Goal: Information Seeking & Learning: Learn about a topic

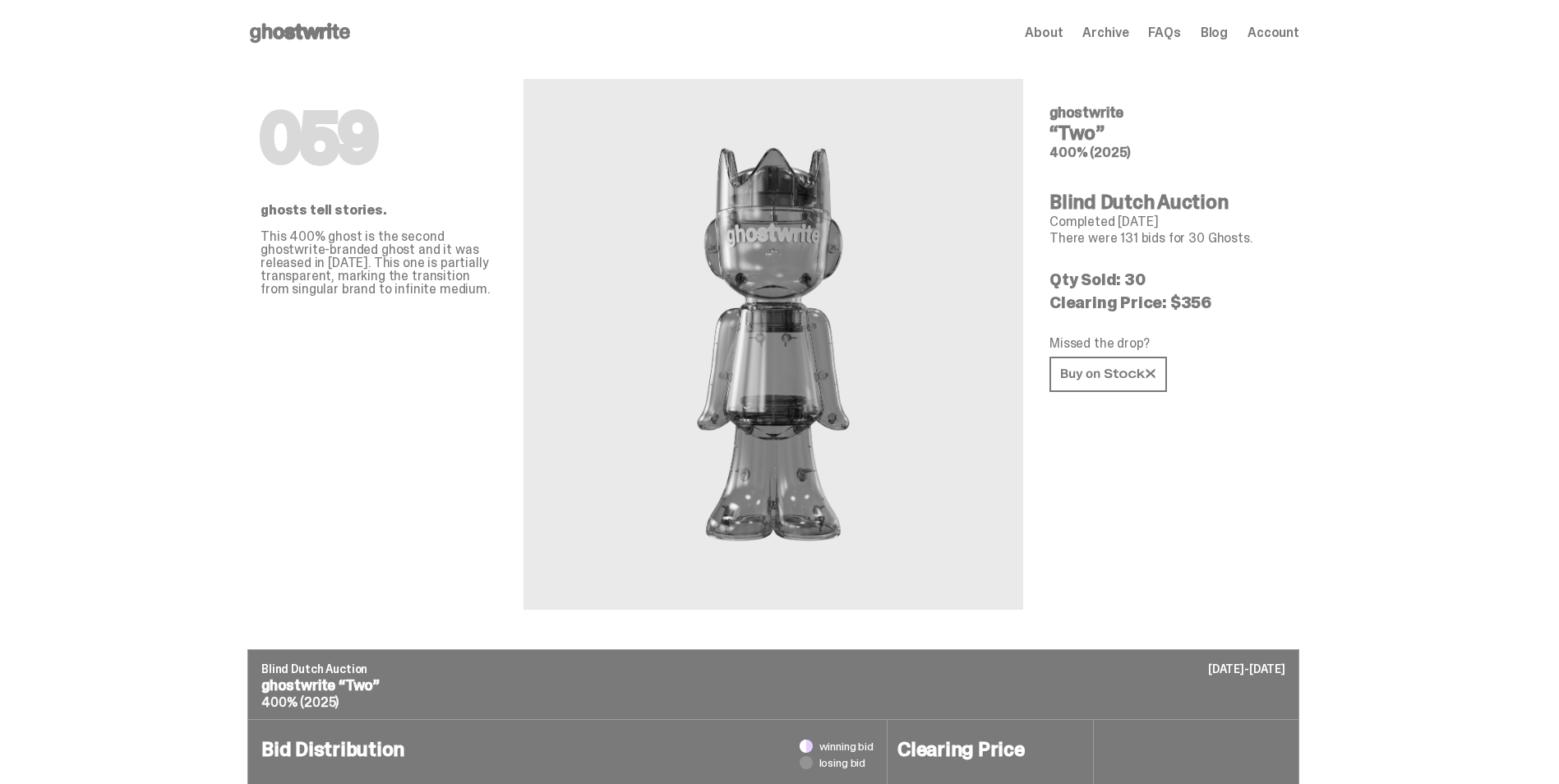
click at [293, 37] on use at bounding box center [300, 33] width 100 height 19
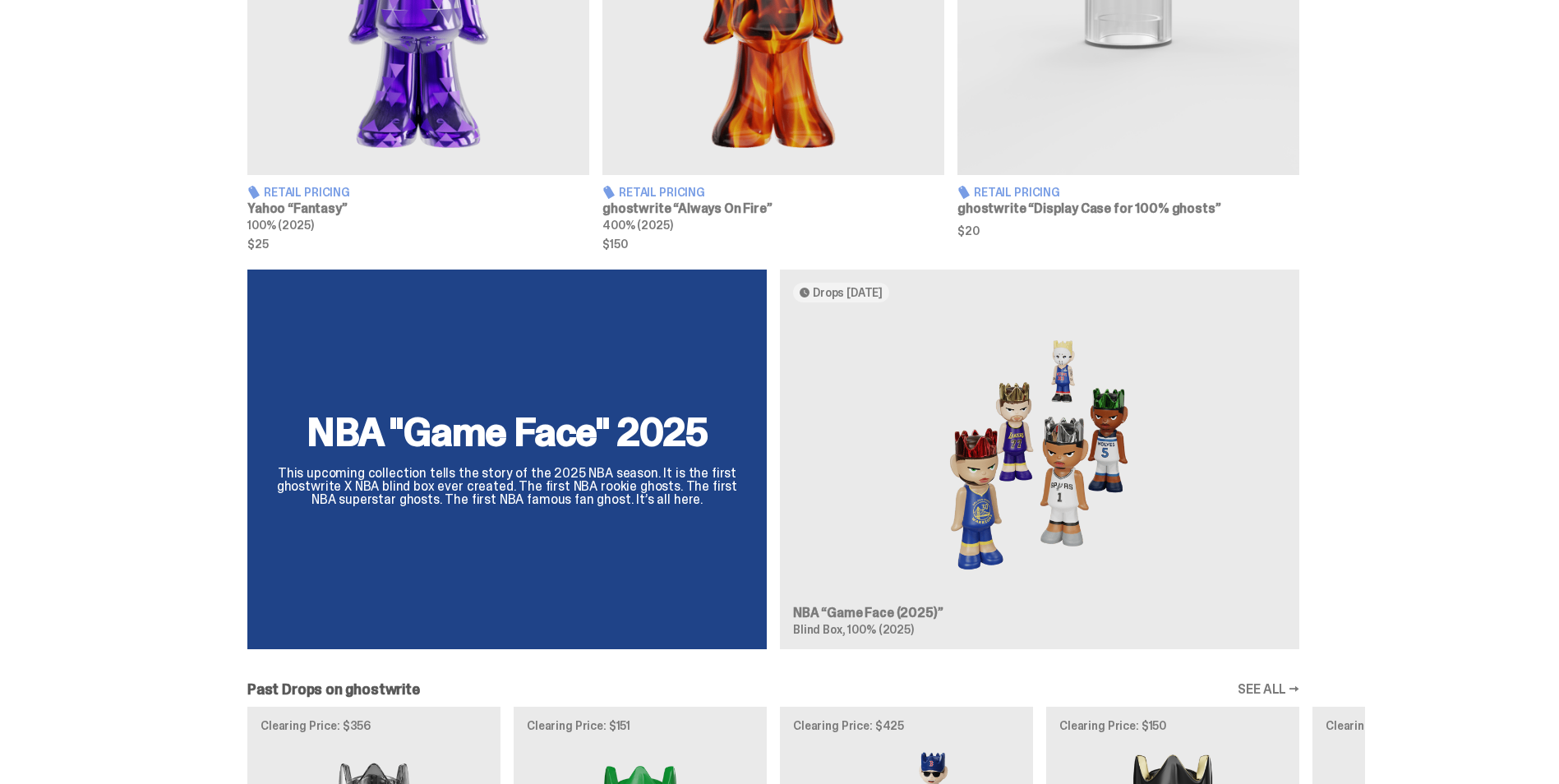
scroll to position [633, 0]
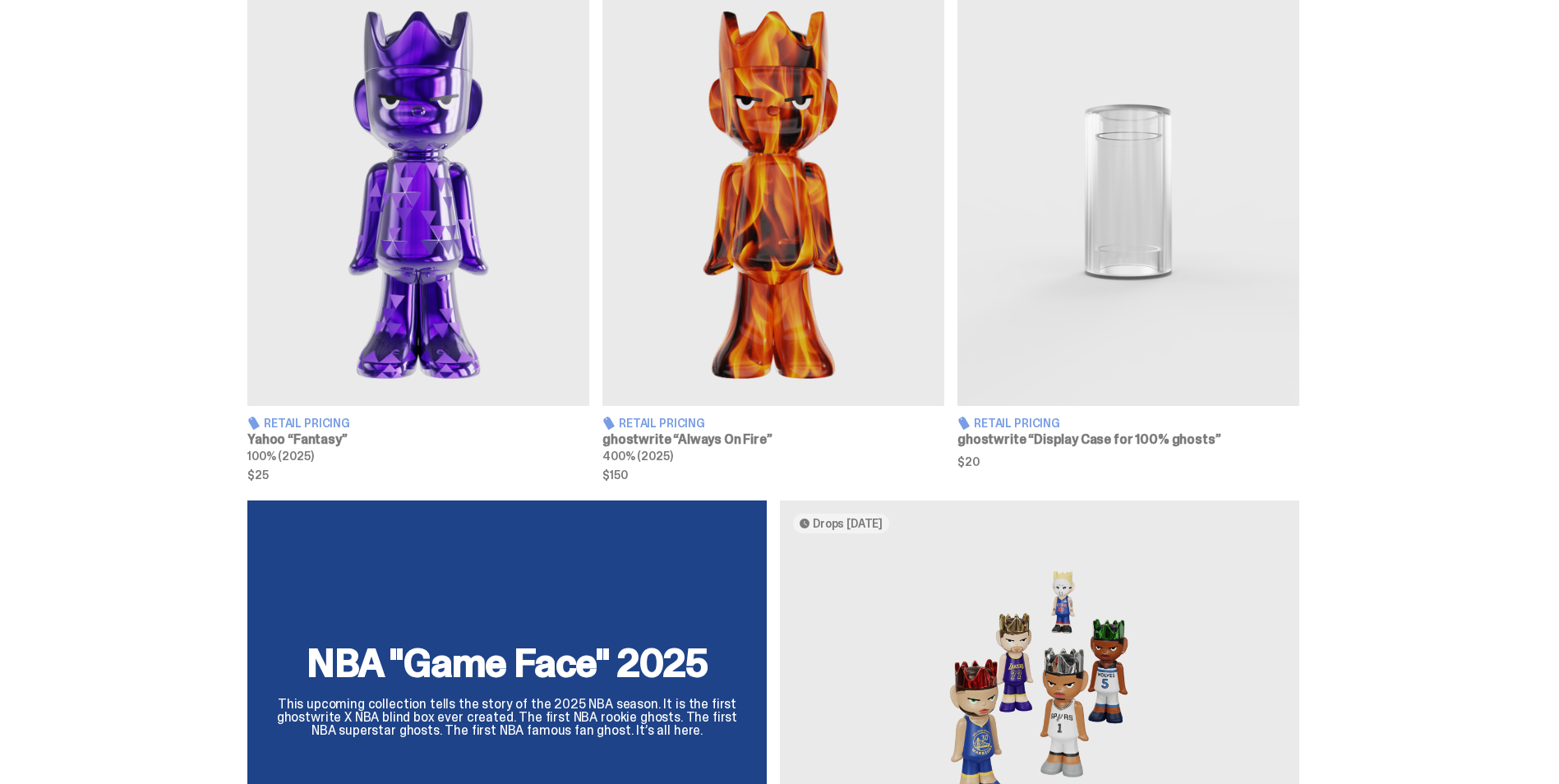
click at [330, 435] on h3 "Yahoo “Fantasy”" at bounding box center [418, 440] width 342 height 14
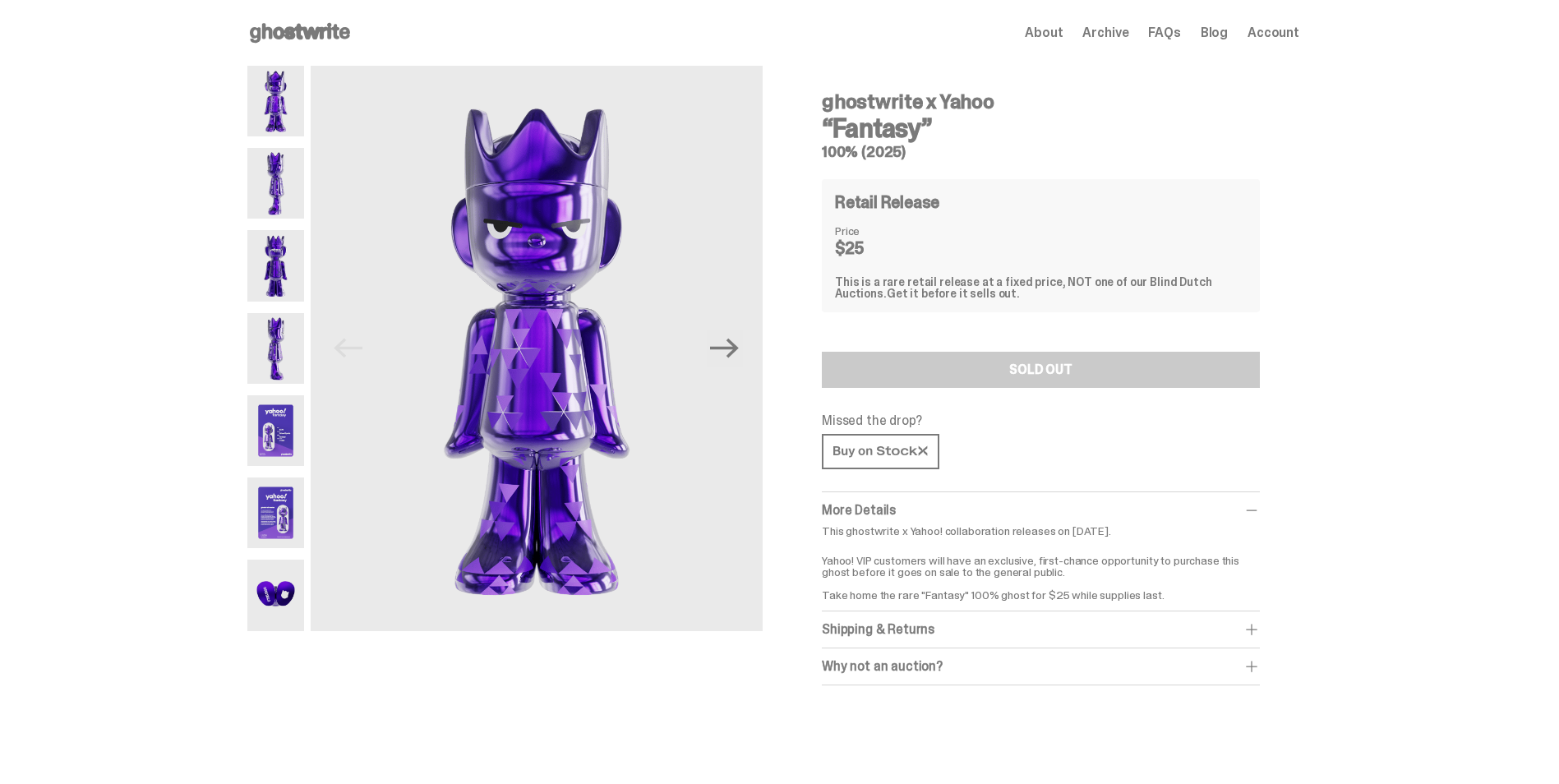
click at [281, 179] on img at bounding box center [275, 182] width 57 height 70
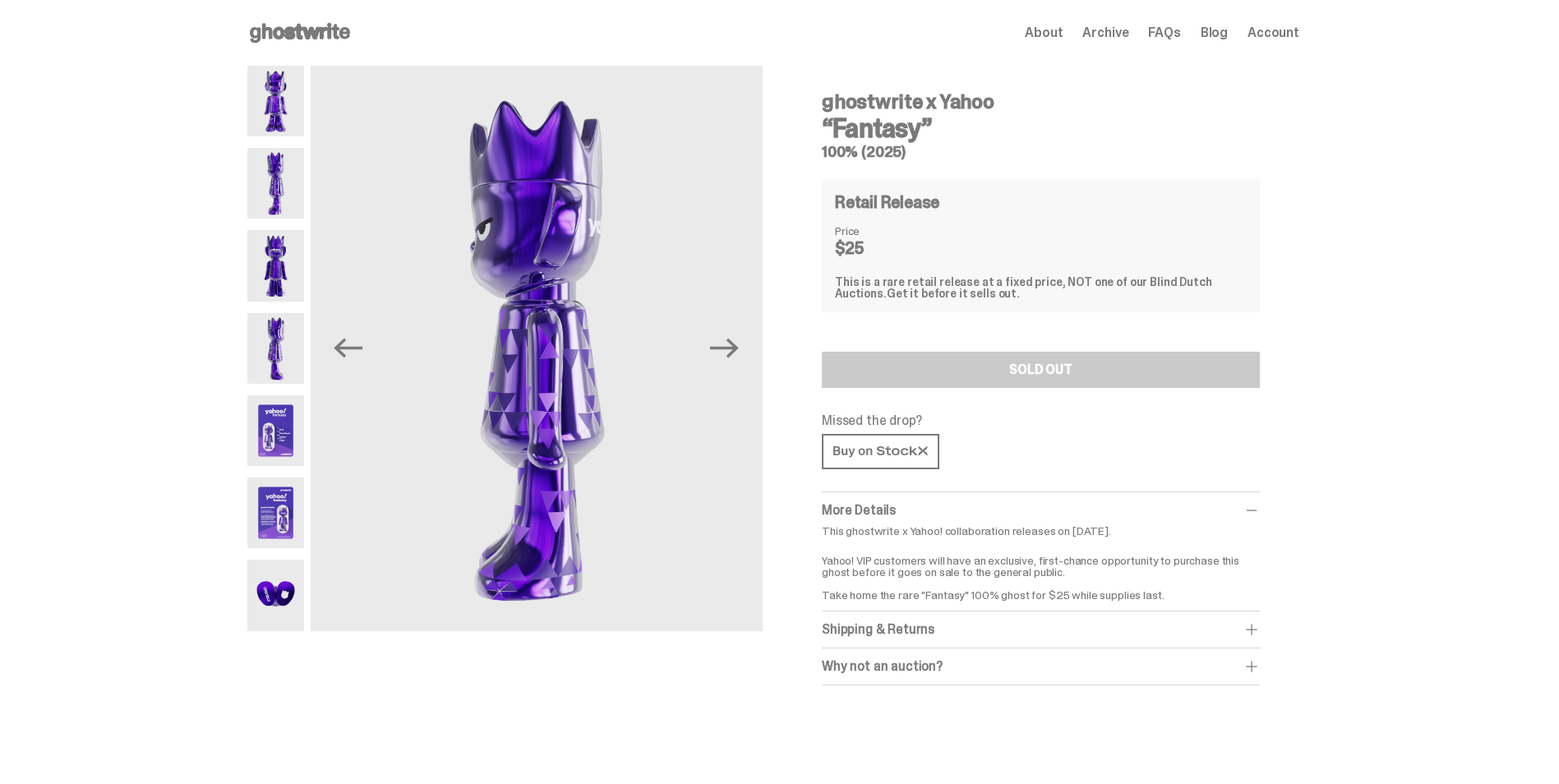
click at [281, 267] on img at bounding box center [275, 265] width 57 height 70
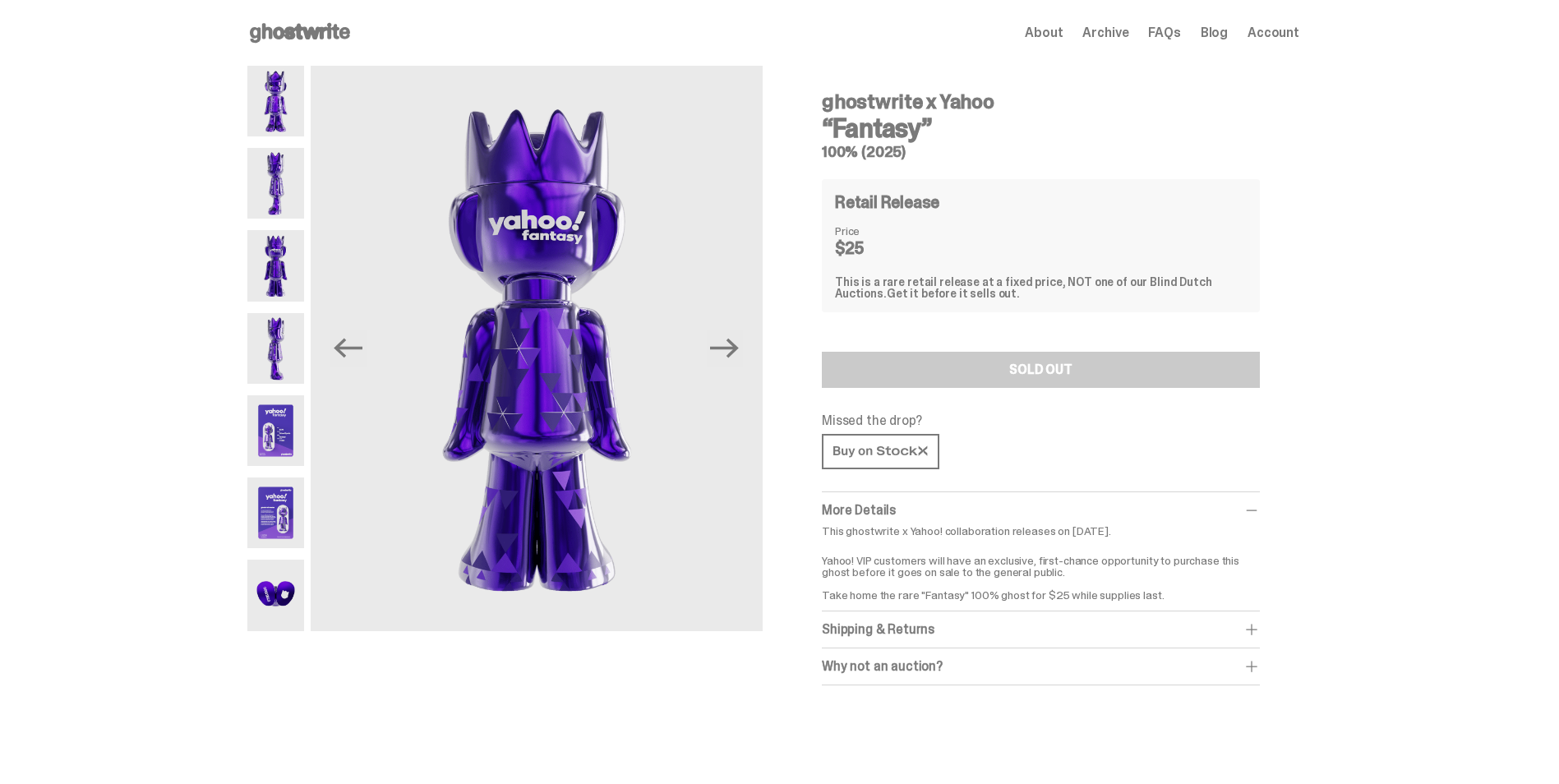
click at [303, 347] on img at bounding box center [275, 348] width 57 height 70
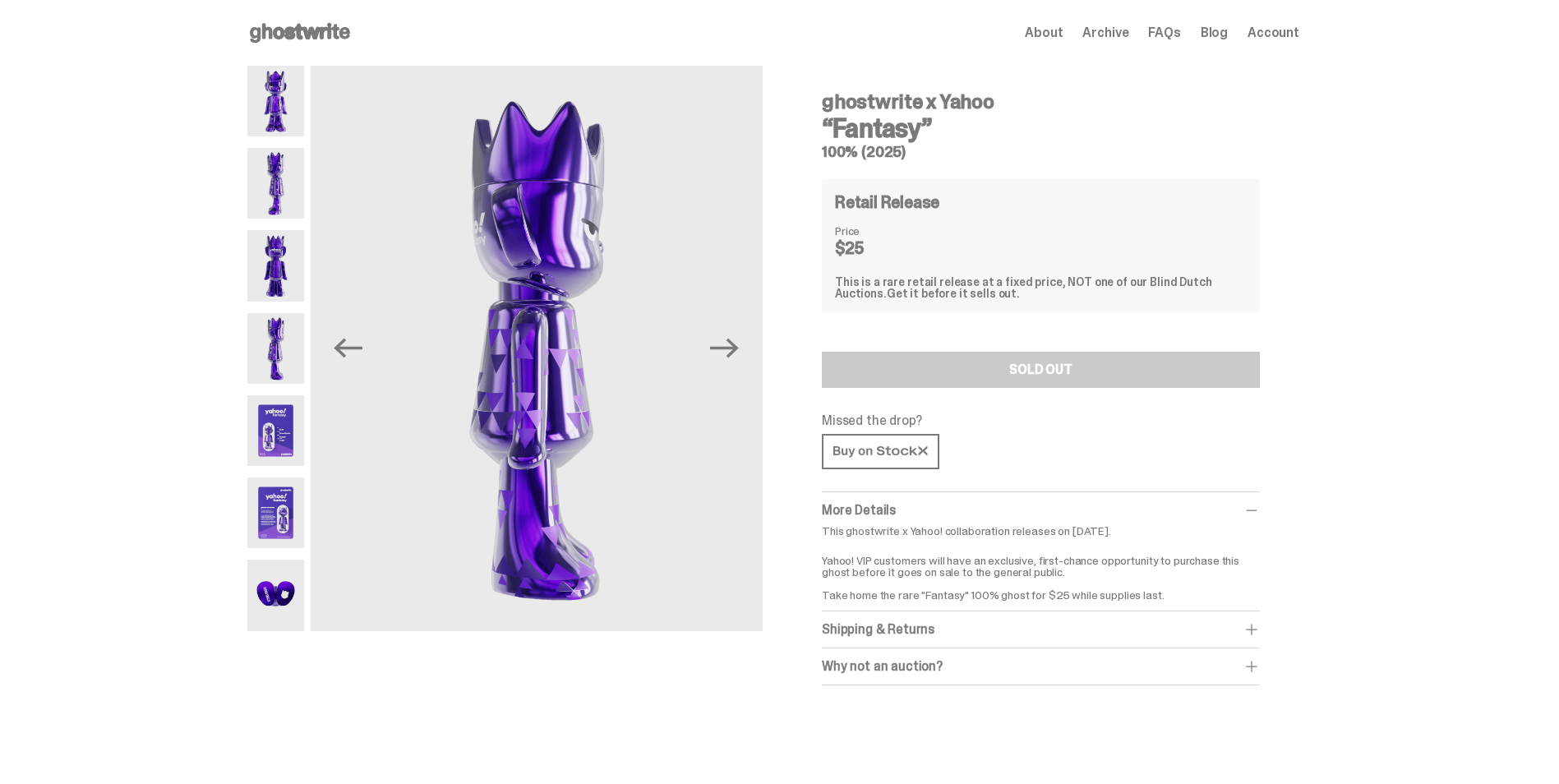
click at [300, 413] on img at bounding box center [275, 430] width 57 height 70
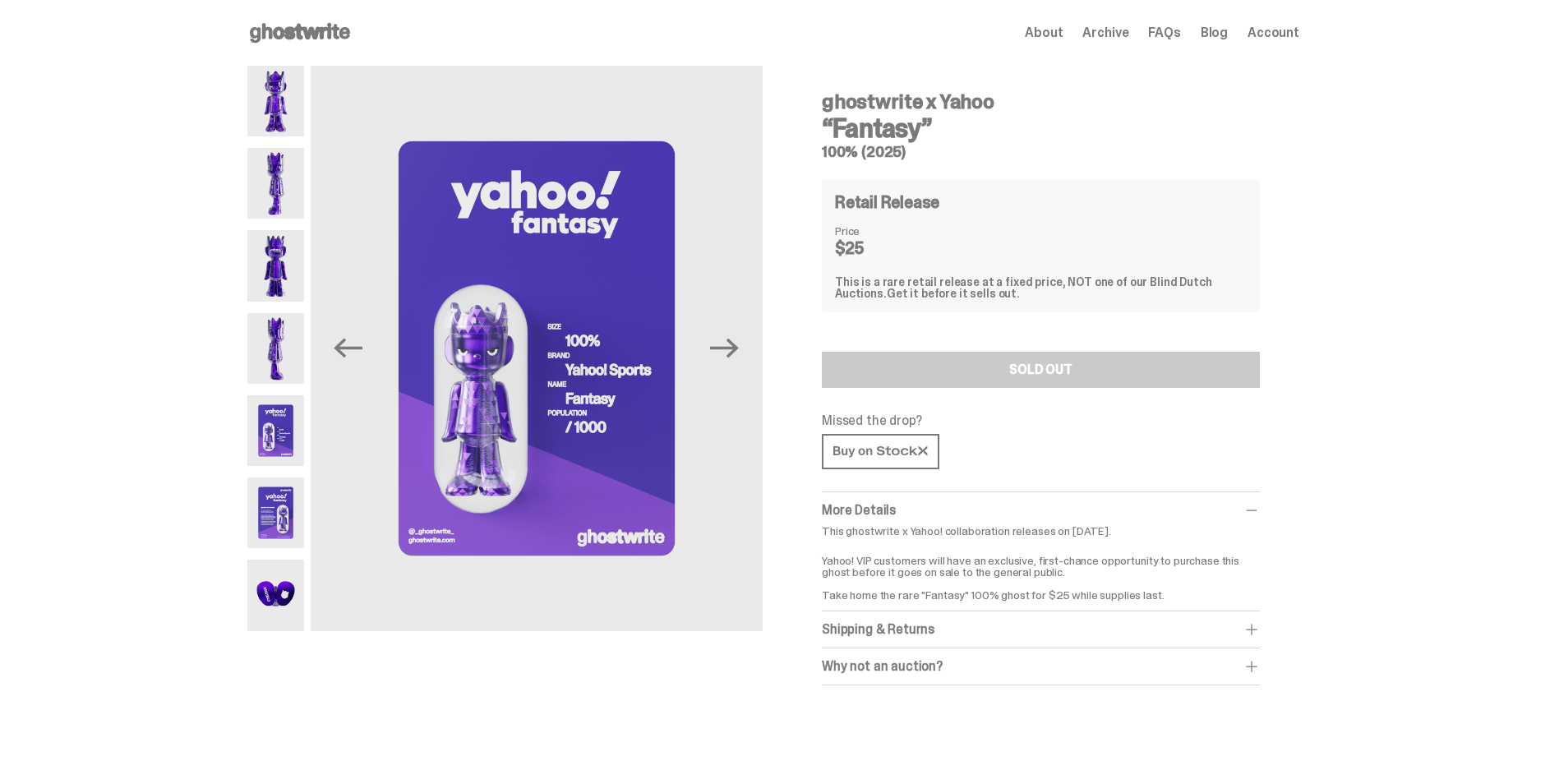
click at [292, 509] on img at bounding box center [275, 512] width 57 height 70
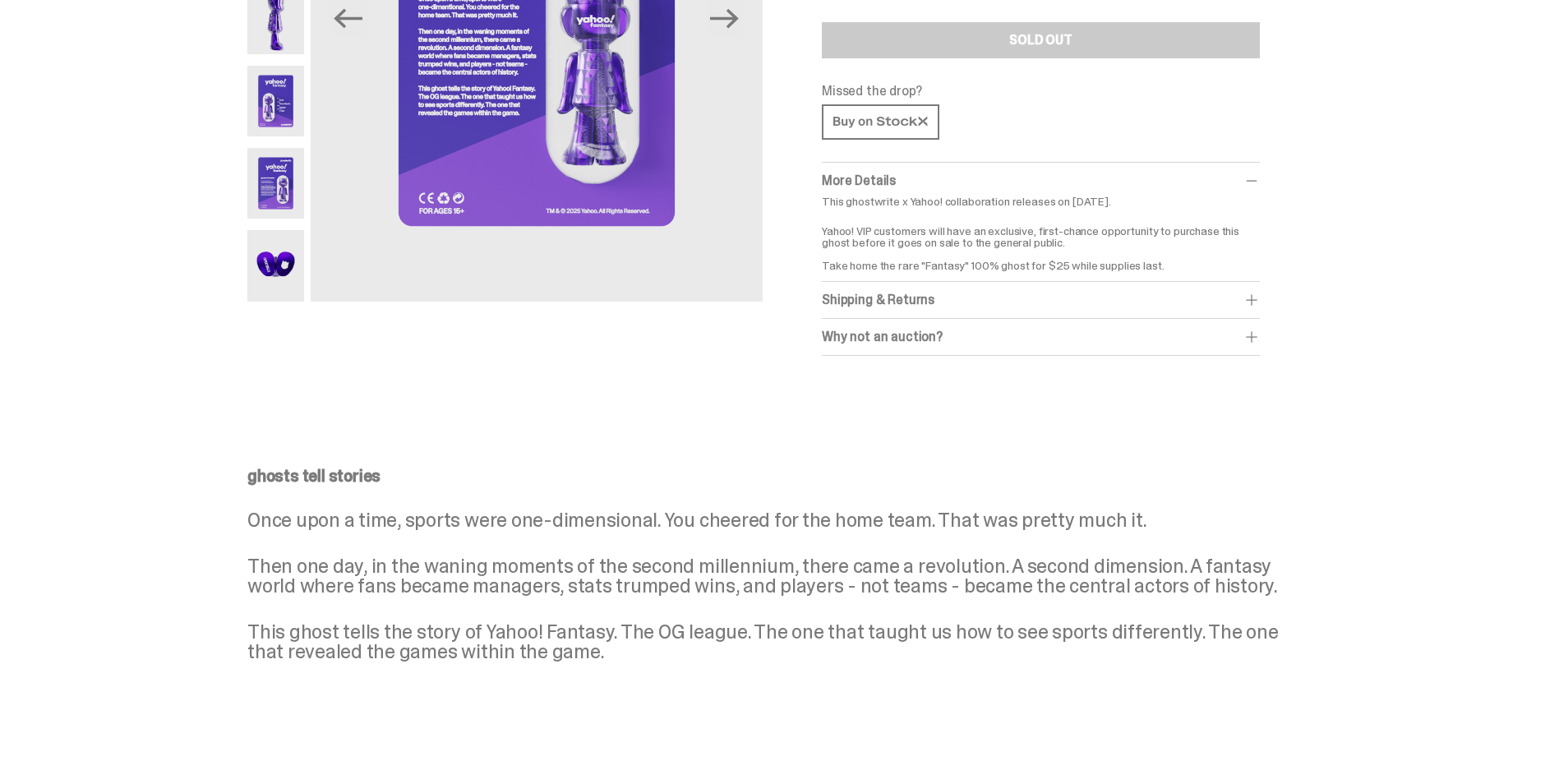
scroll to position [164, 0]
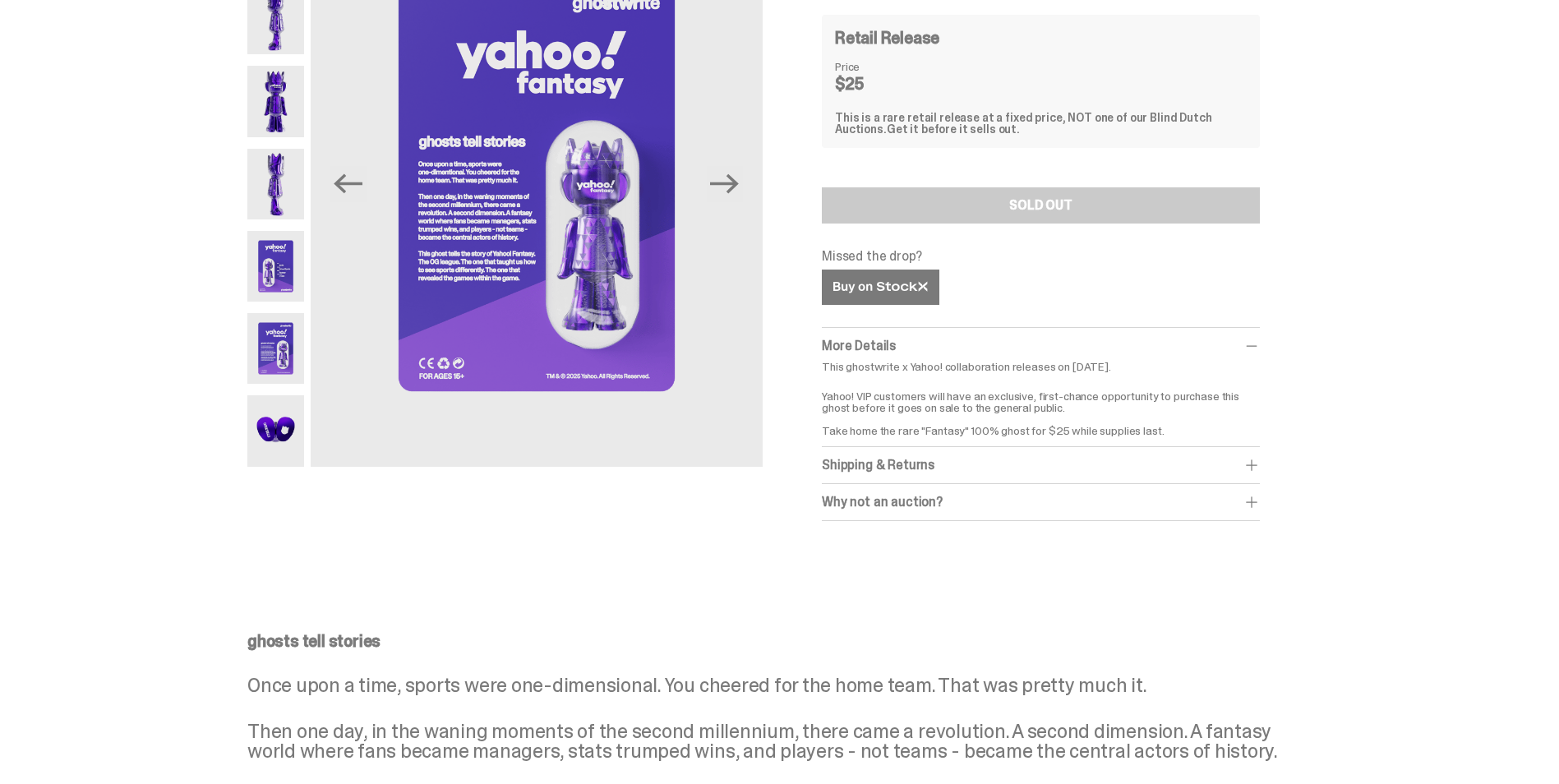
click at [881, 293] on link at bounding box center [881, 286] width 118 height 36
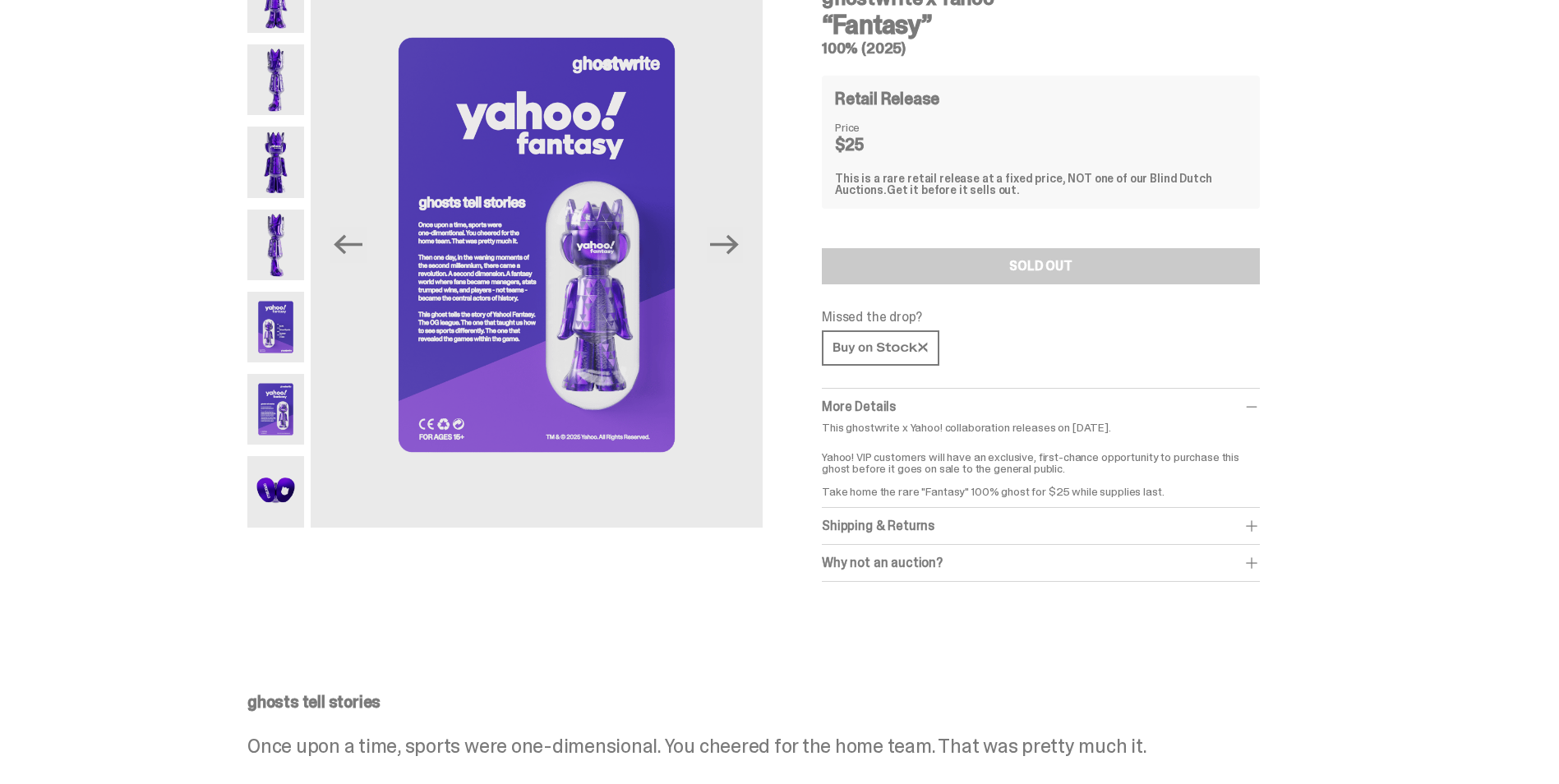
scroll to position [0, 0]
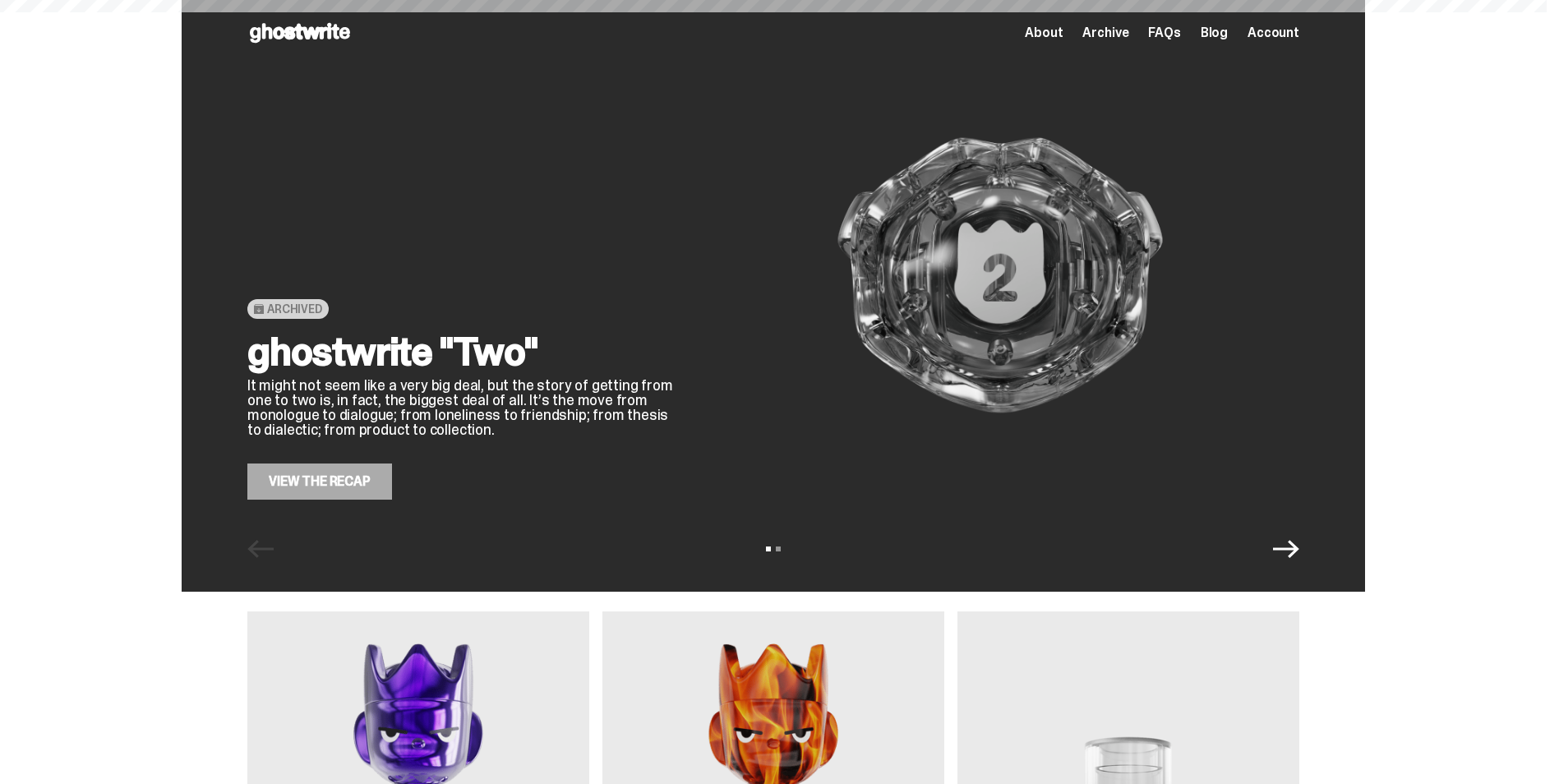
scroll to position [633, 0]
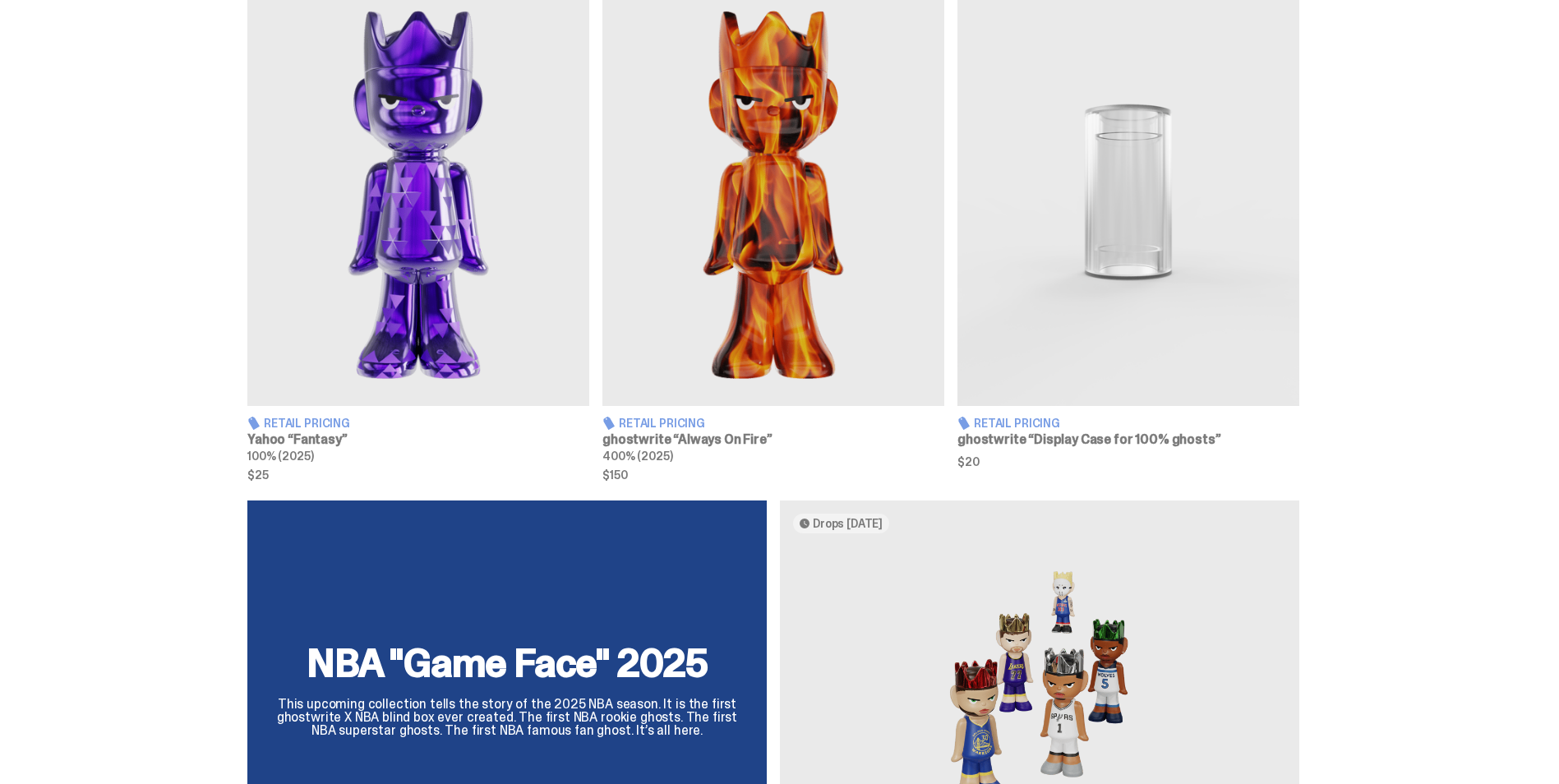
click at [680, 386] on img at bounding box center [774, 192] width 342 height 427
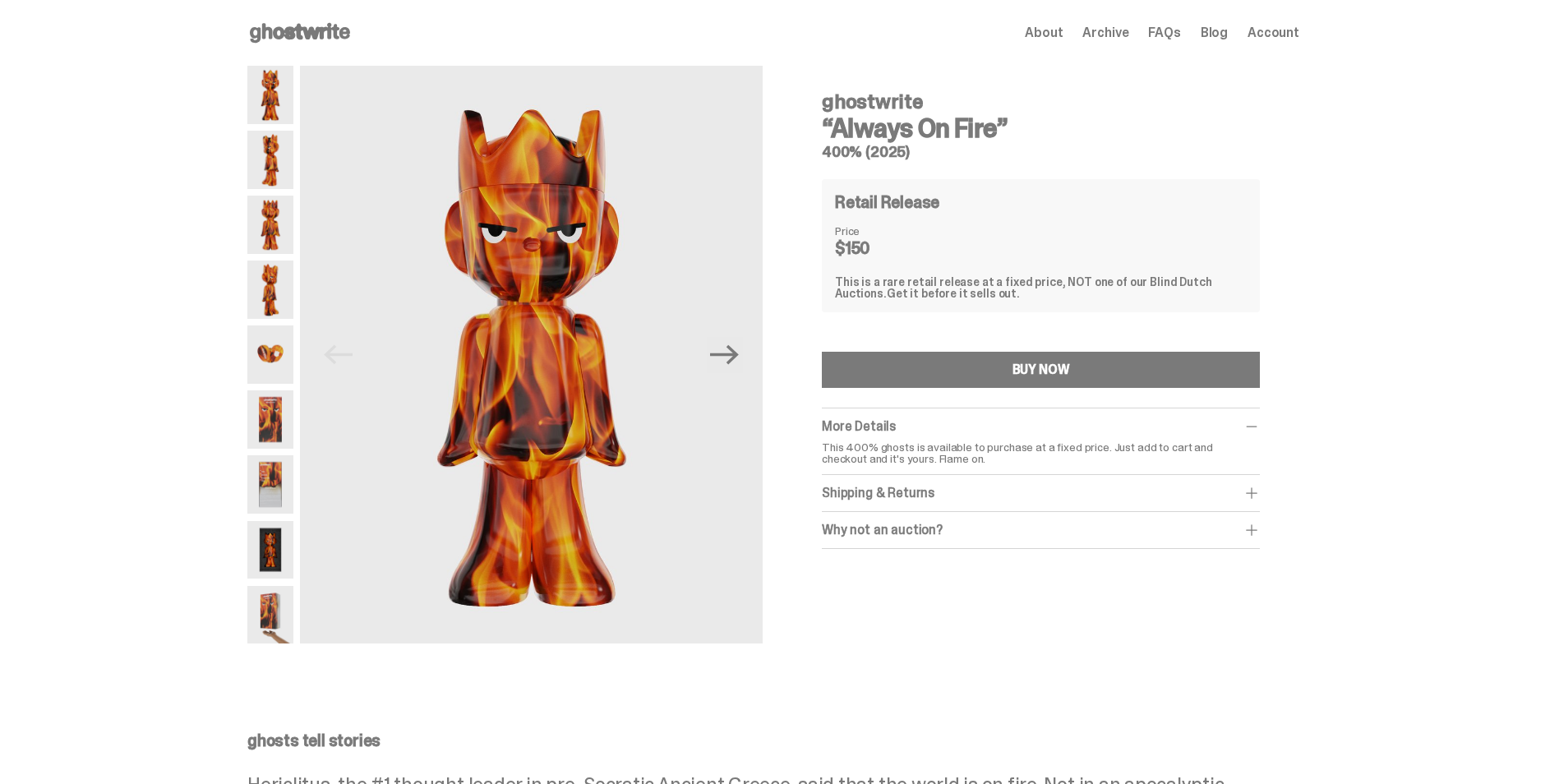
click at [279, 355] on img at bounding box center [270, 354] width 46 height 58
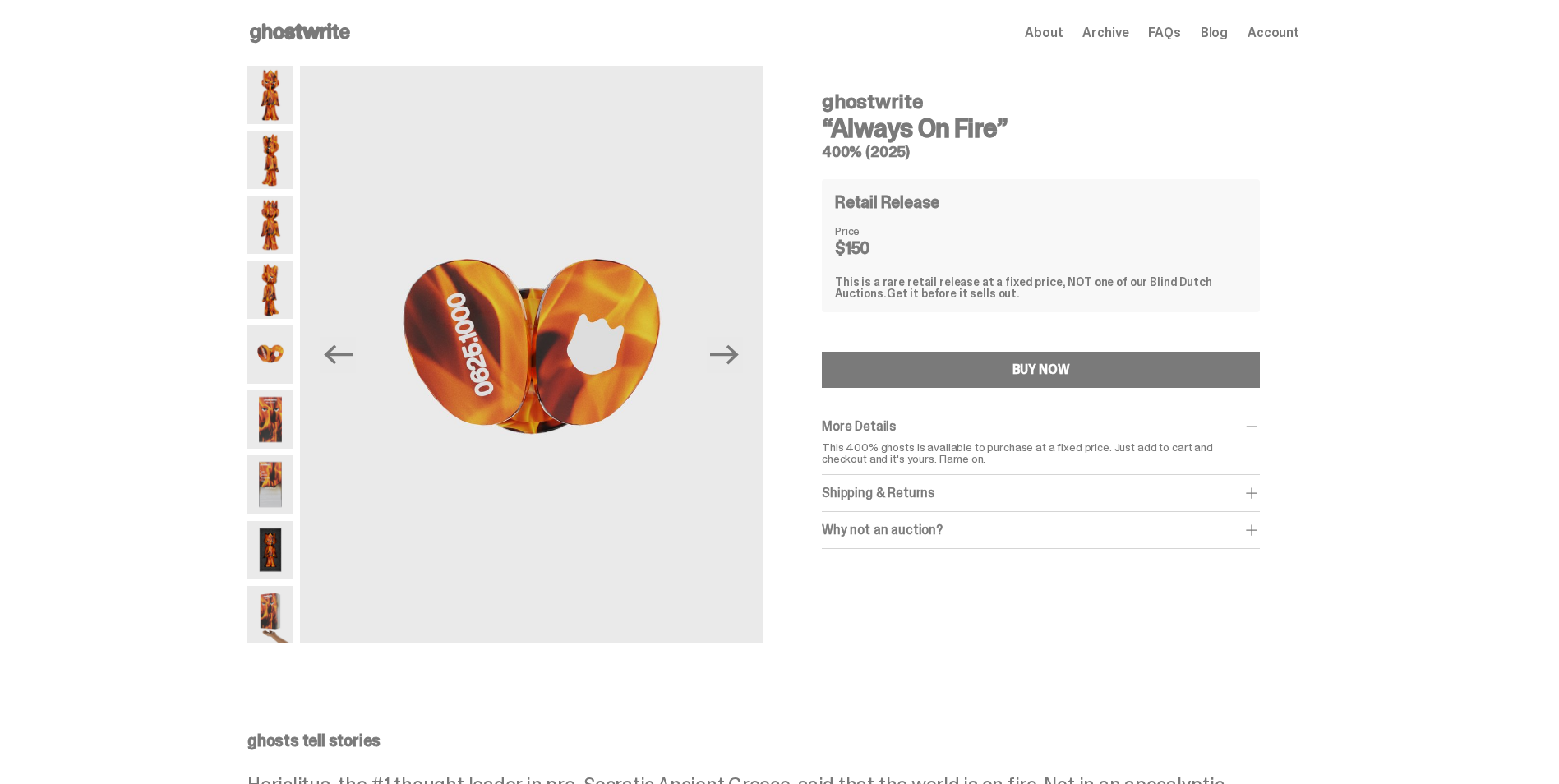
click at [262, 285] on img at bounding box center [270, 289] width 46 height 58
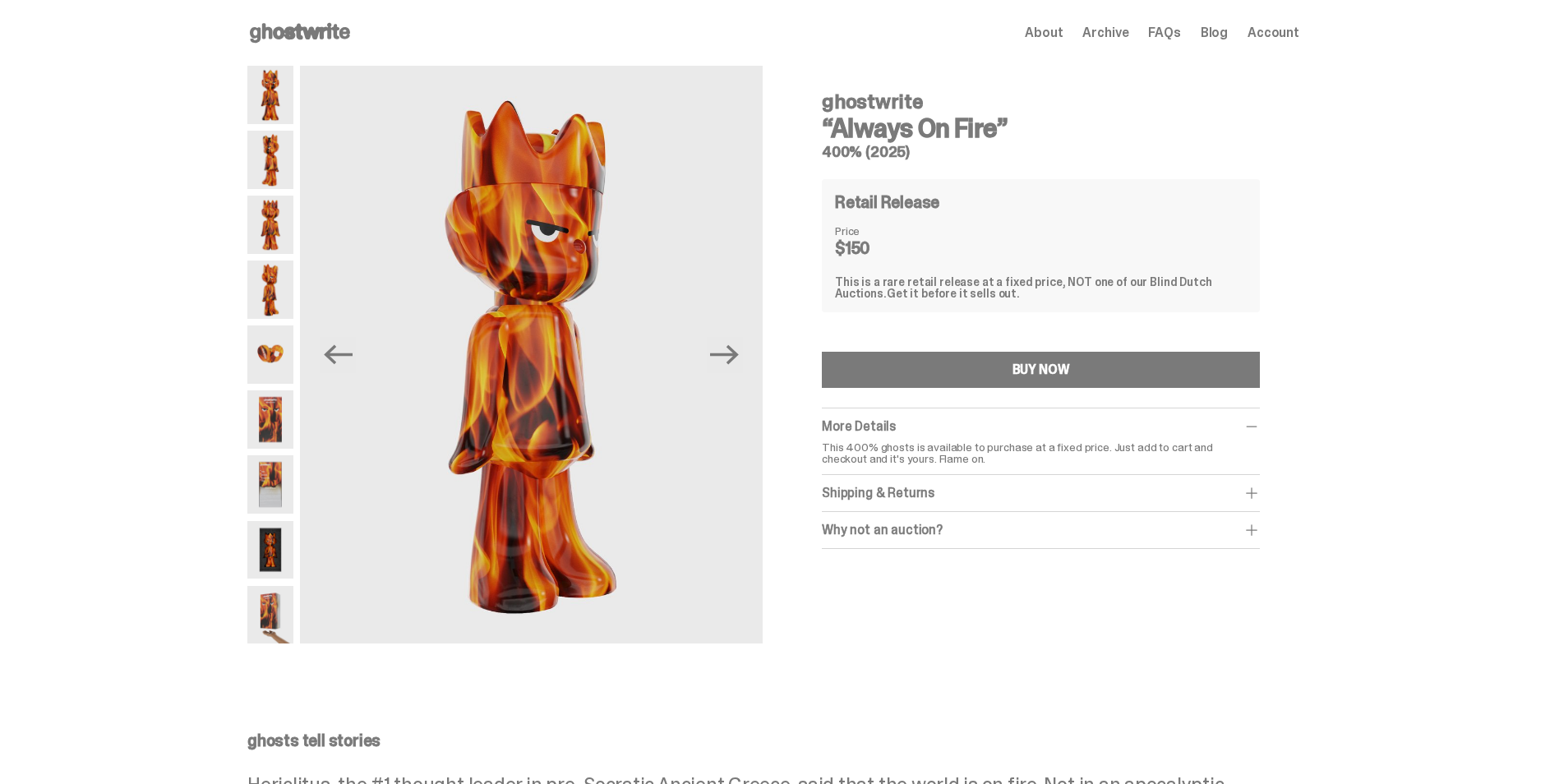
click at [273, 230] on img at bounding box center [270, 225] width 46 height 58
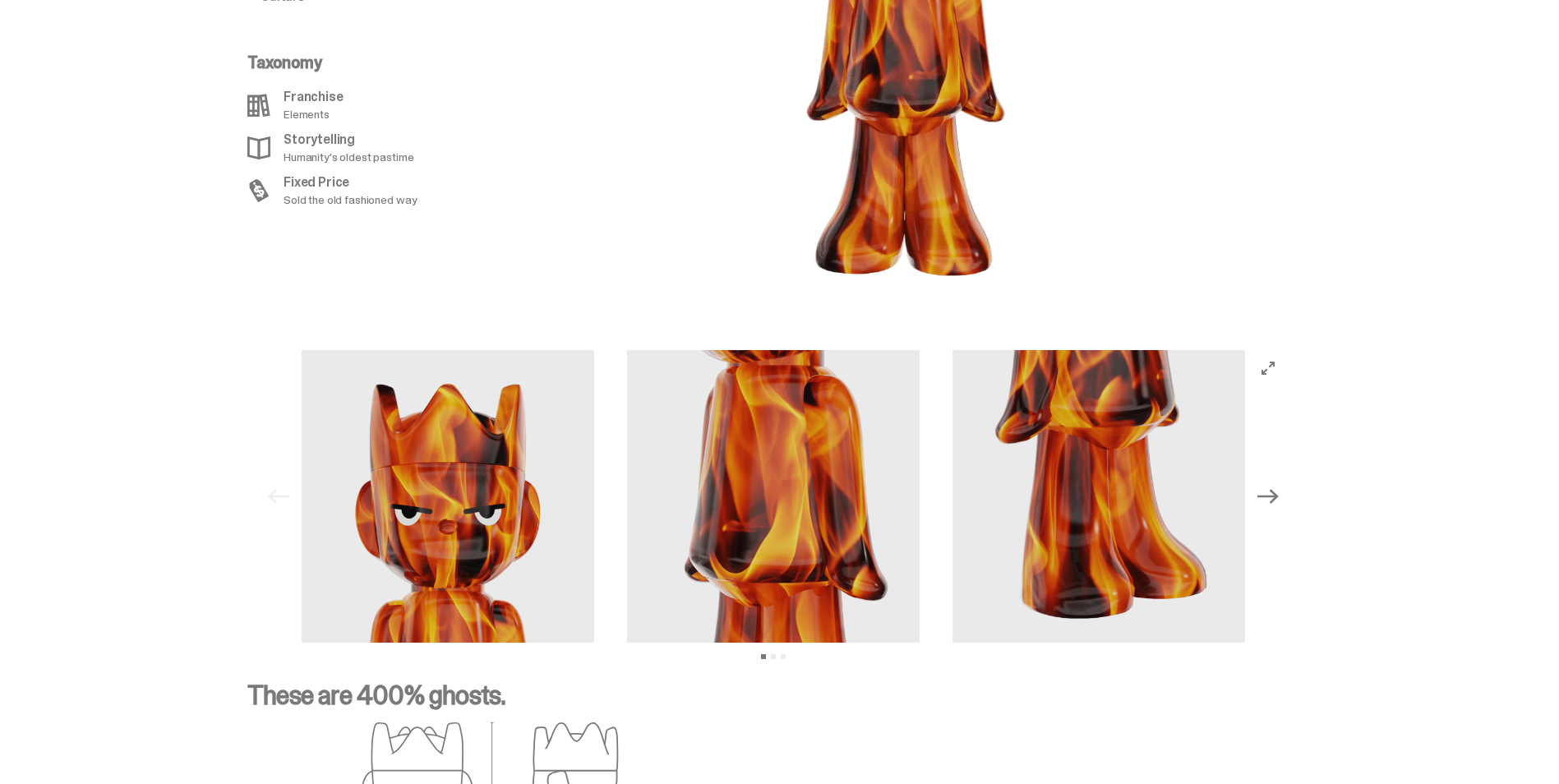
scroll to position [2054, 0]
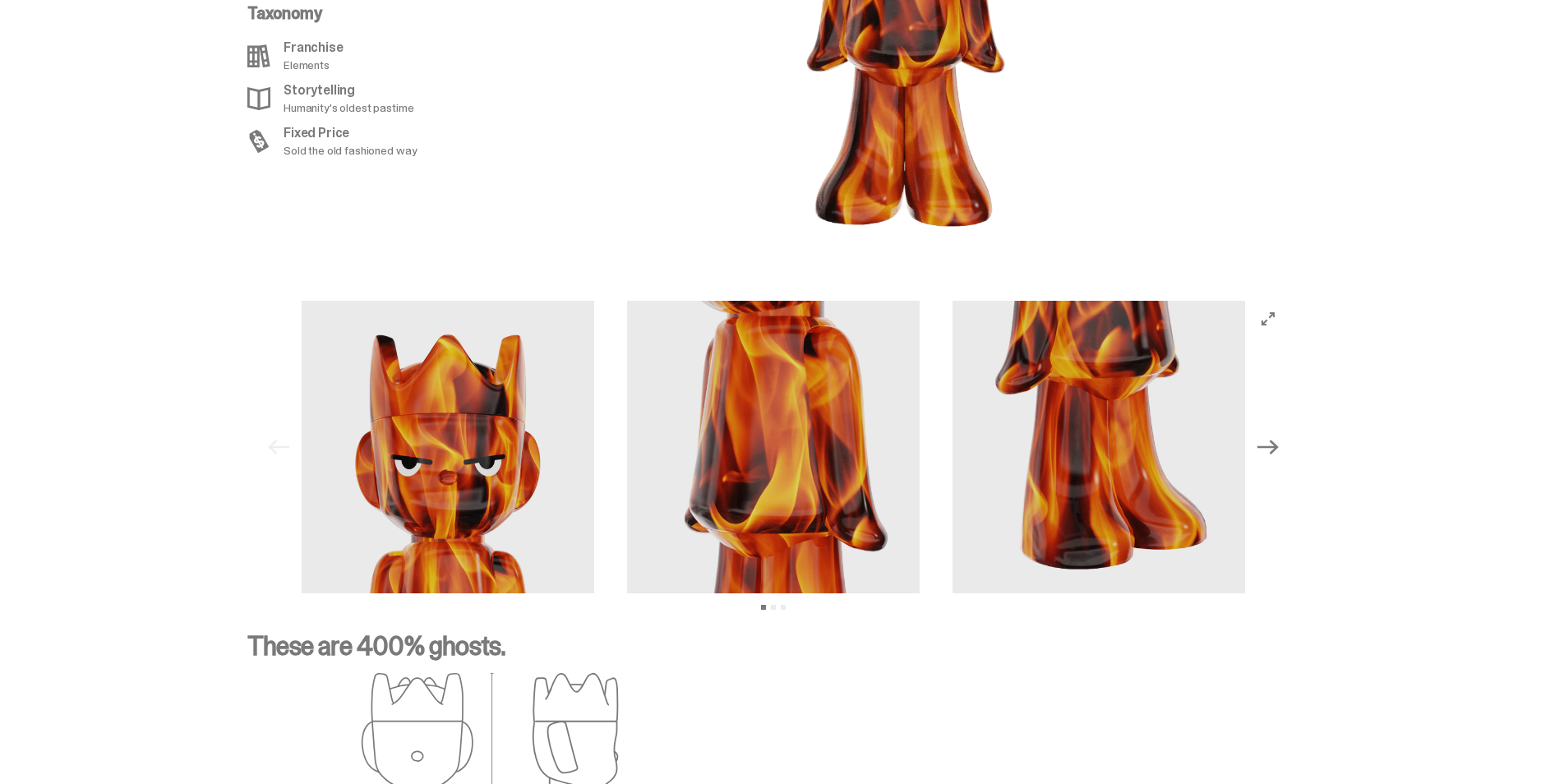
click at [1271, 458] on button "Next" at bounding box center [1268, 446] width 36 height 36
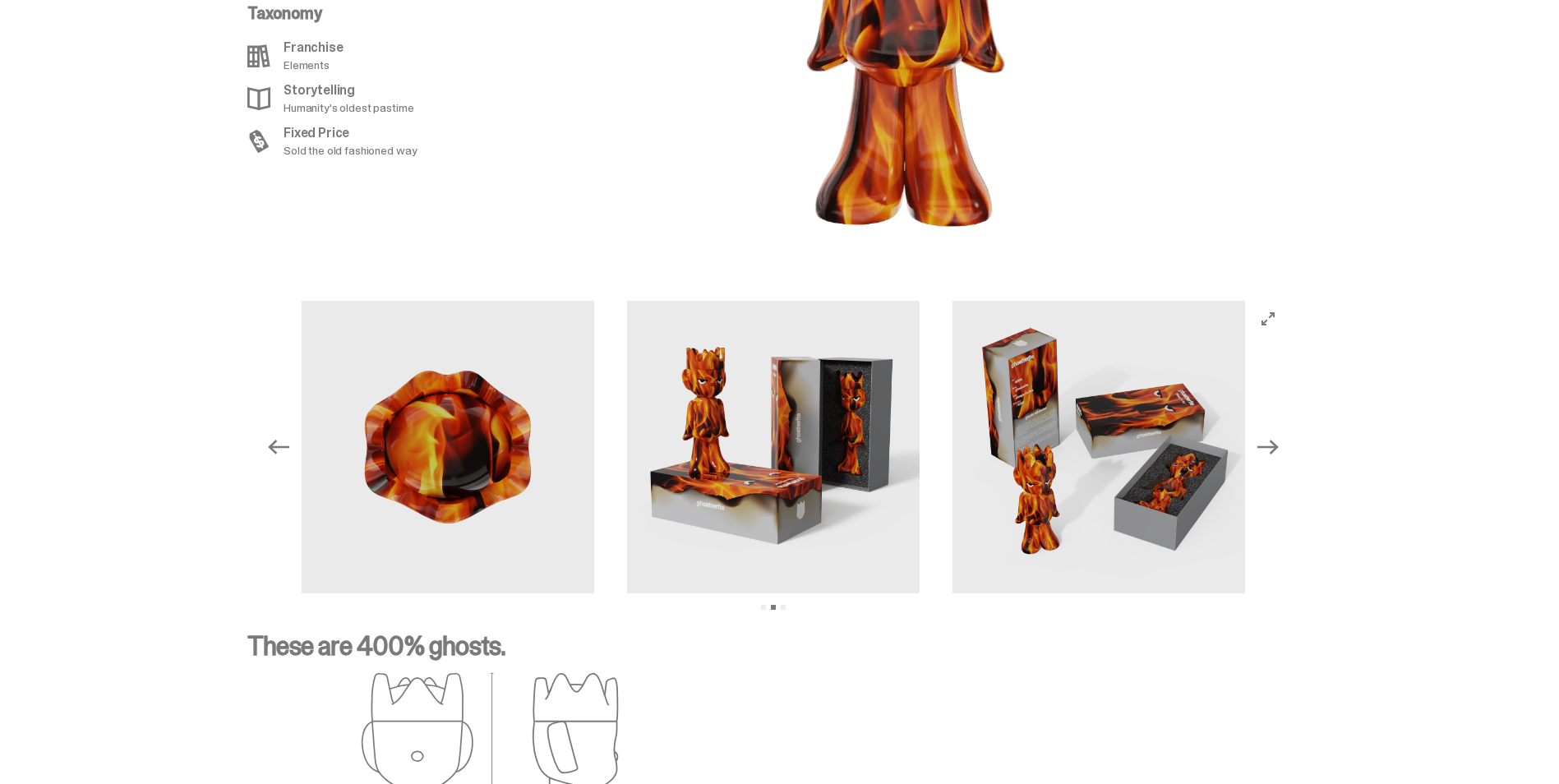
click at [714, 500] on img at bounding box center [773, 446] width 292 height 292
click at [769, 461] on img at bounding box center [773, 446] width 292 height 292
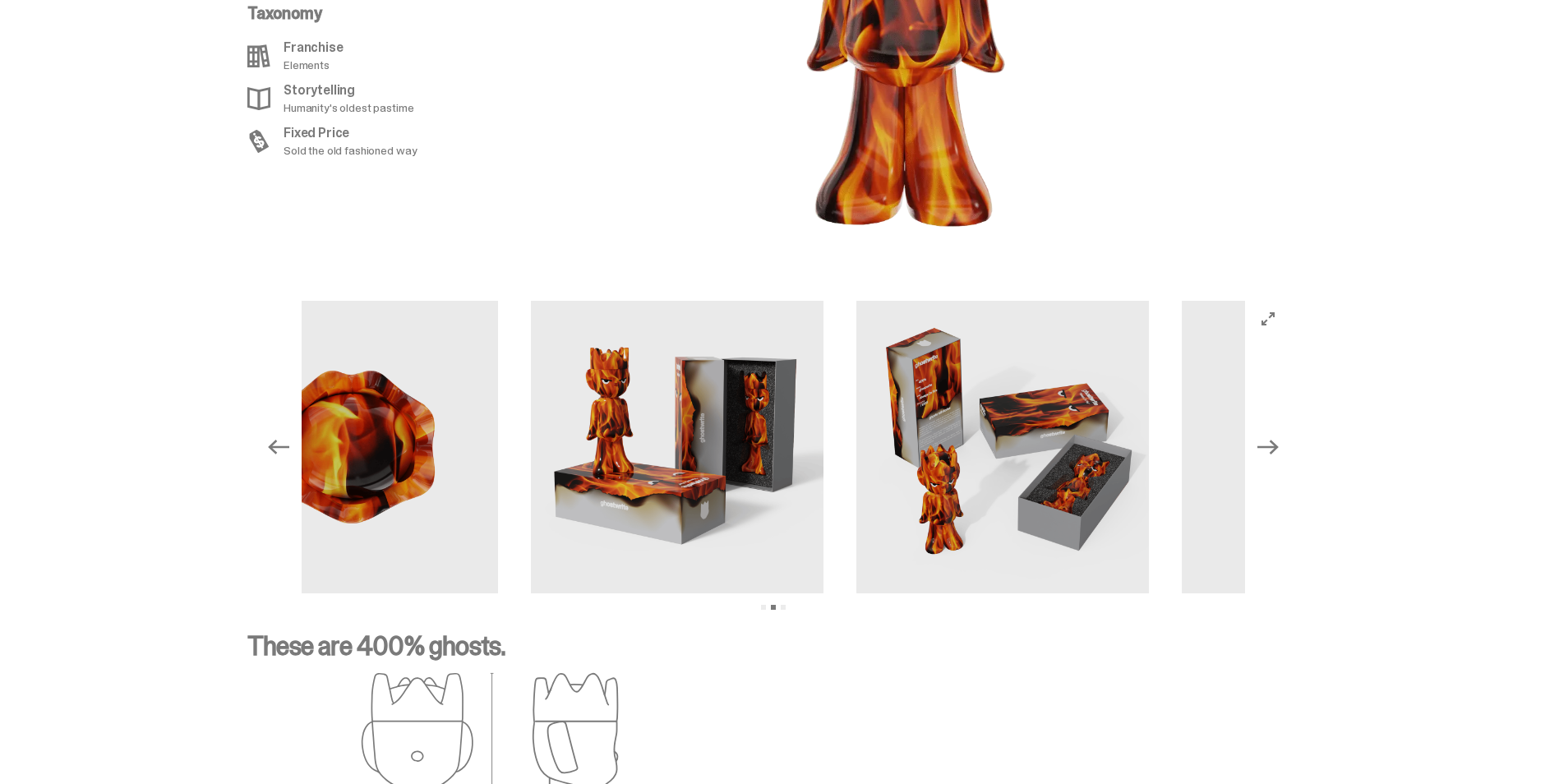
click at [659, 466] on img at bounding box center [676, 446] width 292 height 292
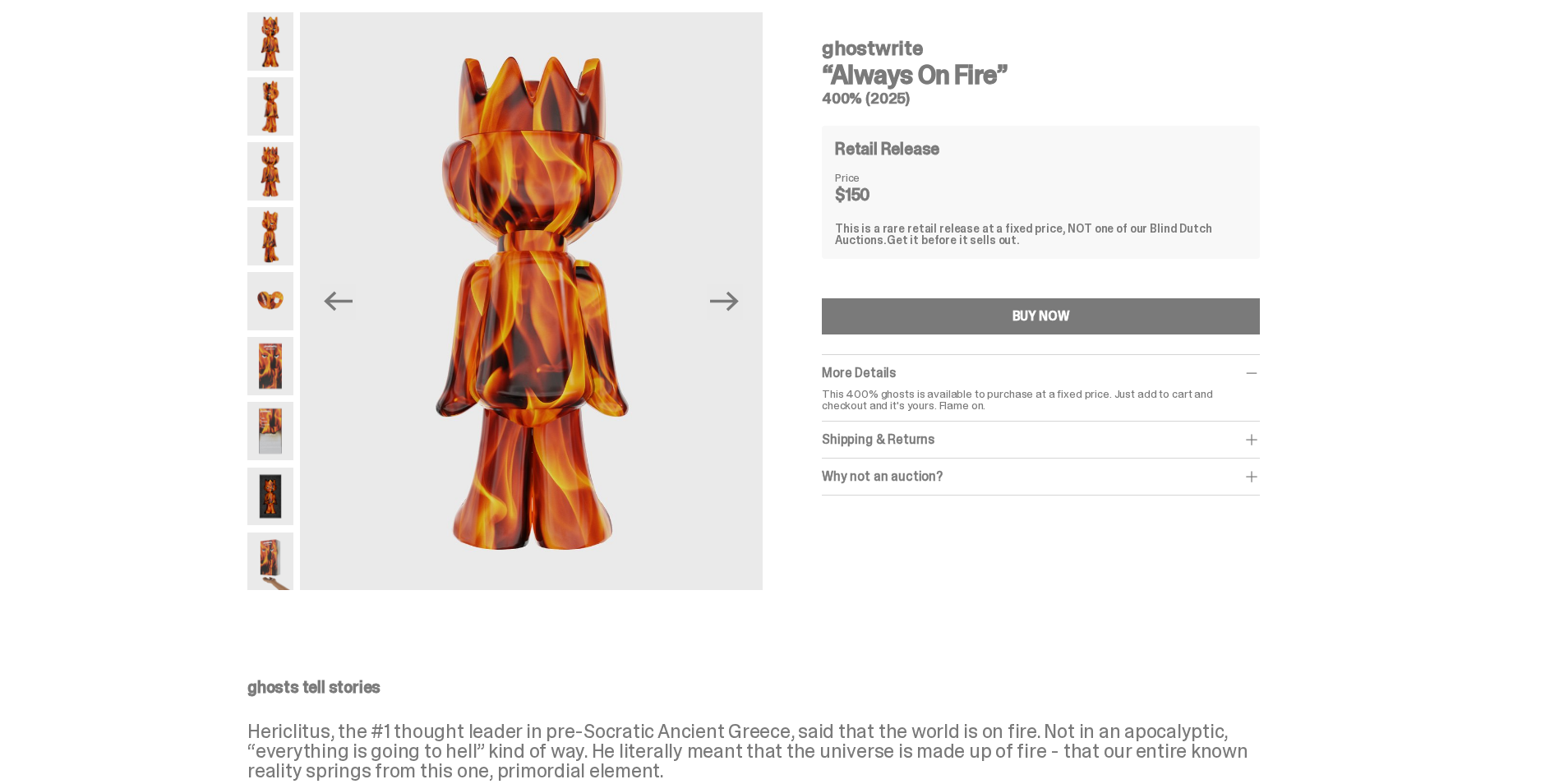
scroll to position [0, 0]
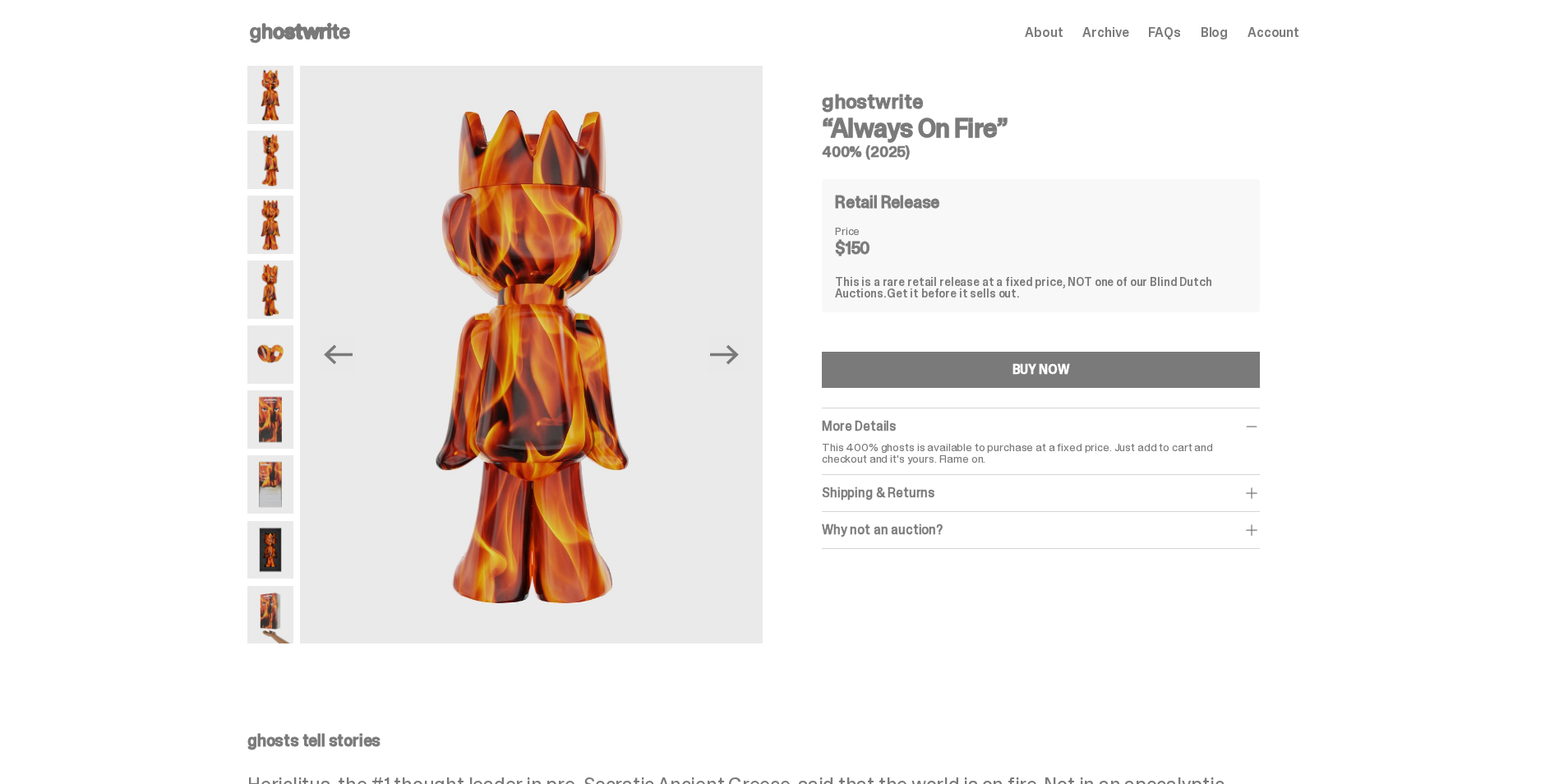
click at [275, 408] on img at bounding box center [270, 419] width 46 height 58
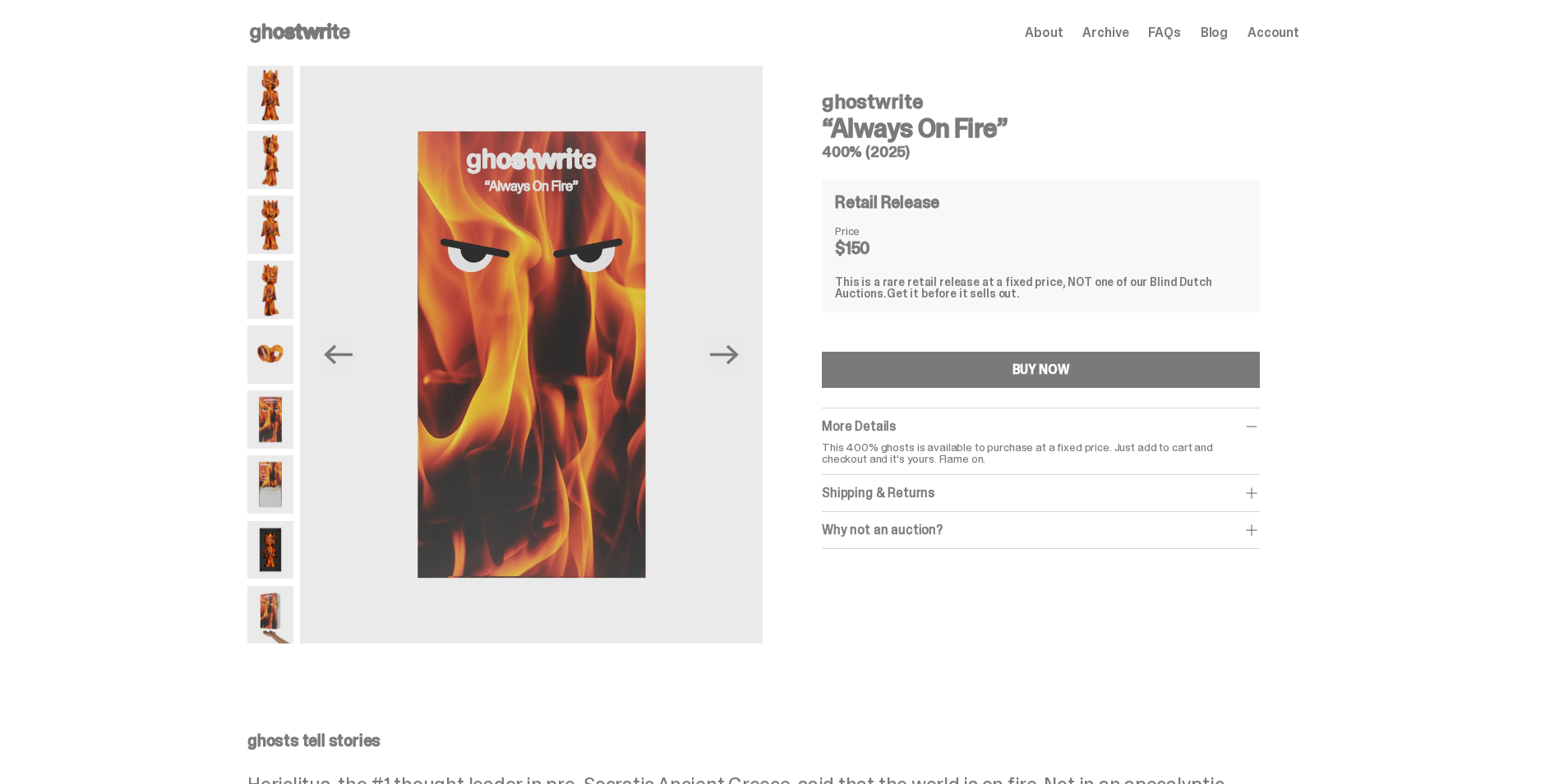
click at [262, 480] on img at bounding box center [270, 484] width 46 height 58
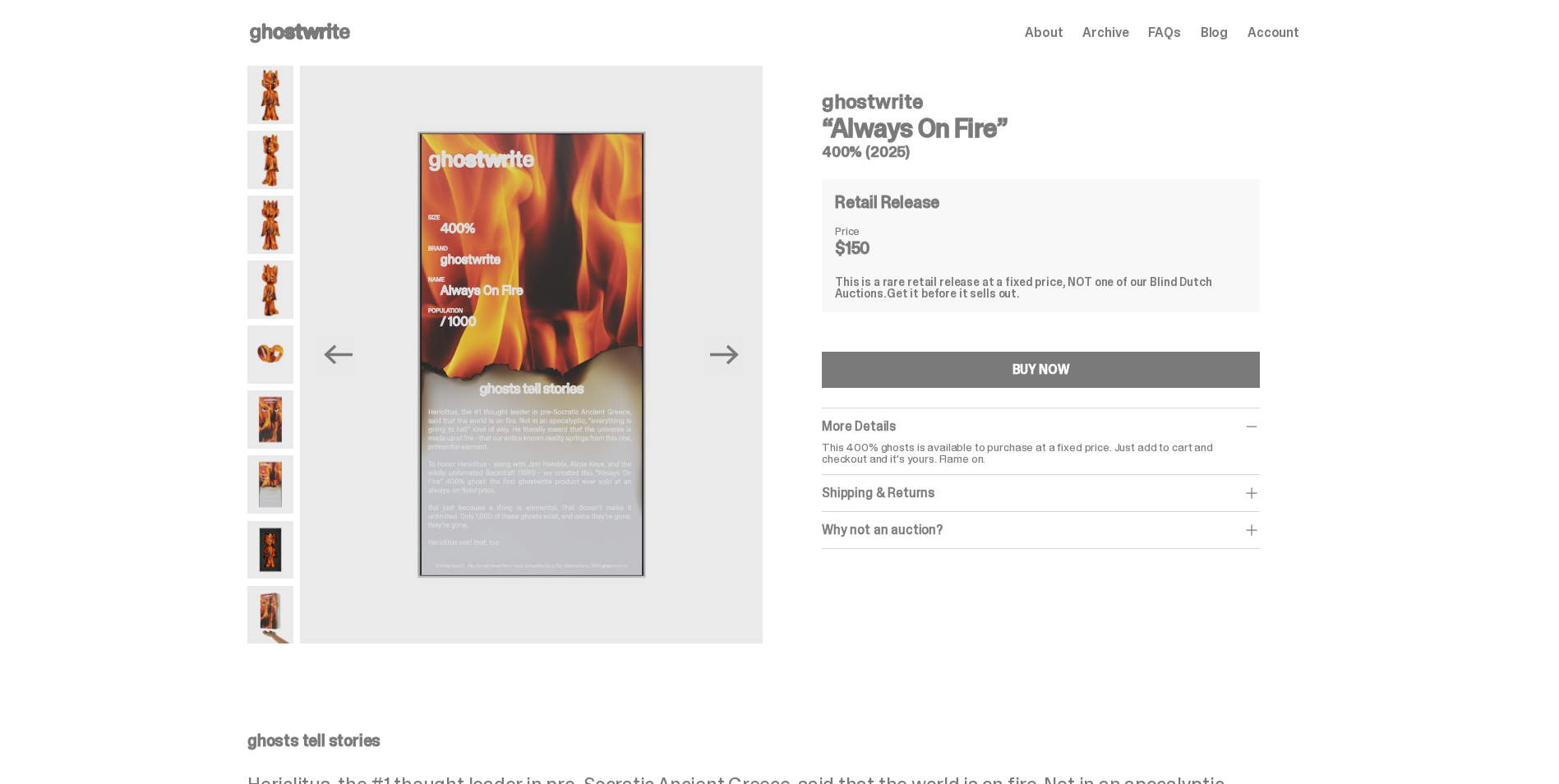
click at [269, 538] on img at bounding box center [270, 550] width 46 height 58
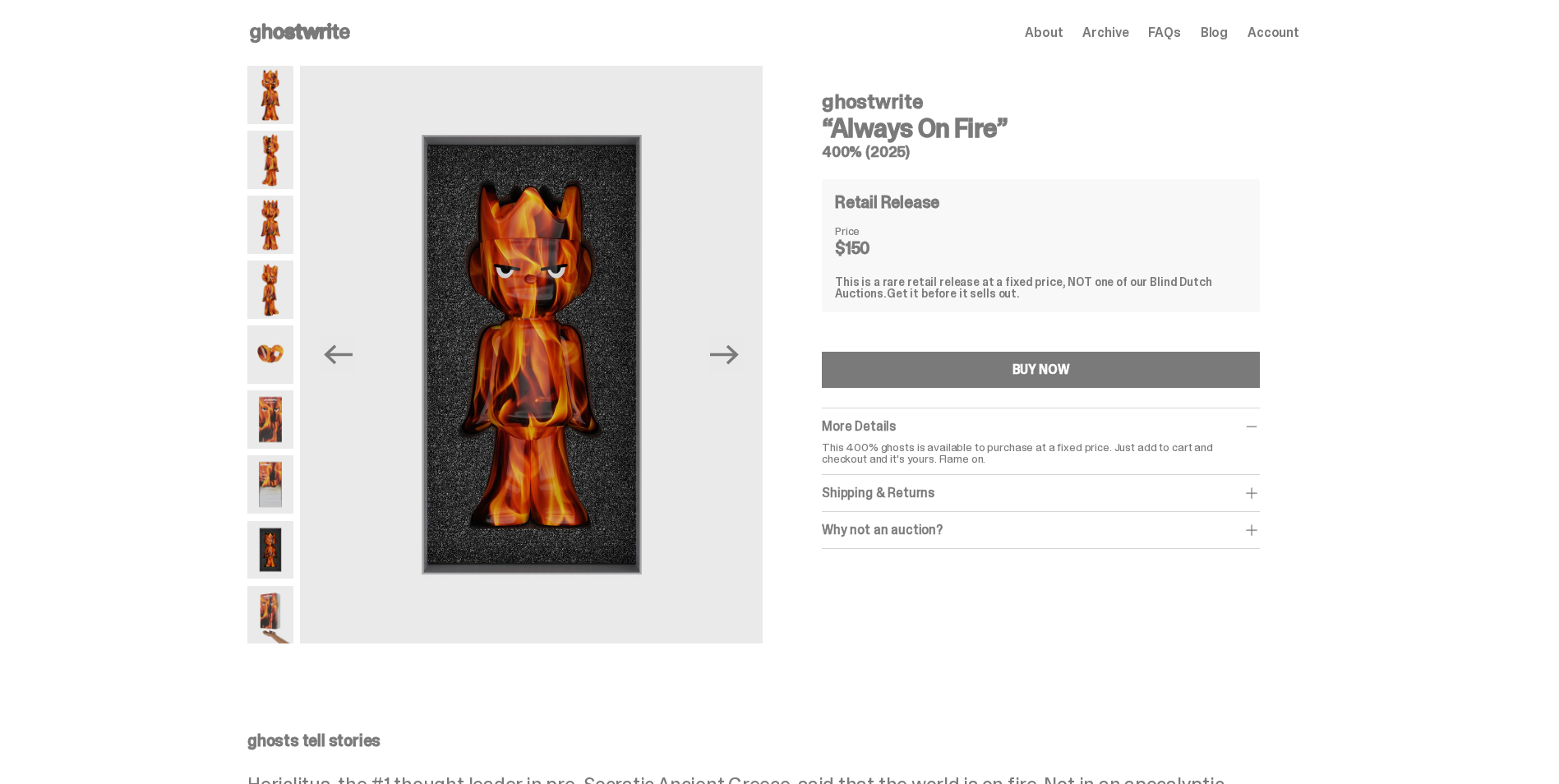
click at [278, 603] on img at bounding box center [270, 614] width 46 height 58
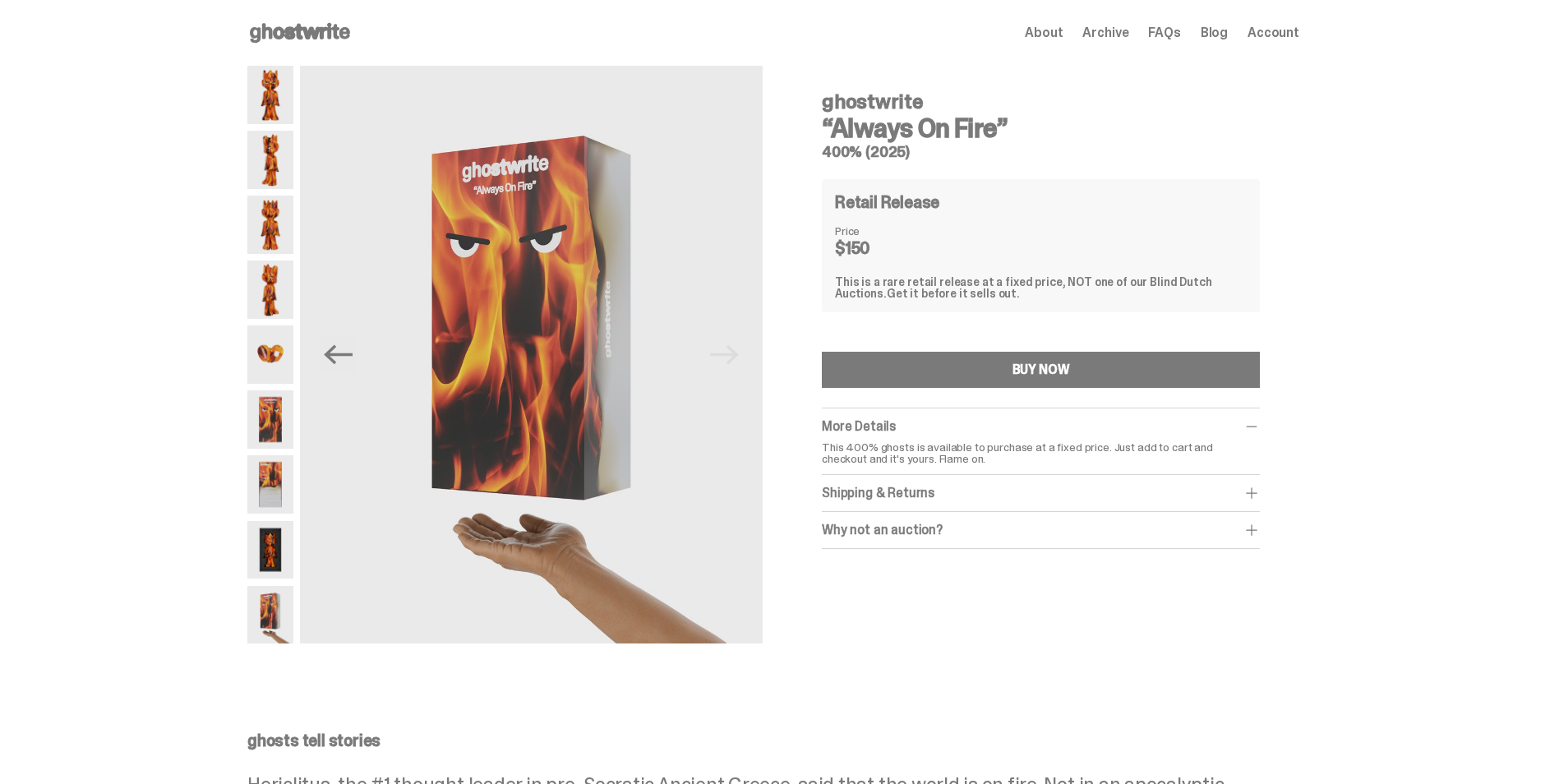
click at [273, 285] on img at bounding box center [270, 289] width 46 height 58
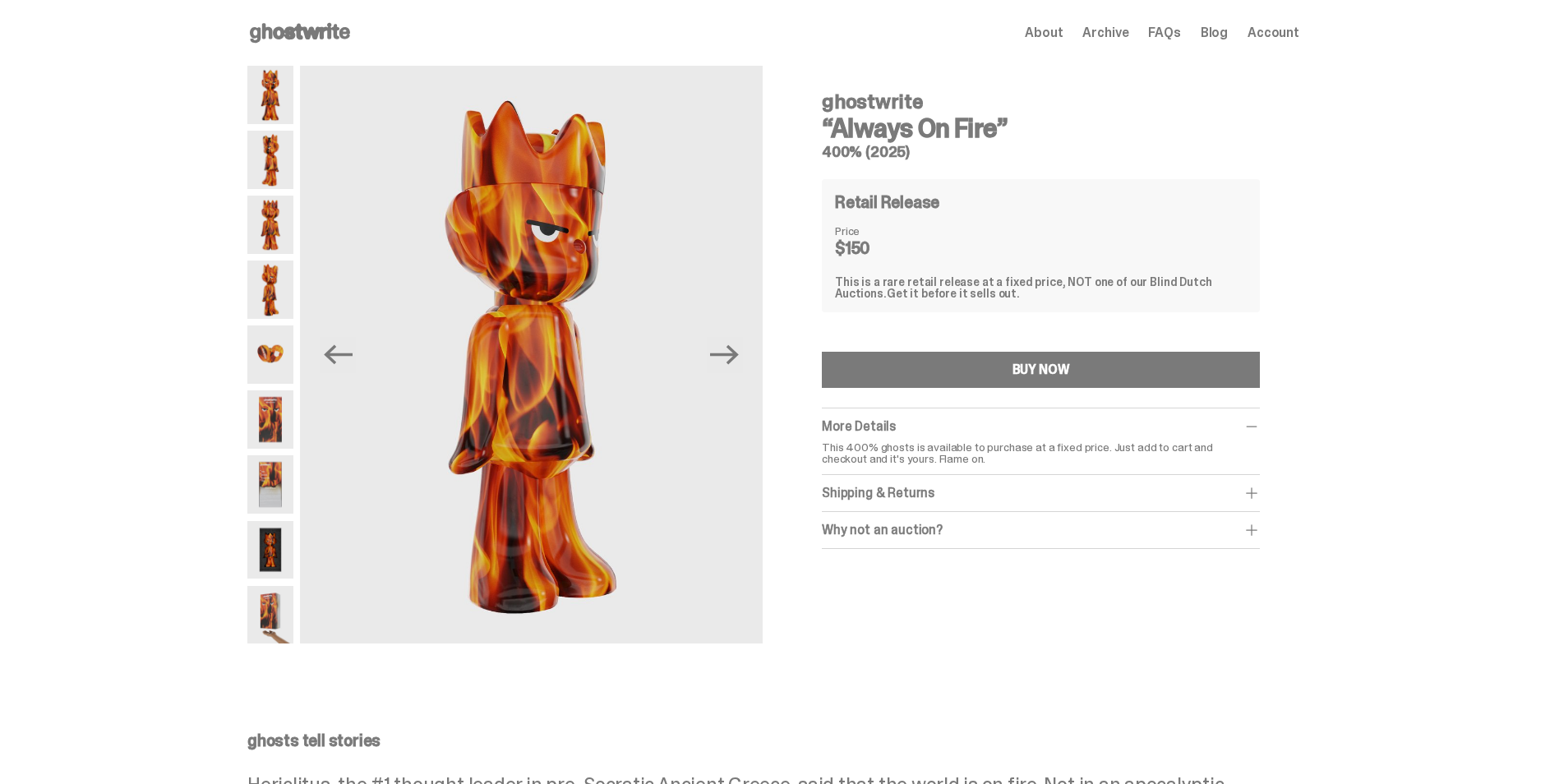
click at [275, 221] on img at bounding box center [270, 225] width 46 height 58
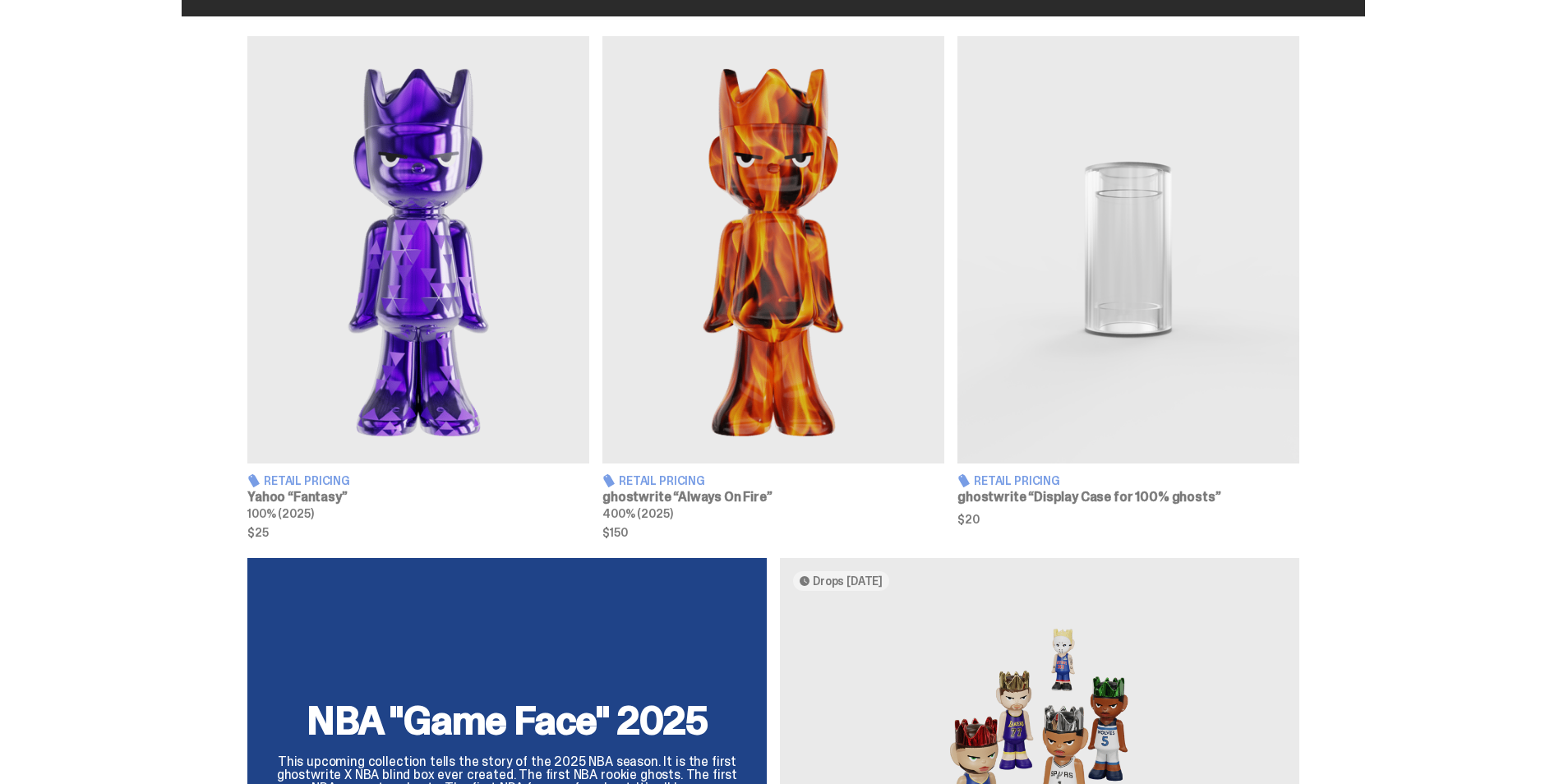
scroll to position [551, 0]
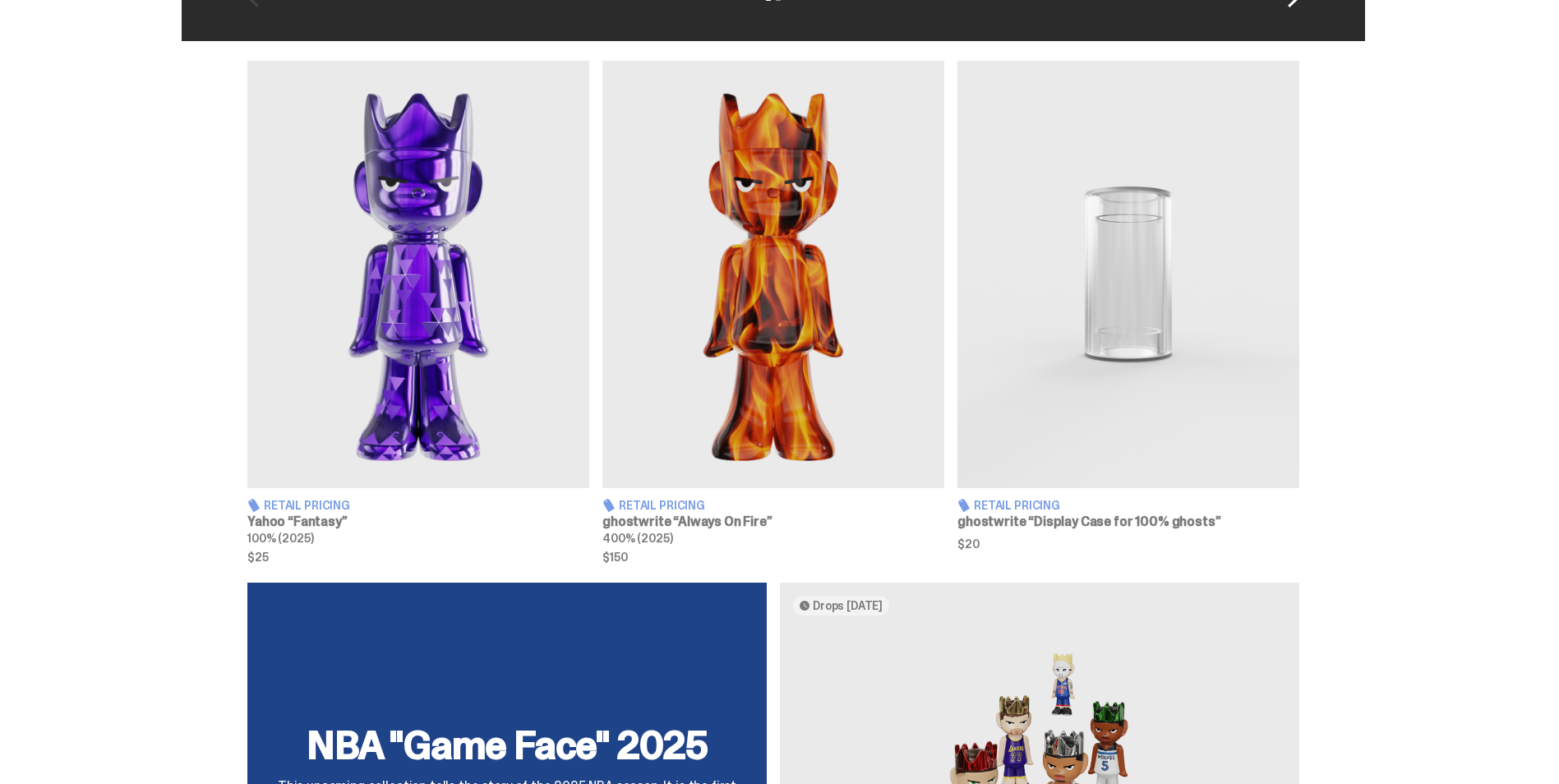
click at [1121, 347] on img at bounding box center [1129, 274] width 342 height 427
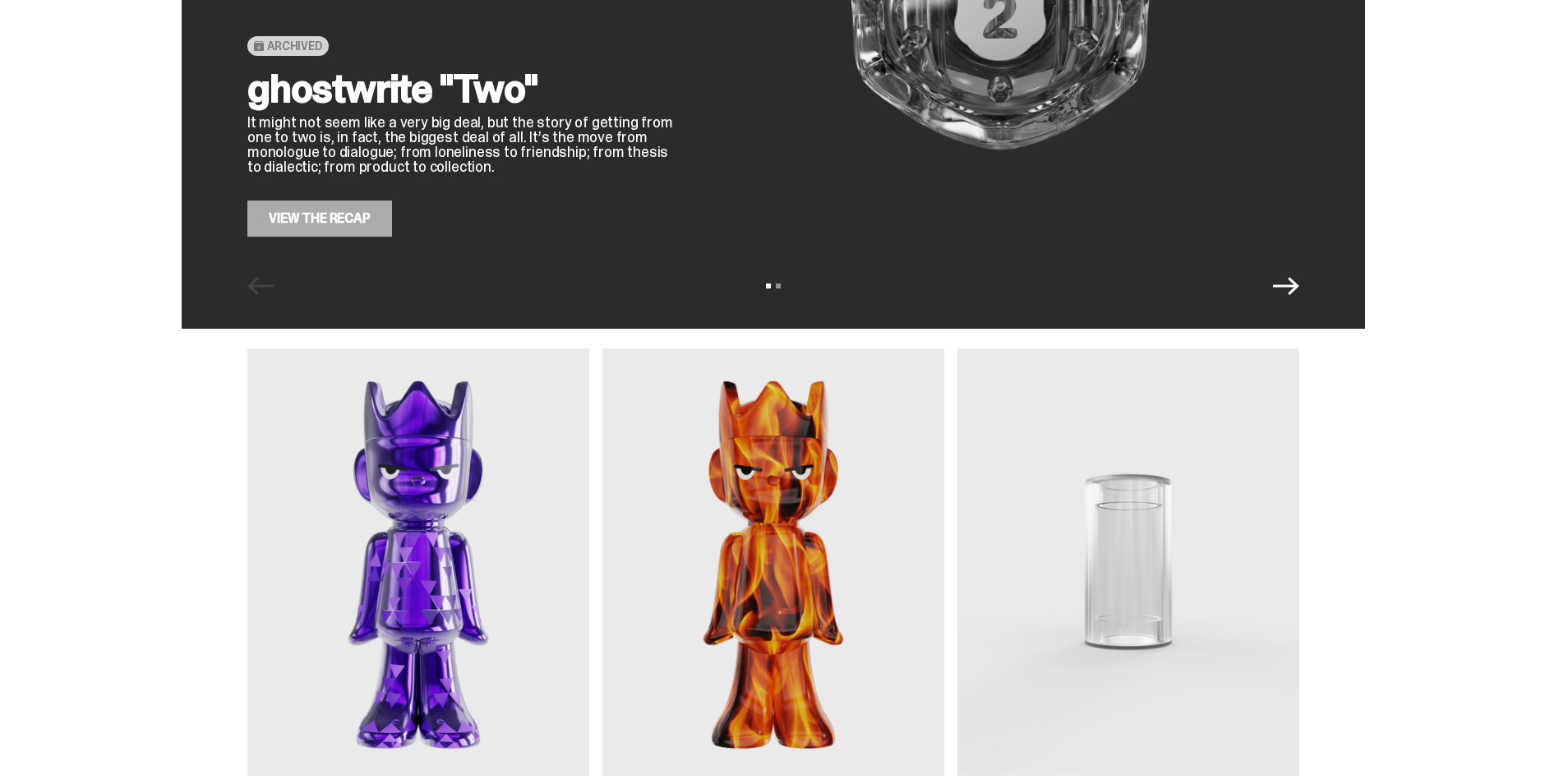
scroll to position [411, 0]
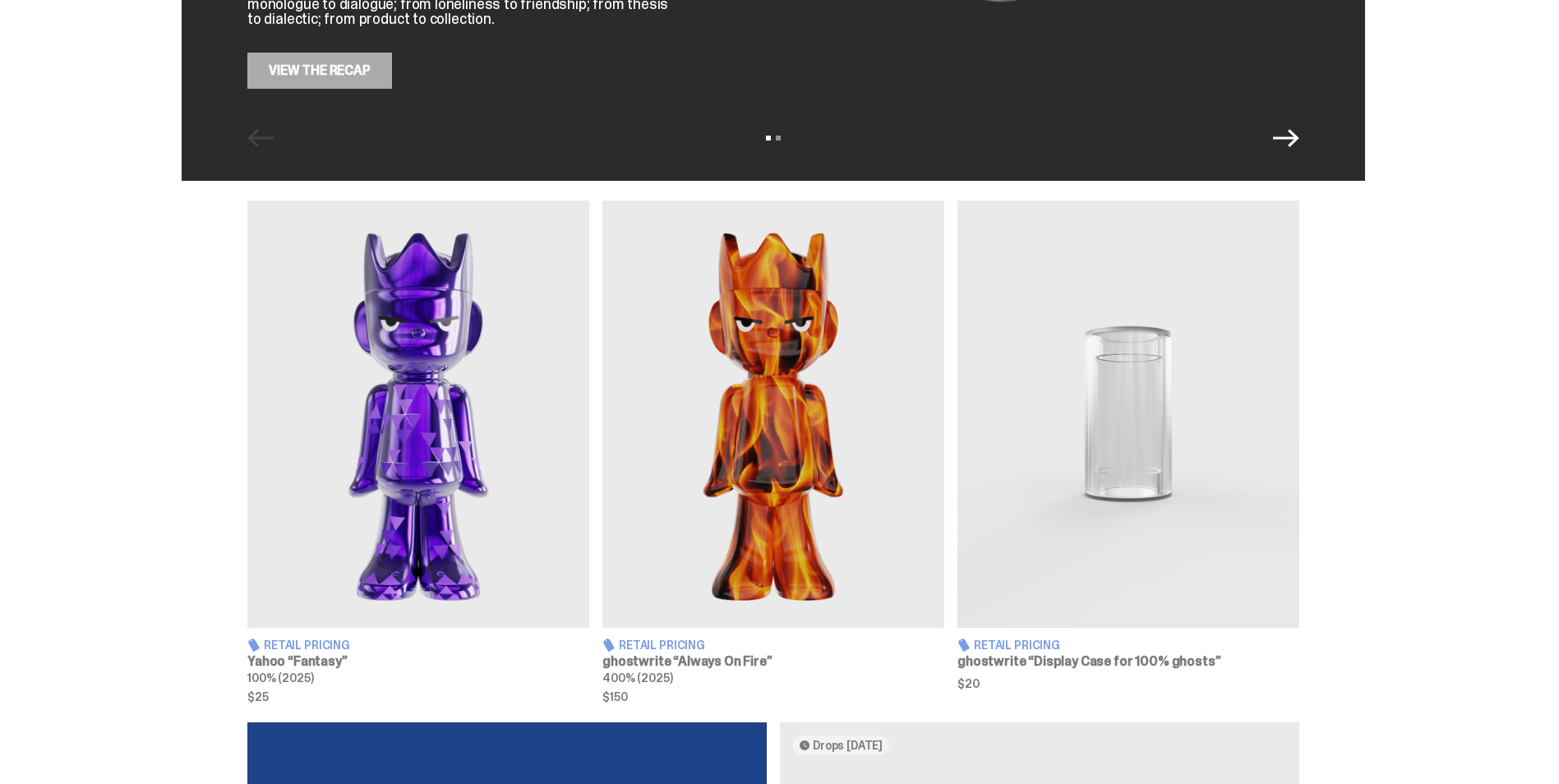
click at [1218, 489] on img at bounding box center [1129, 414] width 342 height 427
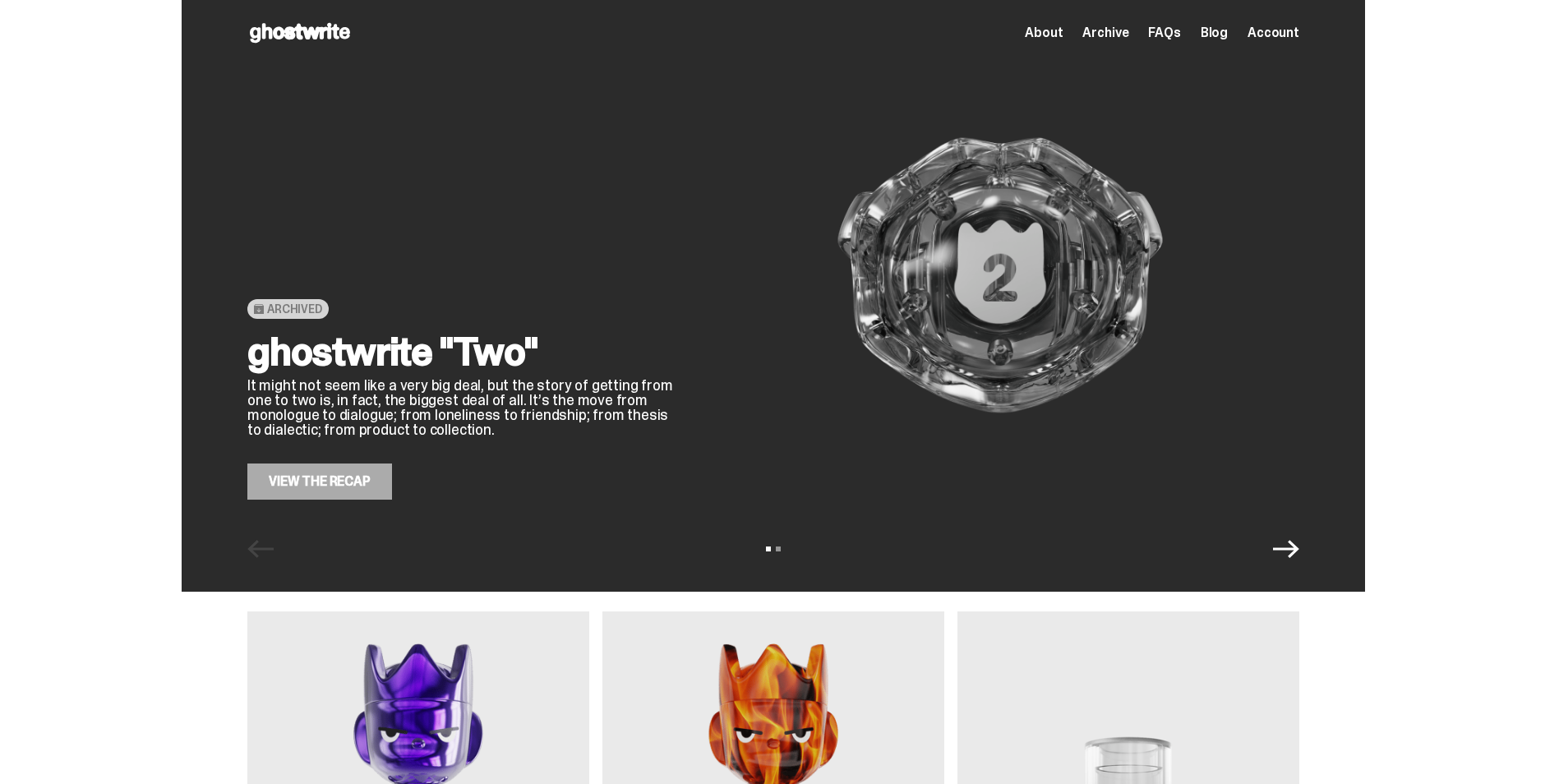
click at [1297, 548] on icon "Next" at bounding box center [1286, 549] width 26 height 18
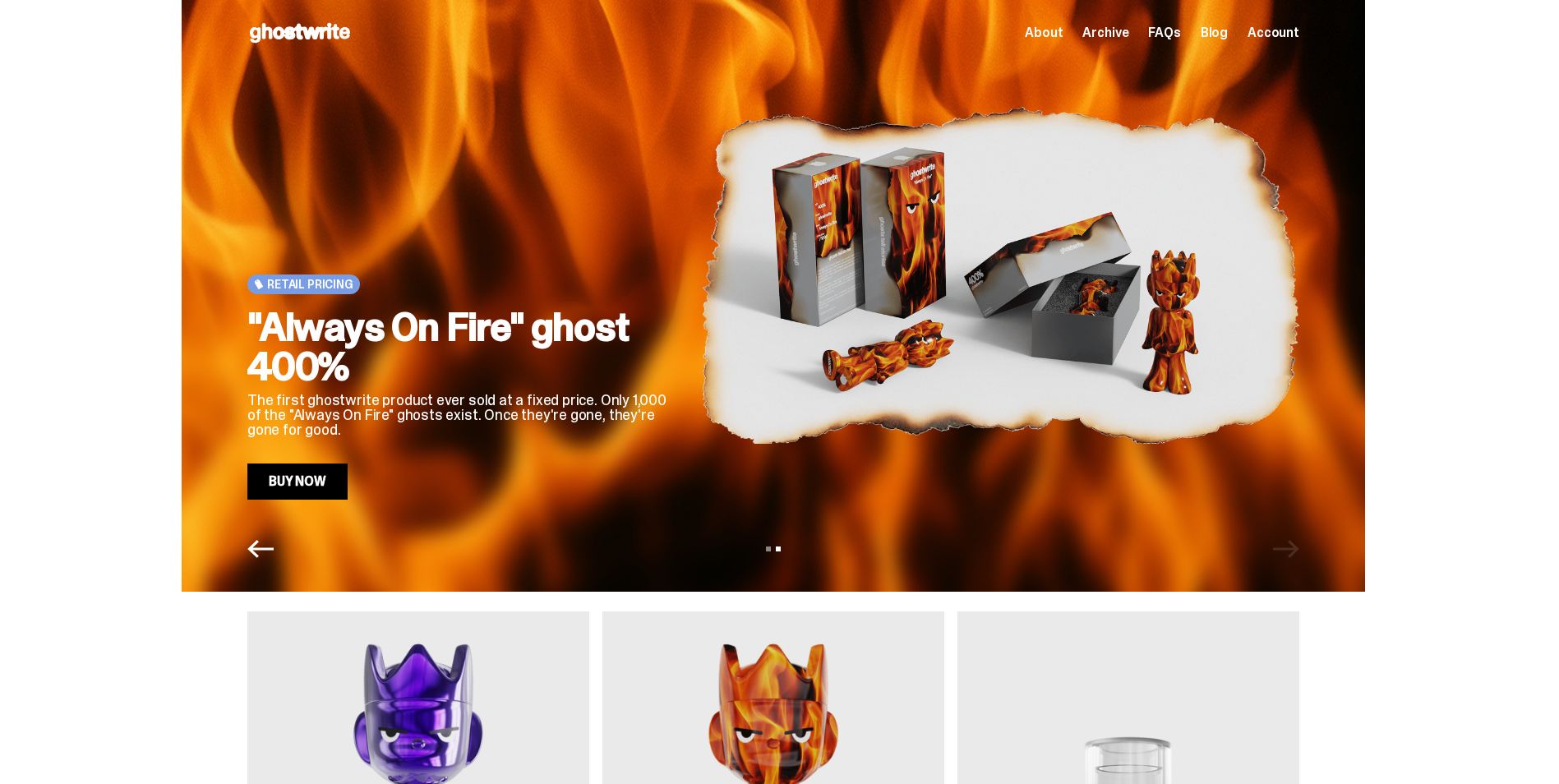
click at [272, 558] on icon "Previous" at bounding box center [260, 549] width 26 height 26
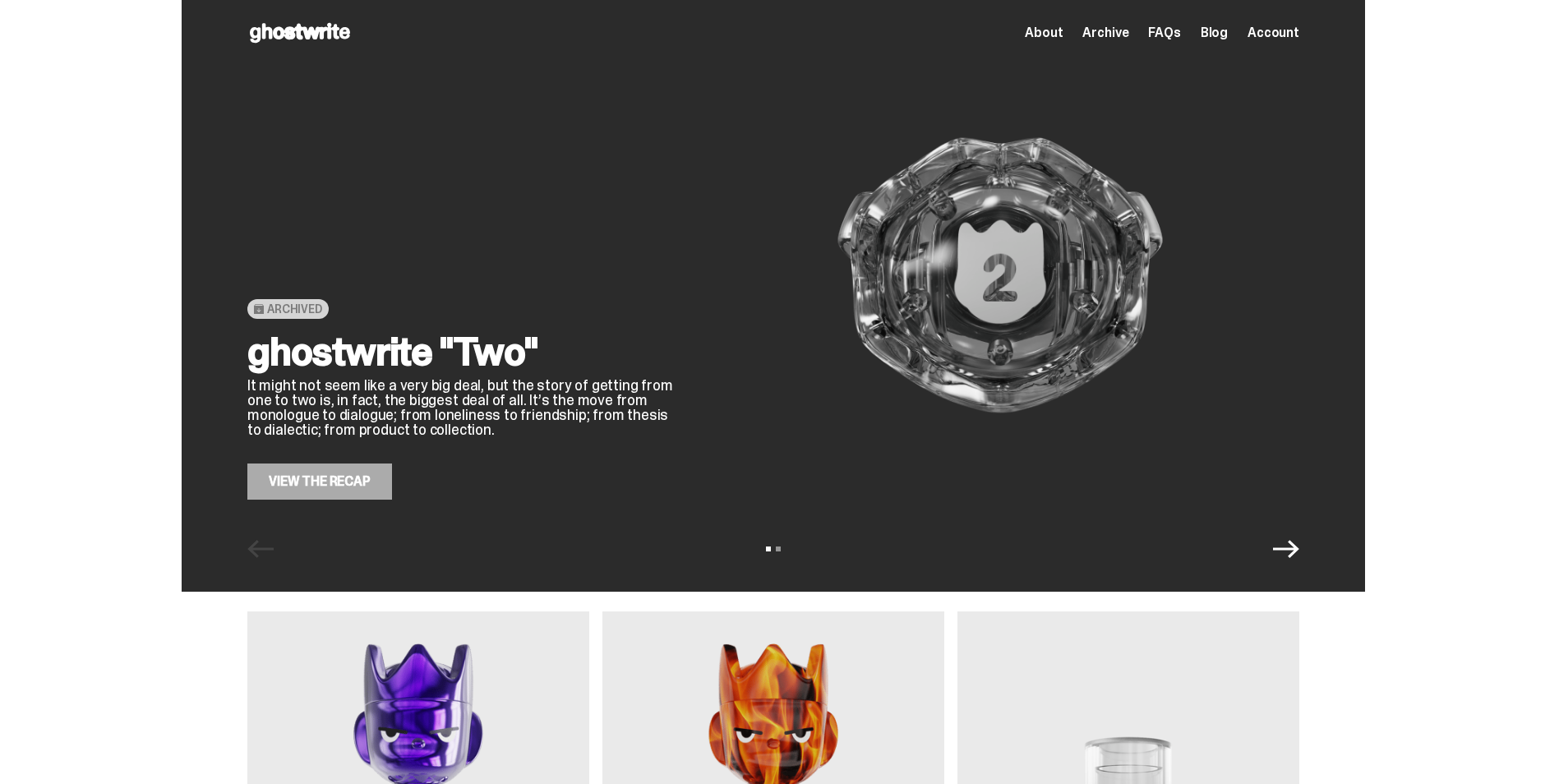
click at [313, 480] on link "View the Recap" at bounding box center [319, 481] width 145 height 36
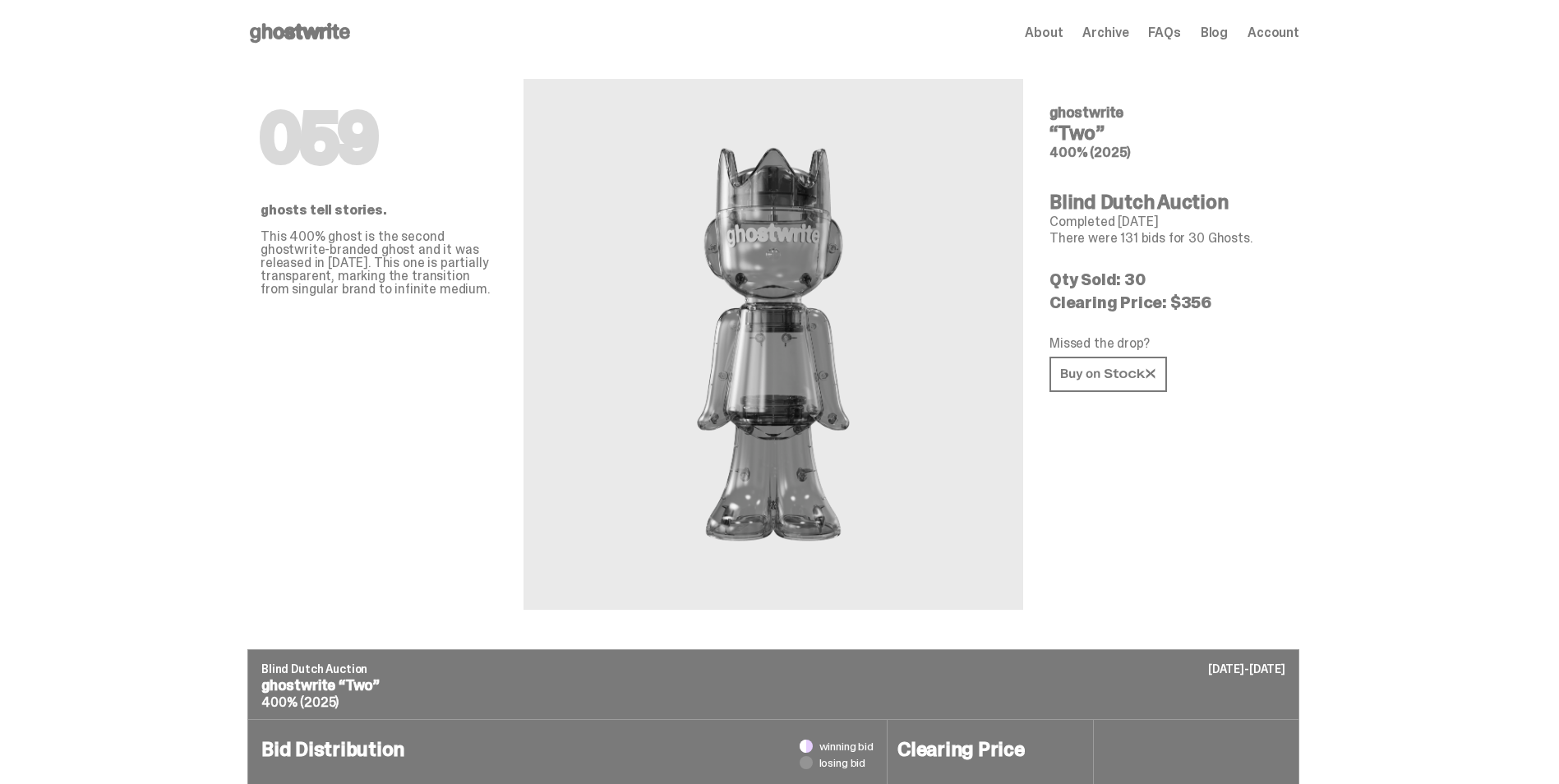
click at [331, 41] on icon at bounding box center [299, 32] width 105 height 26
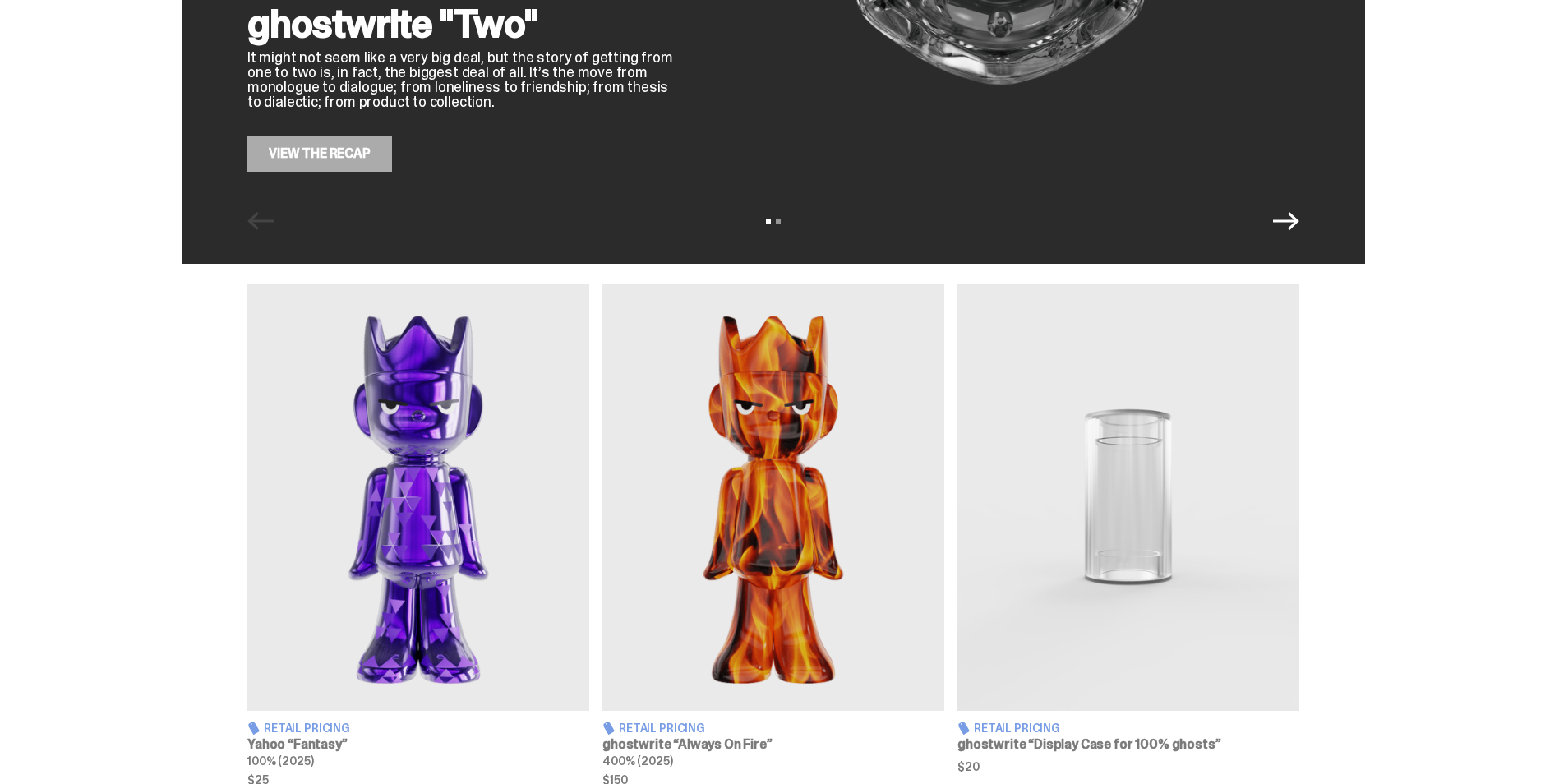
scroll to position [469, 0]
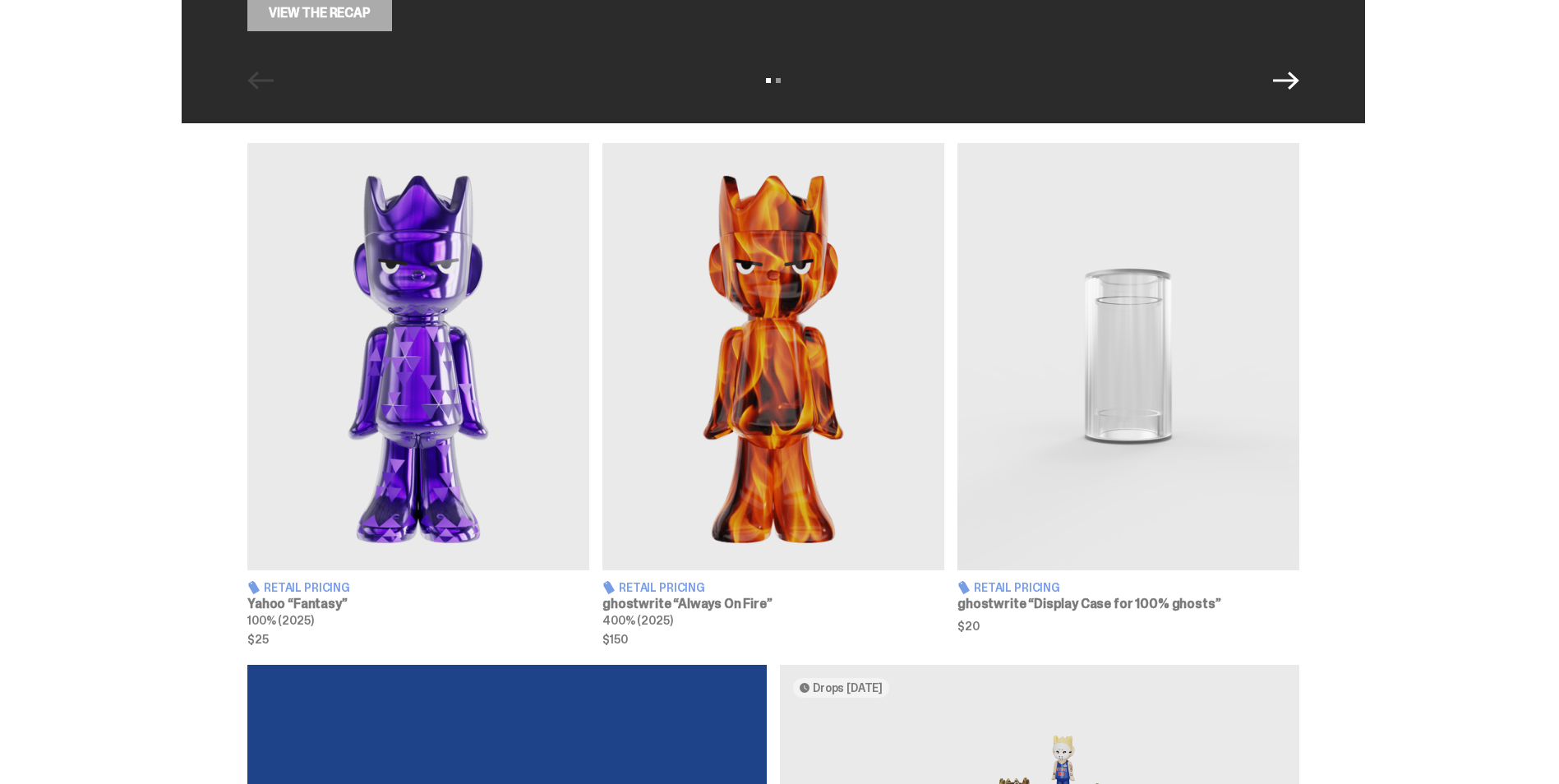
click at [782, 467] on img at bounding box center [774, 356] width 342 height 427
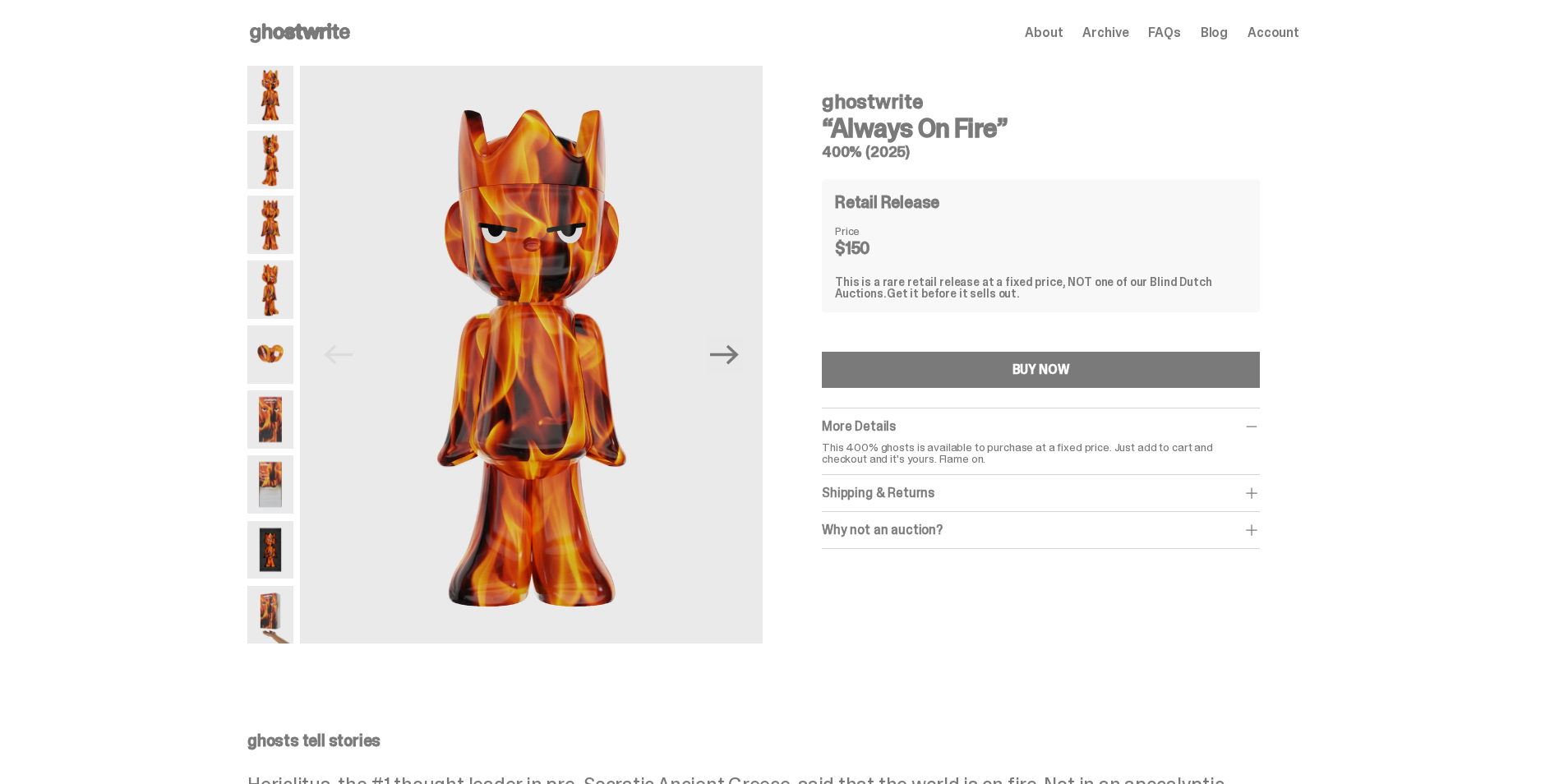
click at [1258, 497] on span at bounding box center [1251, 493] width 16 height 16
click at [1244, 569] on div "Why not an auction?" at bounding box center [1041, 566] width 438 height 16
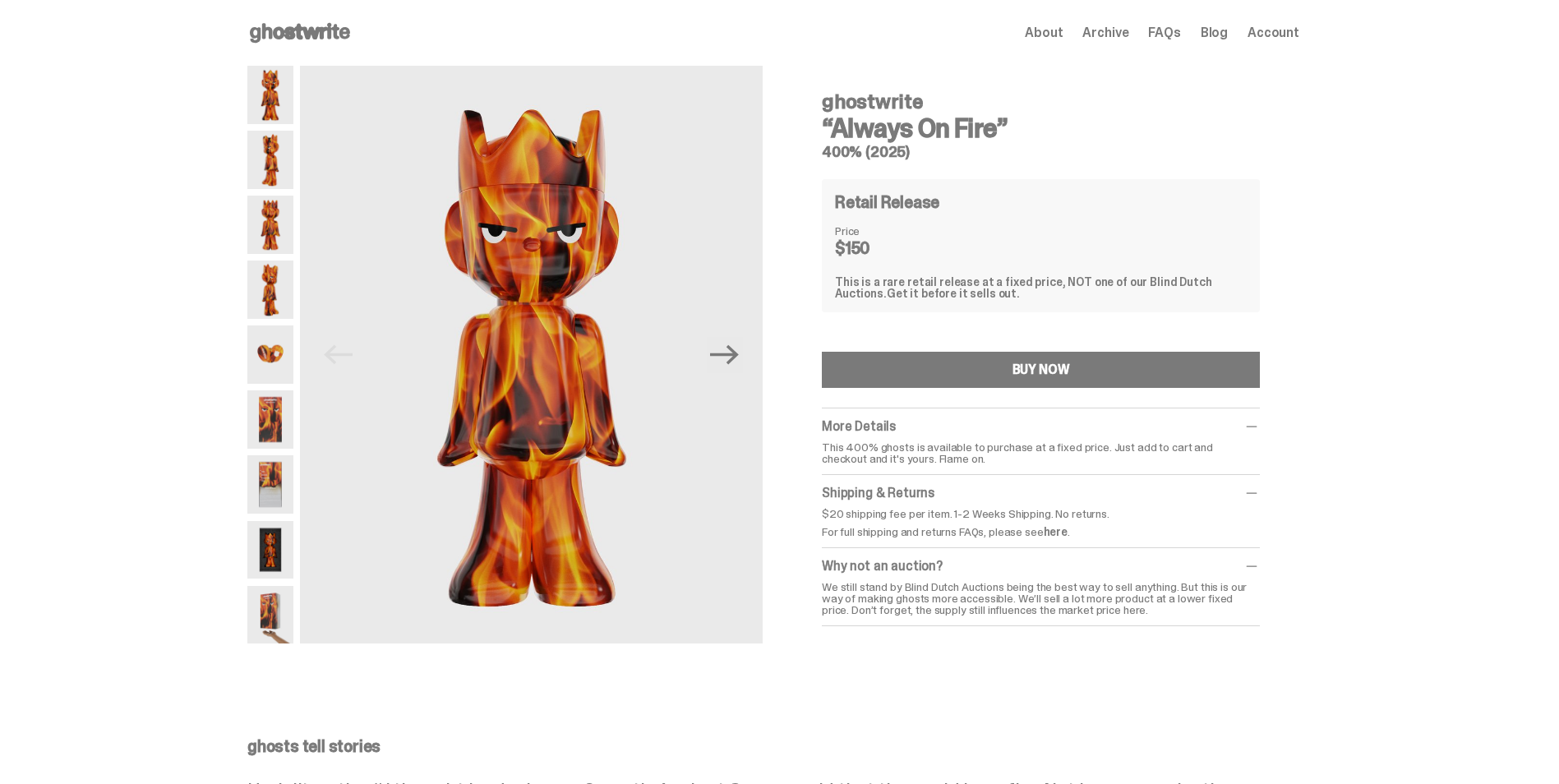
click at [270, 164] on img at bounding box center [270, 159] width 46 height 58
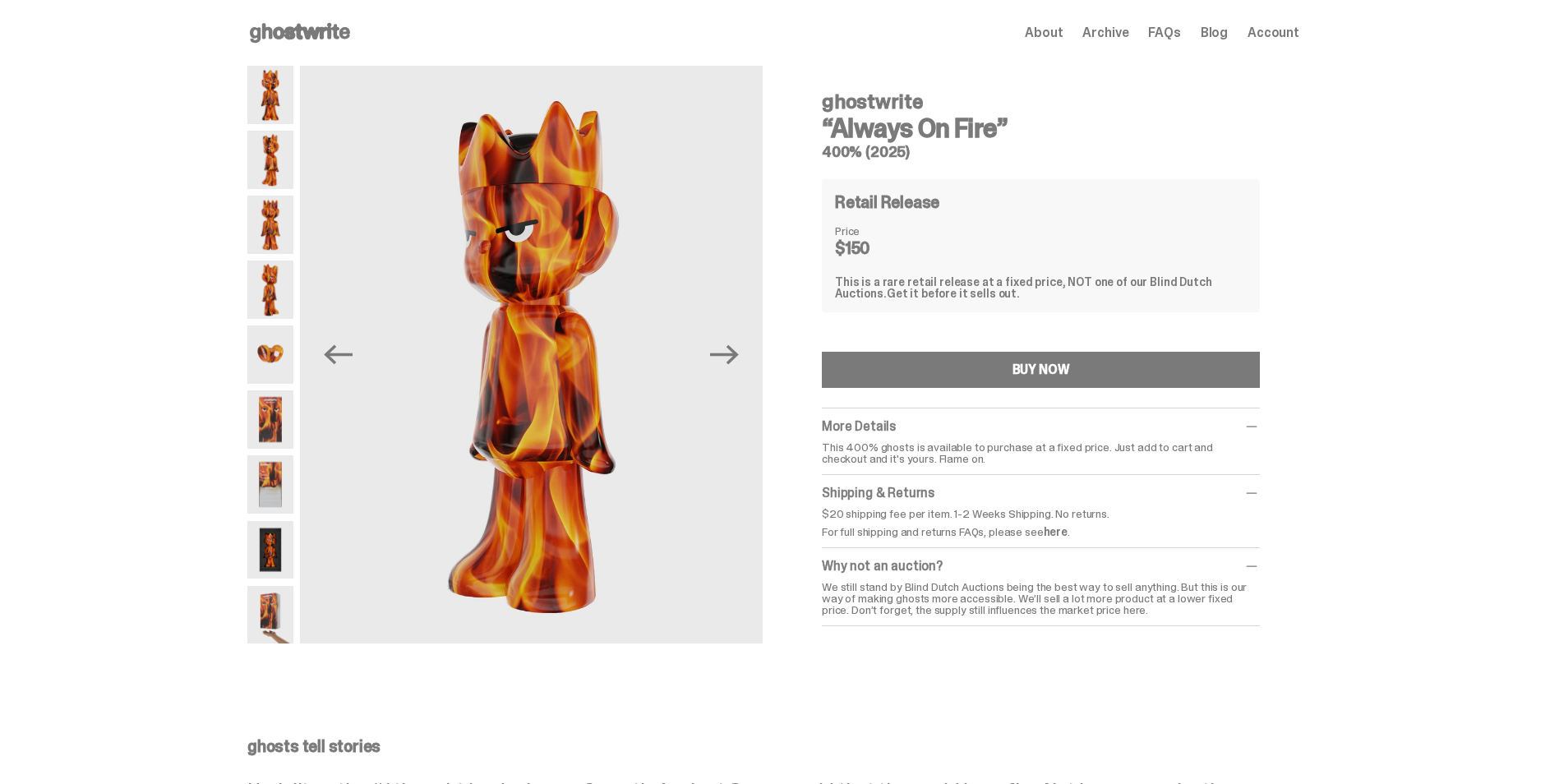
click at [273, 219] on img at bounding box center [270, 225] width 46 height 58
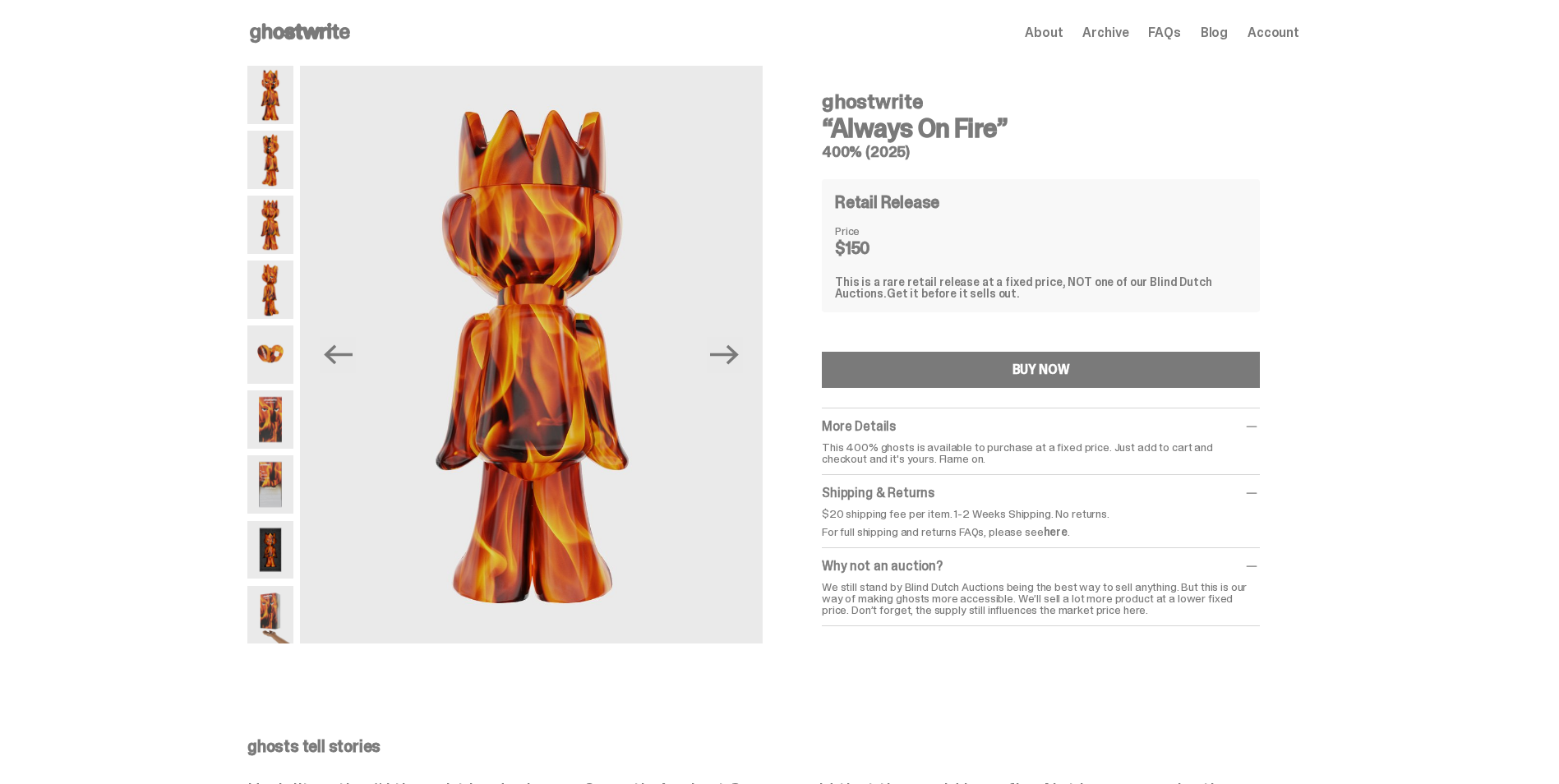
click at [287, 297] on img at bounding box center [270, 289] width 46 height 58
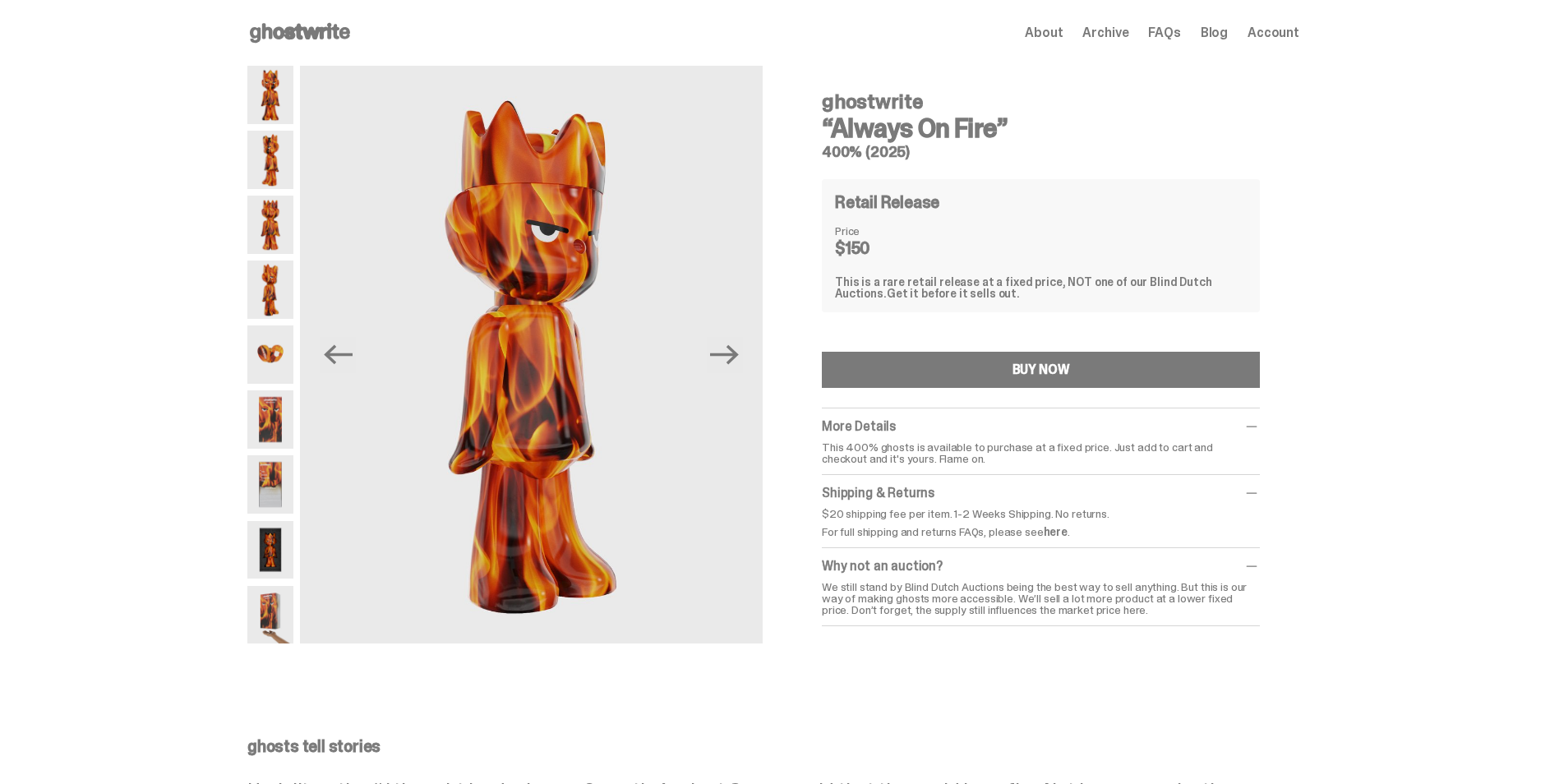
click at [281, 361] on img at bounding box center [270, 354] width 46 height 58
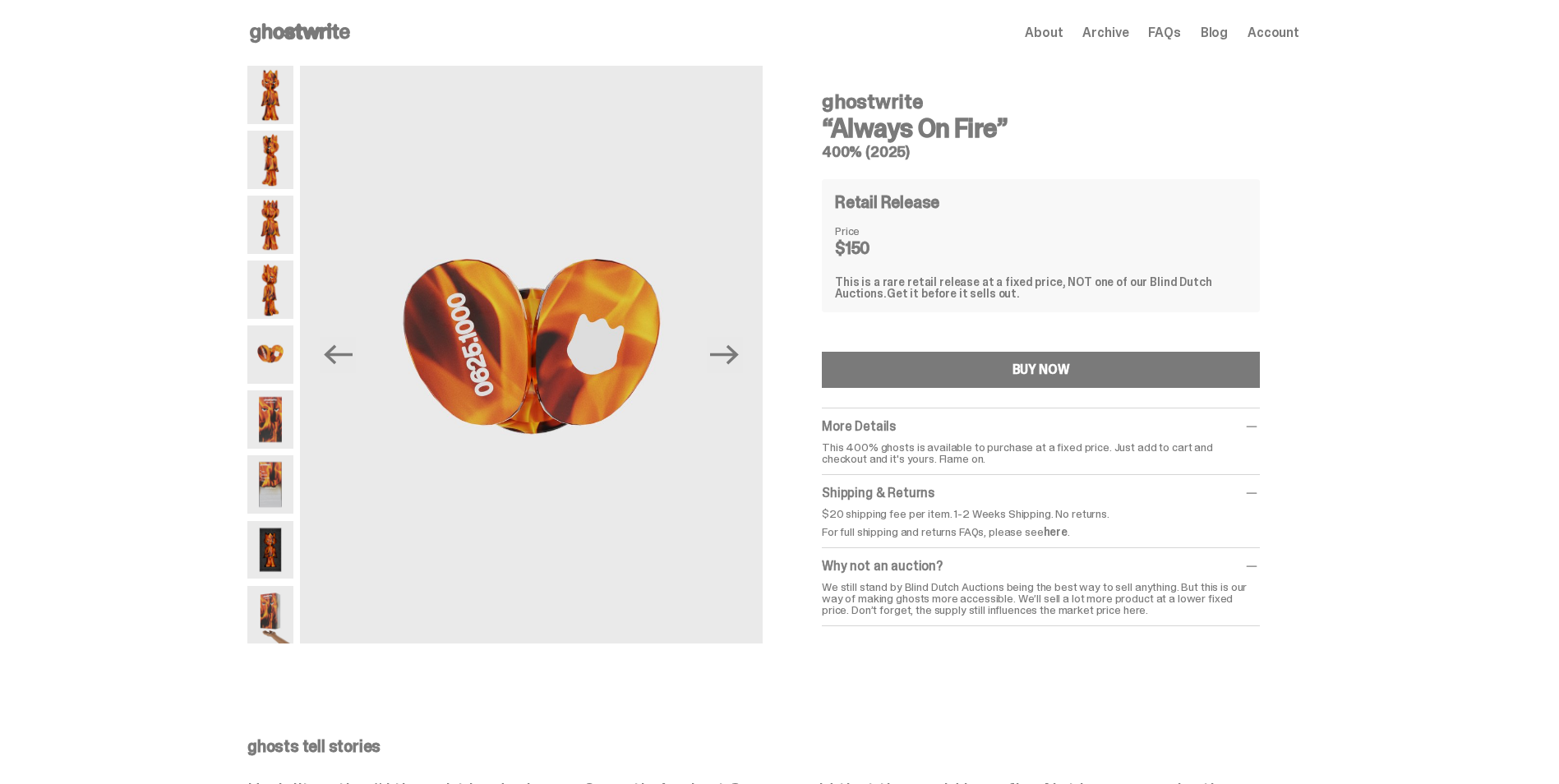
click at [291, 429] on img at bounding box center [270, 419] width 46 height 58
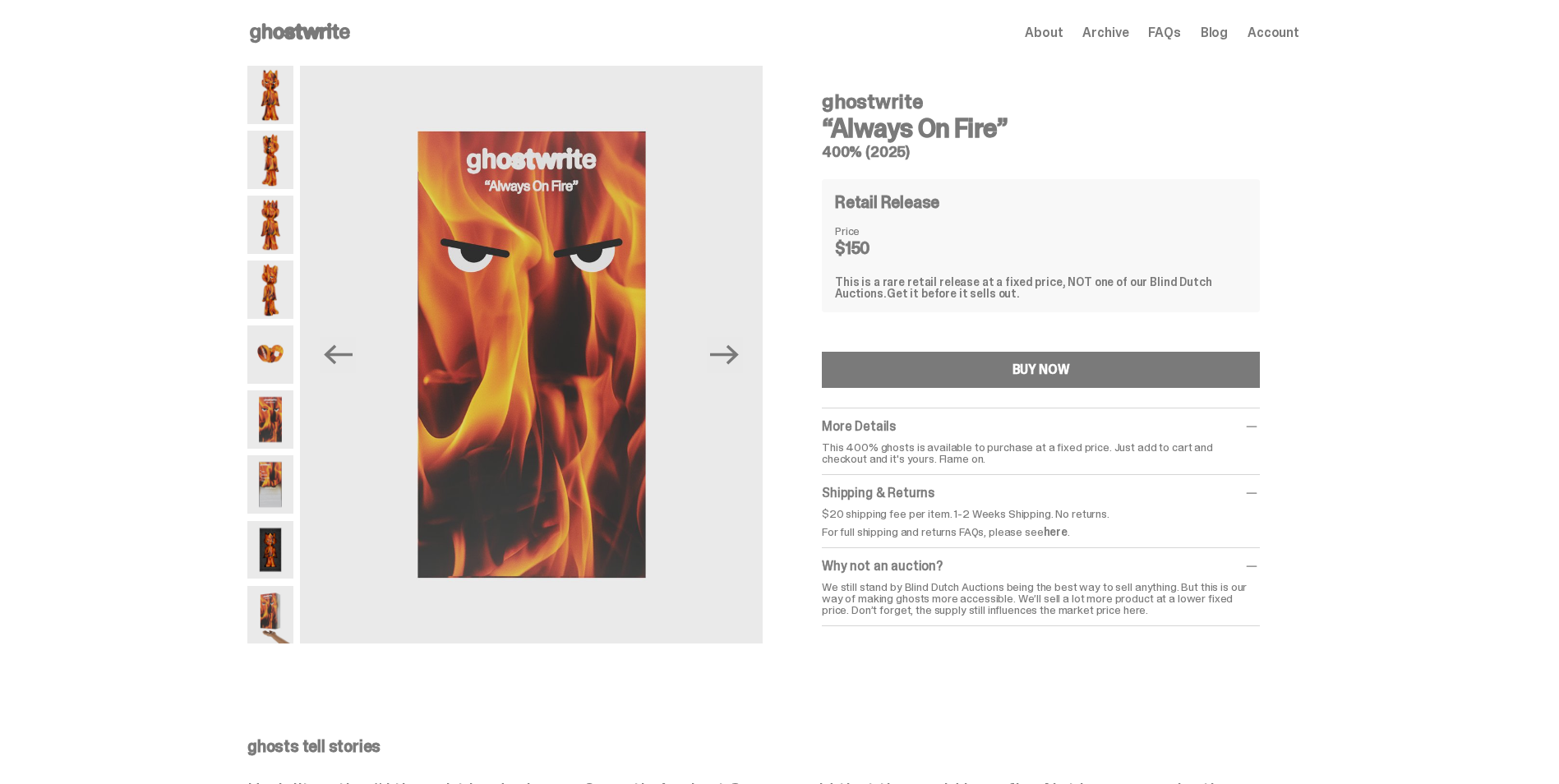
click at [269, 473] on img at bounding box center [270, 484] width 46 height 58
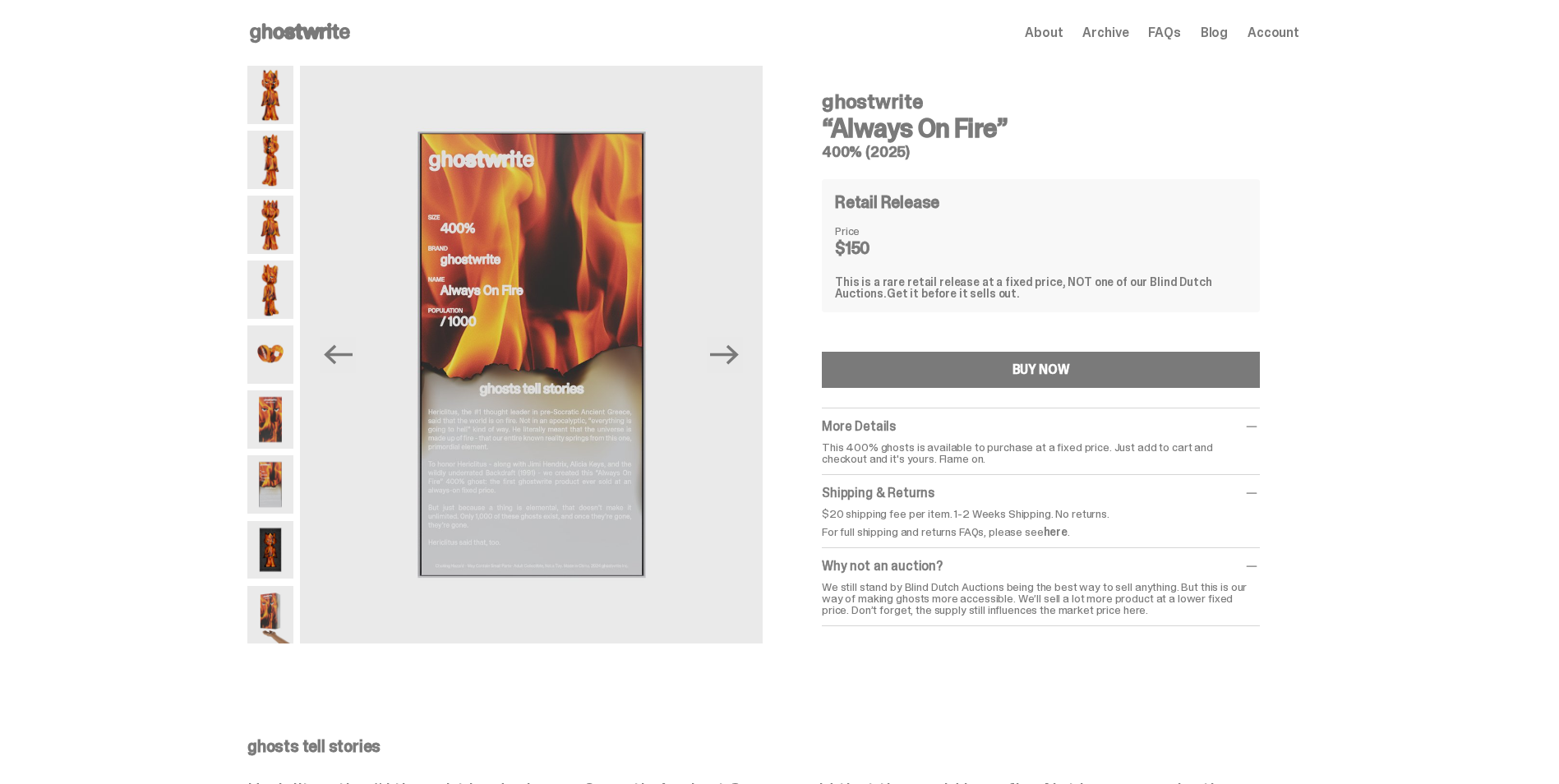
click at [280, 543] on img at bounding box center [270, 550] width 46 height 58
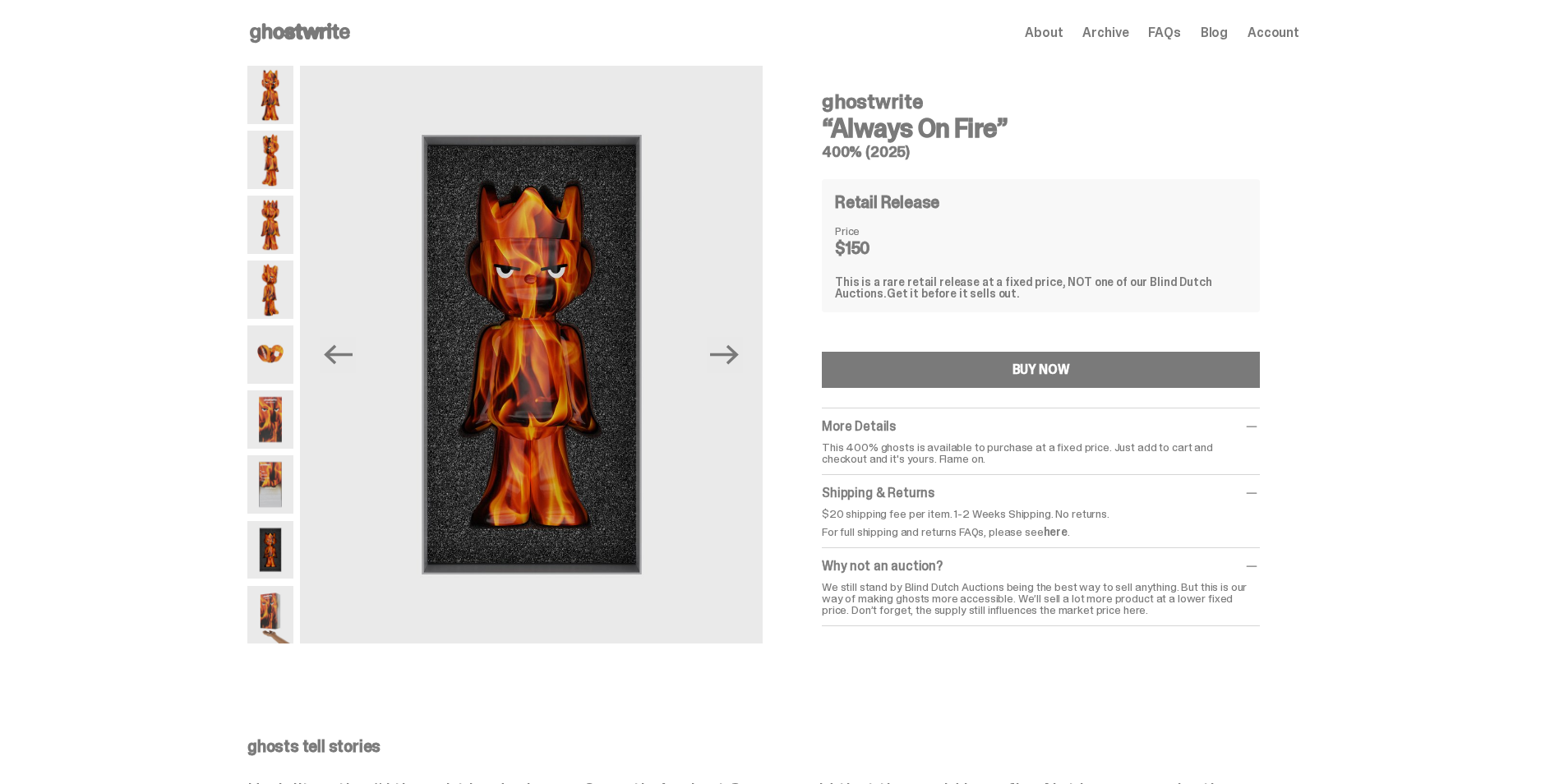
click at [274, 608] on img at bounding box center [270, 614] width 46 height 58
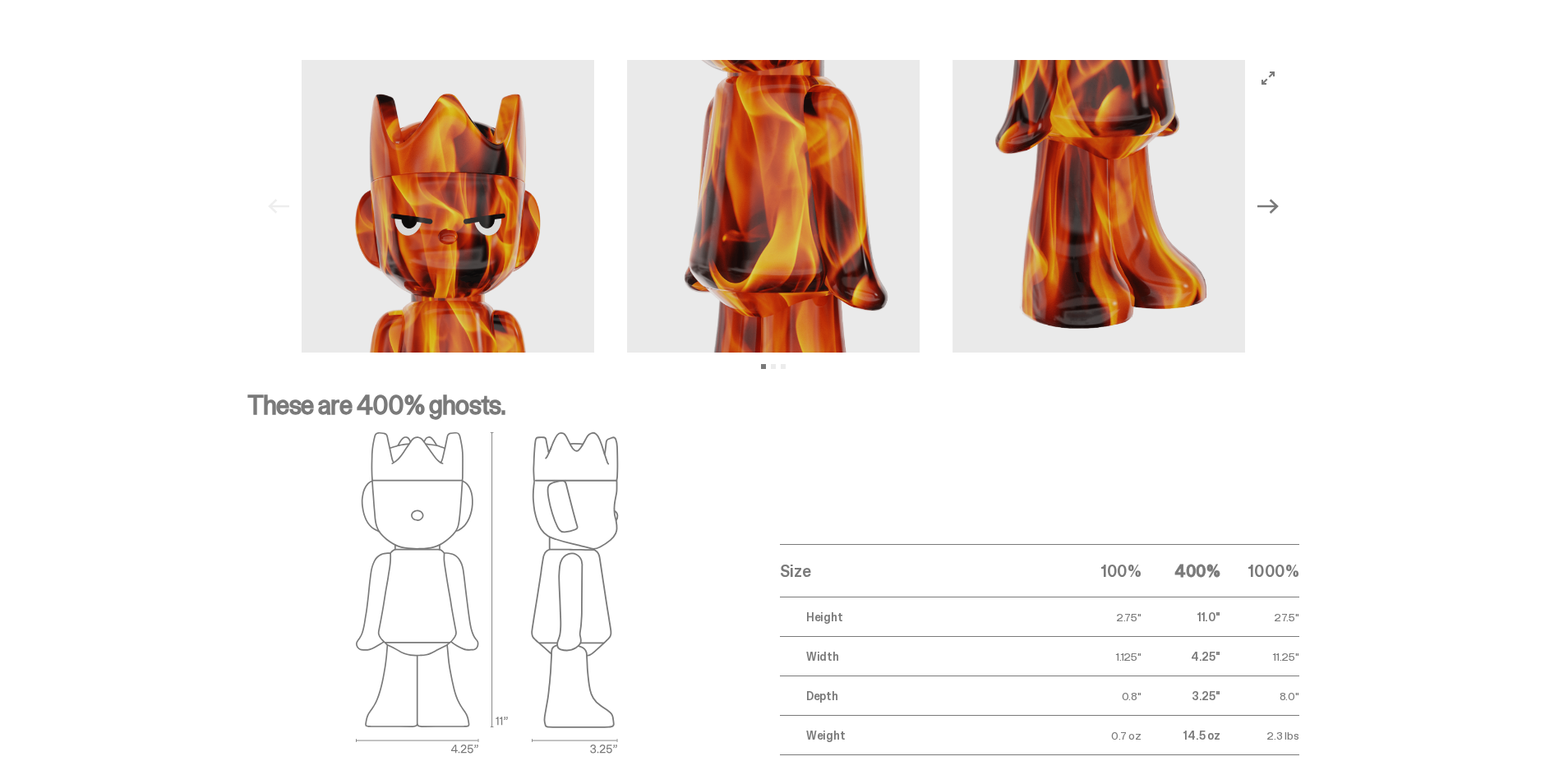
scroll to position [2434, 0]
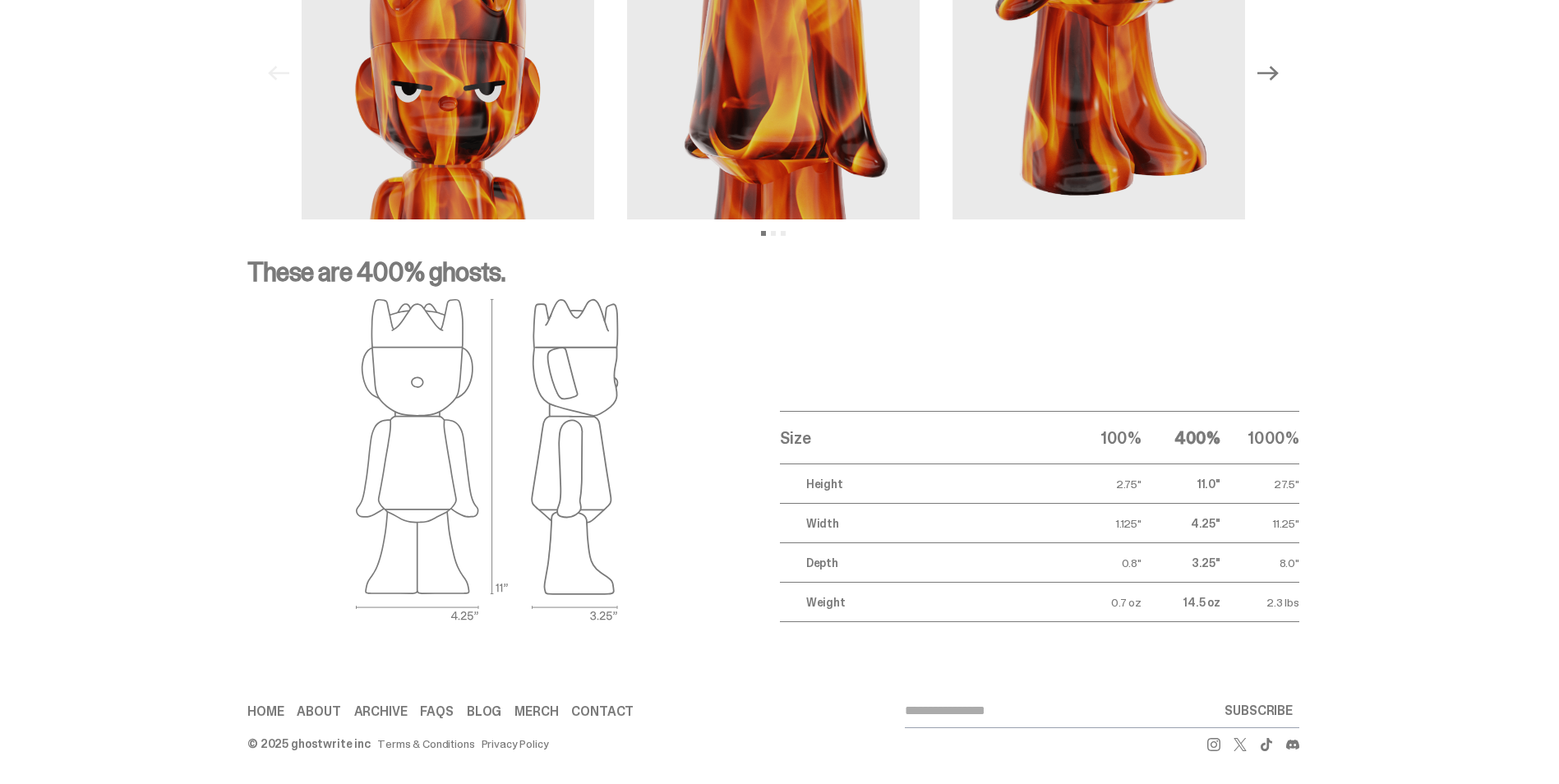
click at [533, 712] on link "Merch" at bounding box center [535, 712] width 43 height 14
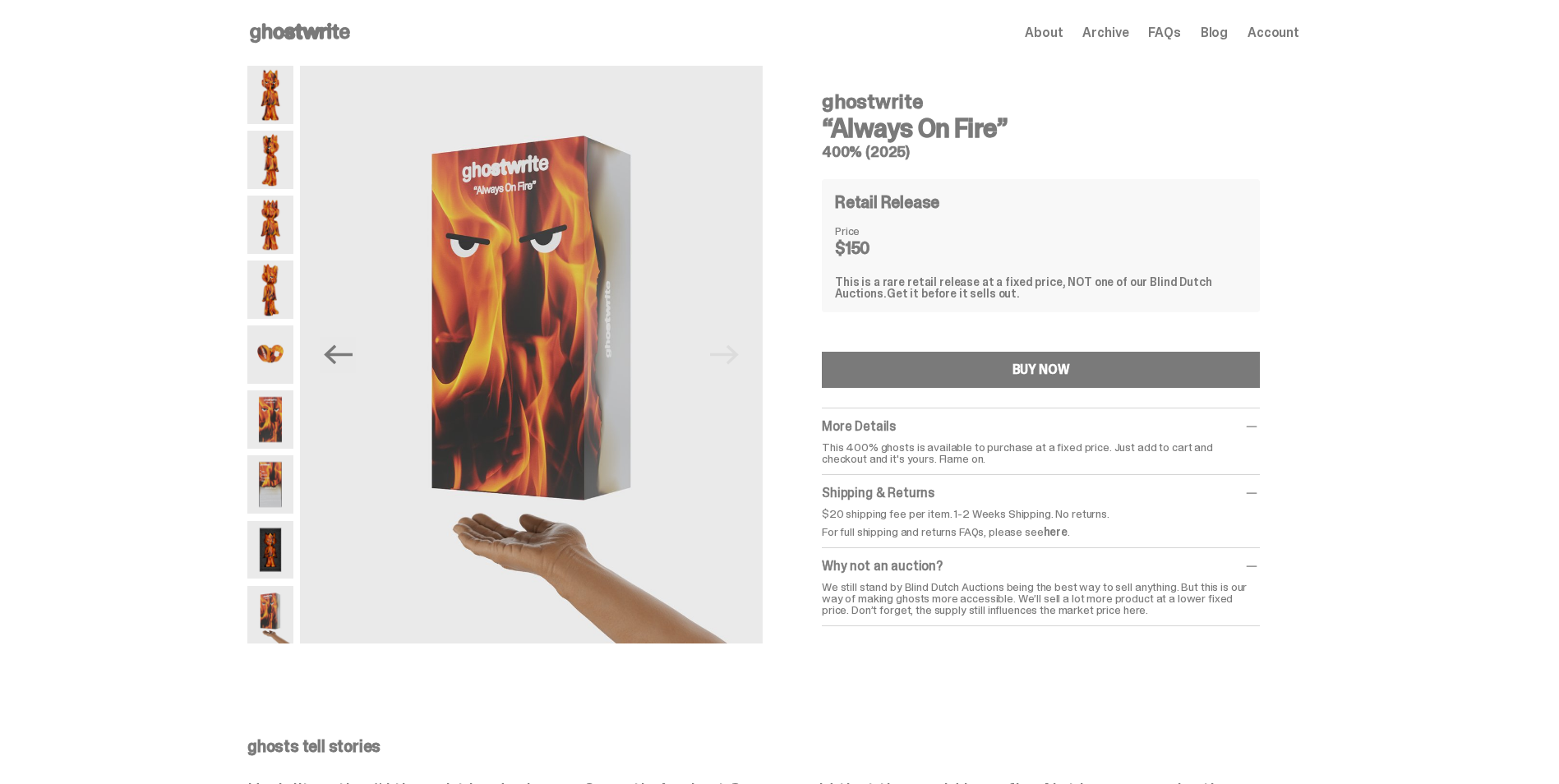
click at [1266, 29] on span "Account" at bounding box center [1273, 33] width 52 height 14
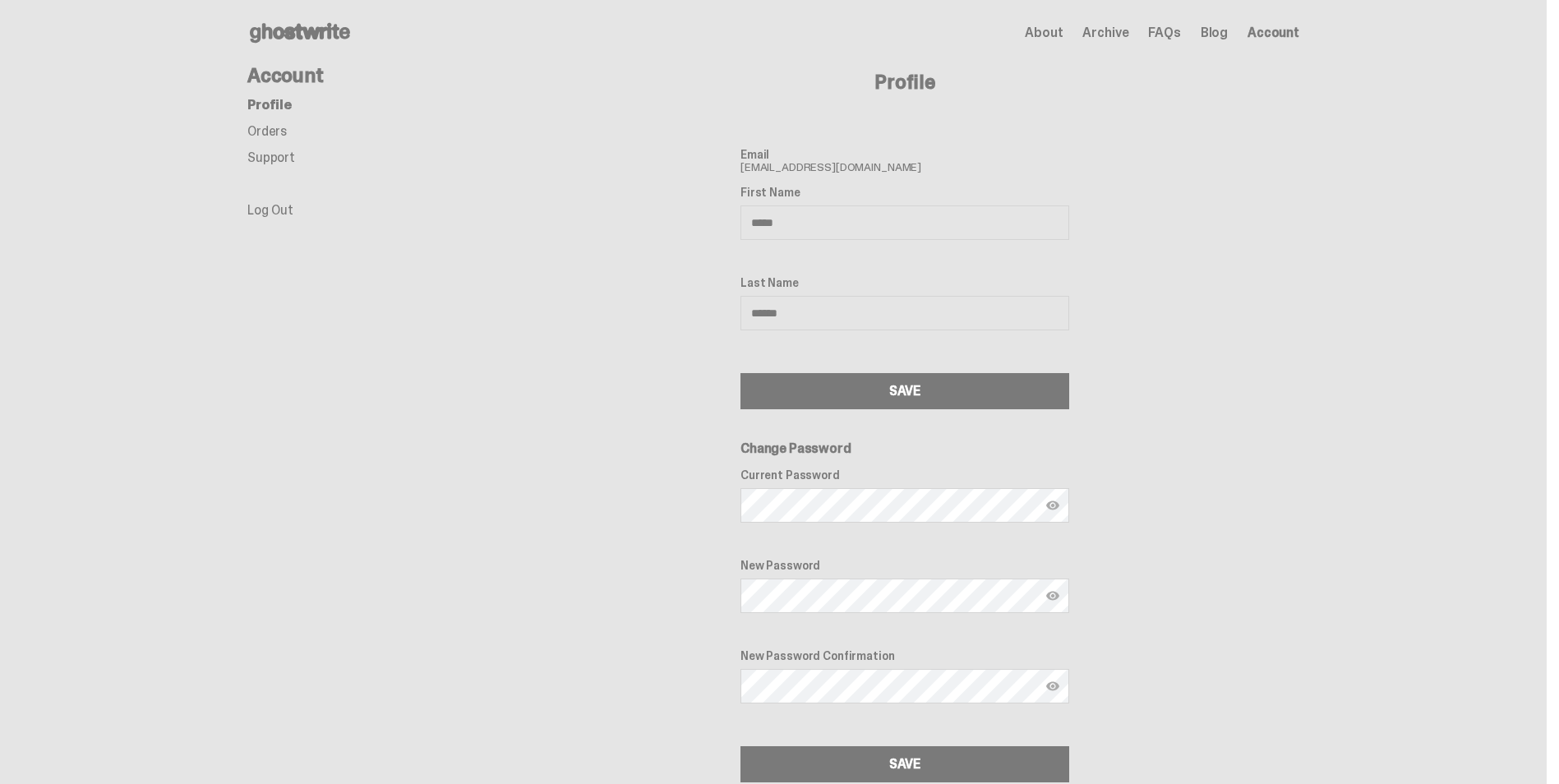
click at [277, 132] on link "Orders" at bounding box center [266, 131] width 40 height 17
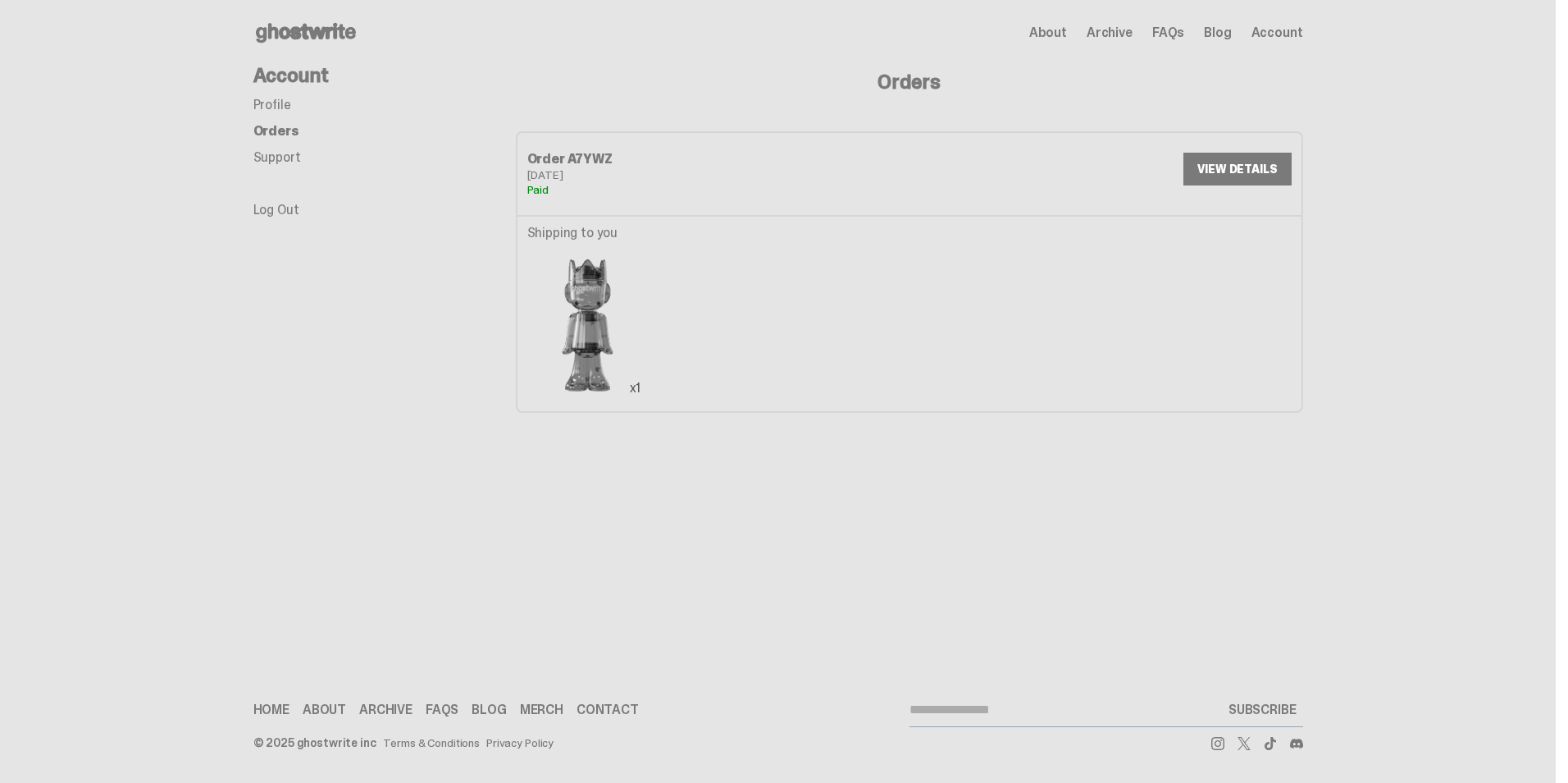
click at [1242, 168] on link "VIEW DETAILS" at bounding box center [1237, 169] width 108 height 33
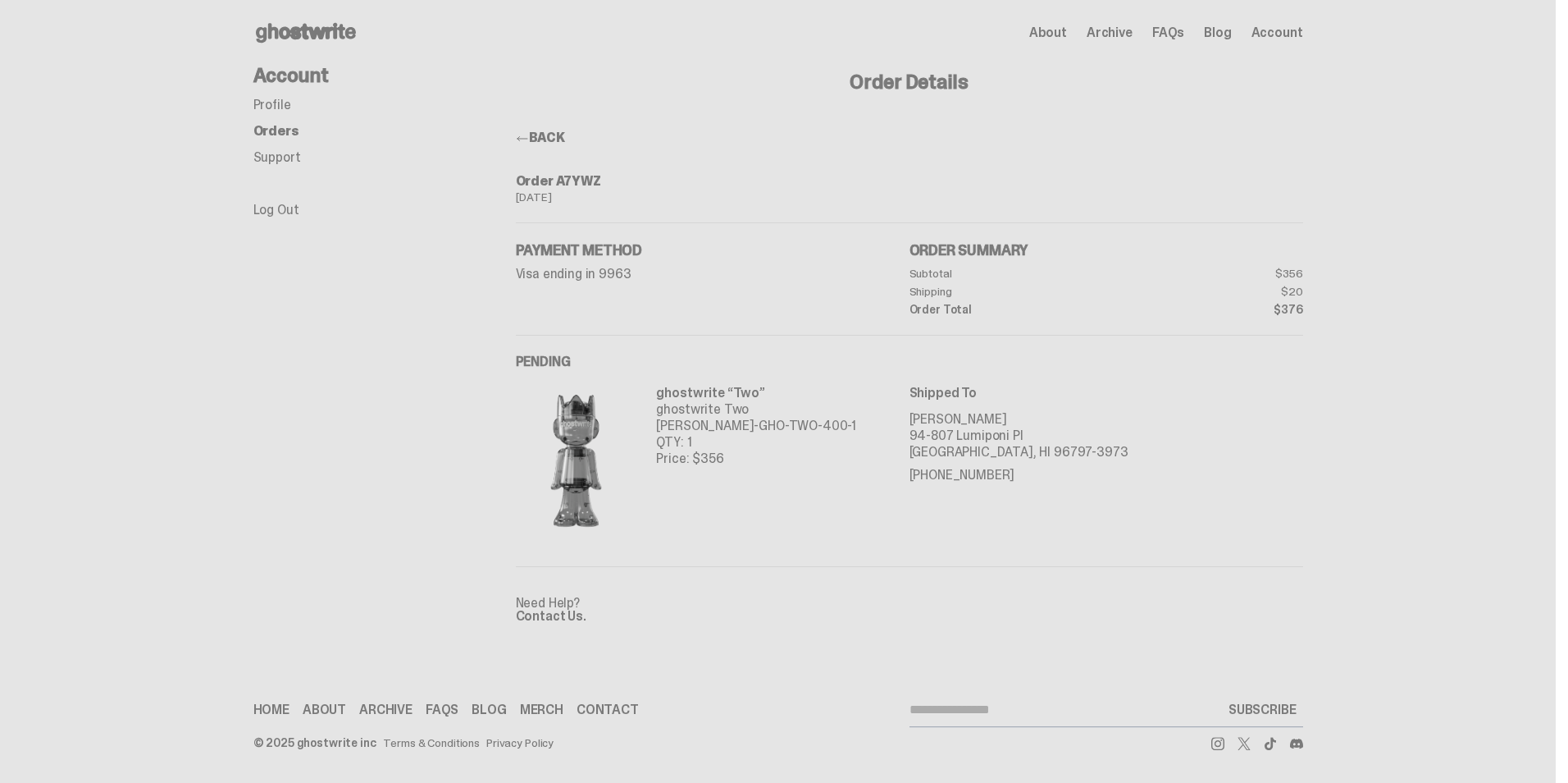
click at [1122, 36] on span "Archive" at bounding box center [1110, 33] width 46 height 13
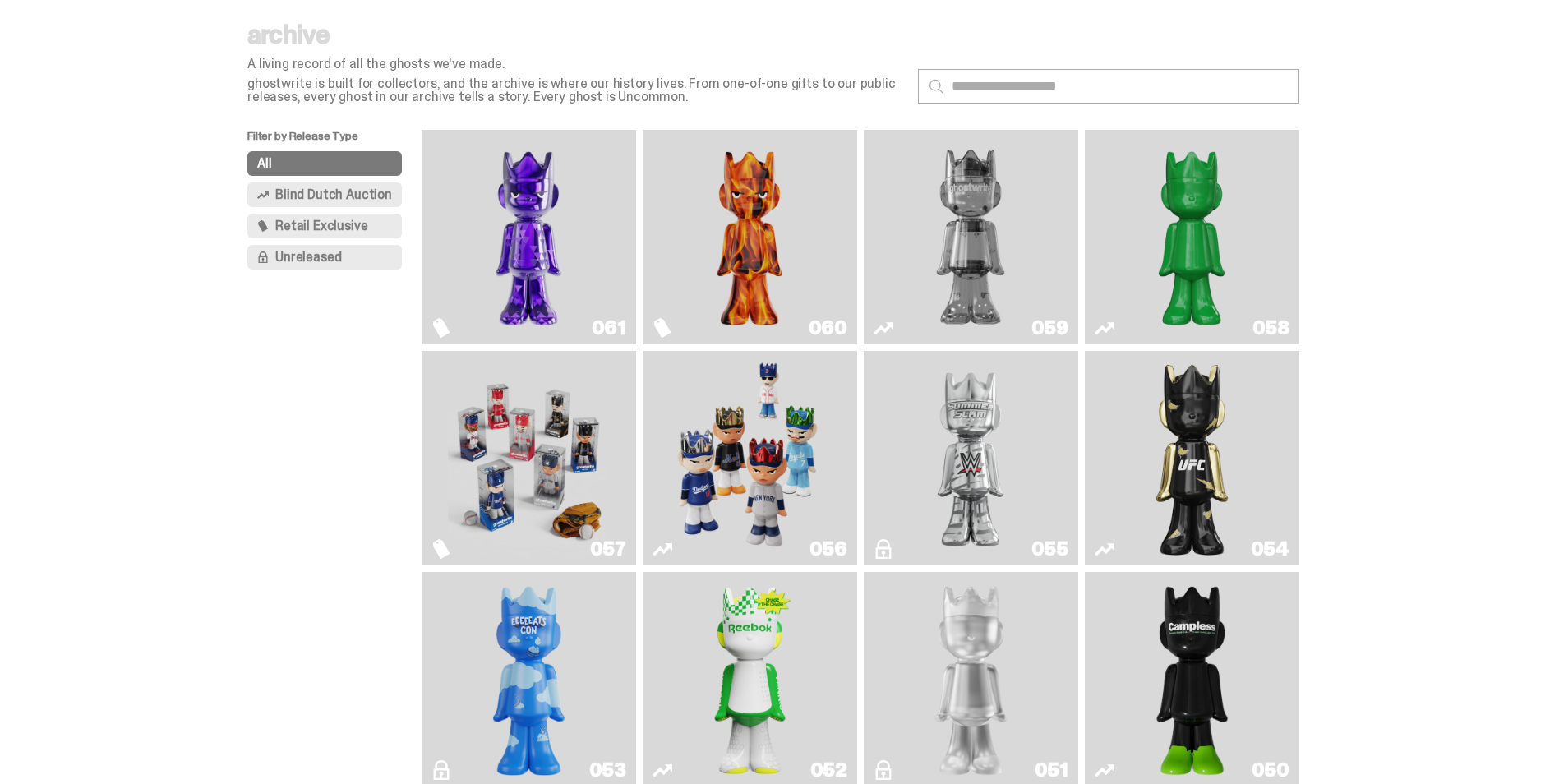
scroll to position [164, 0]
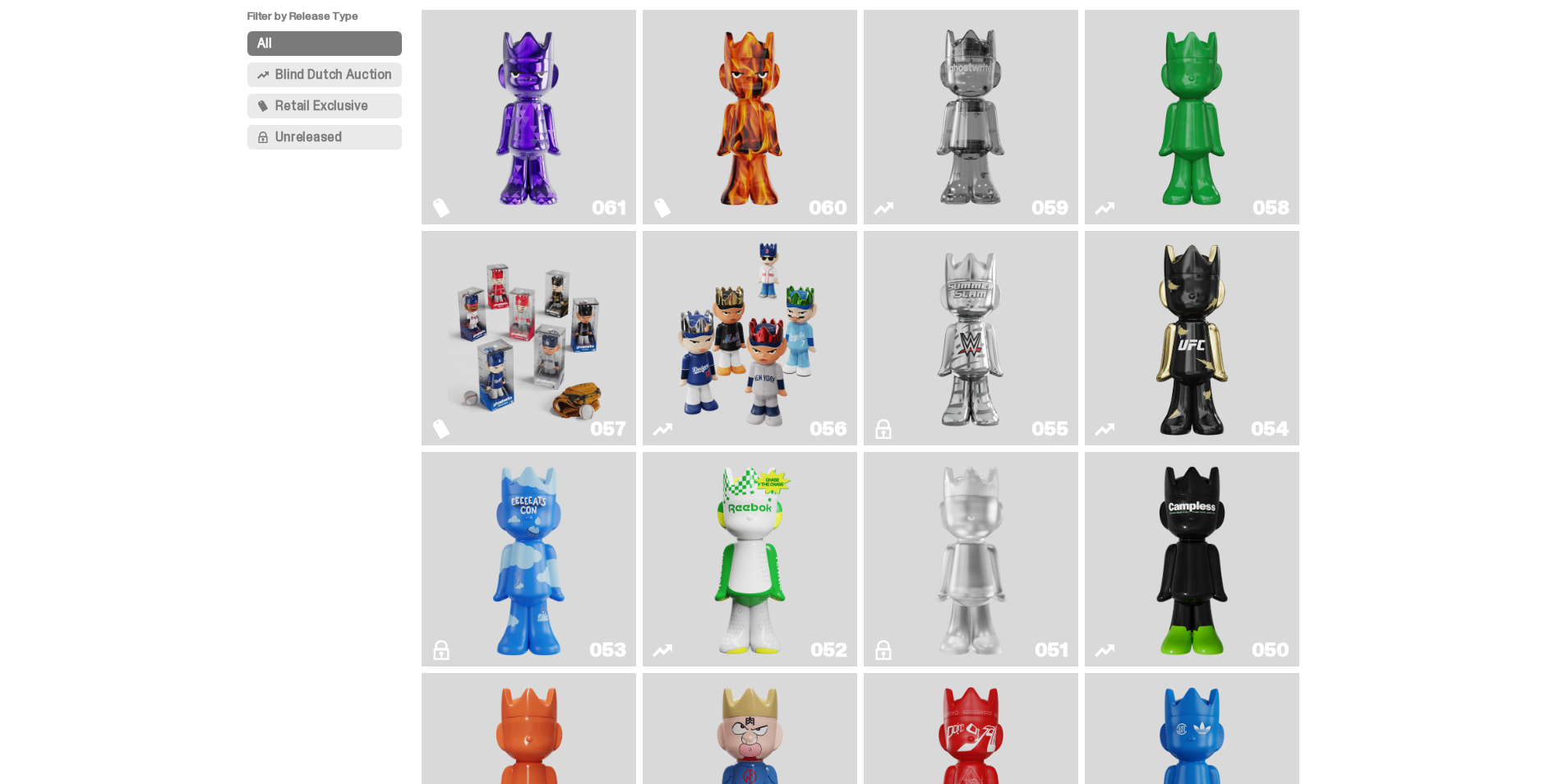
click at [303, 147] on button "Unreleased" at bounding box center [324, 138] width 154 height 25
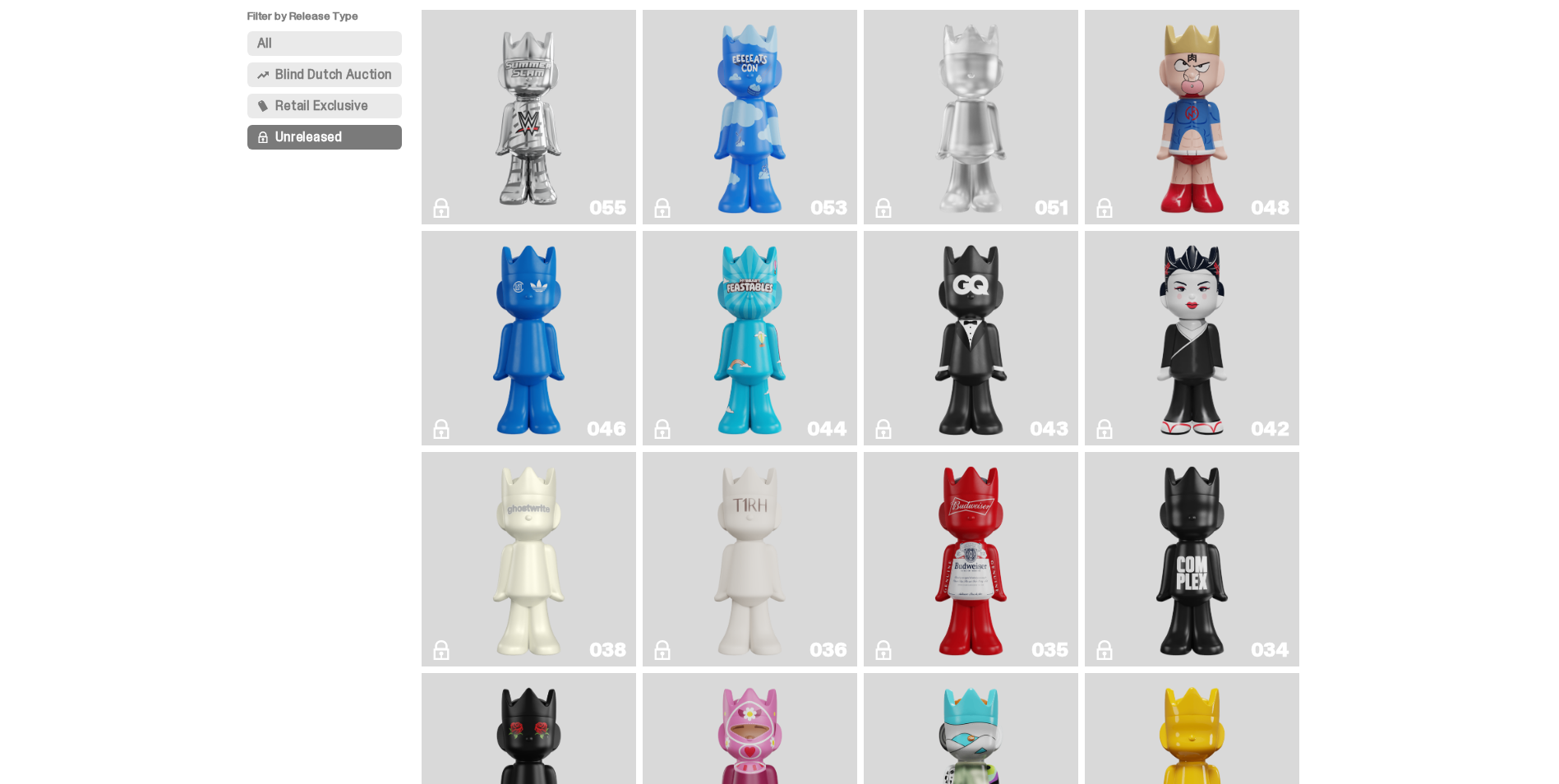
scroll to position [82, 0]
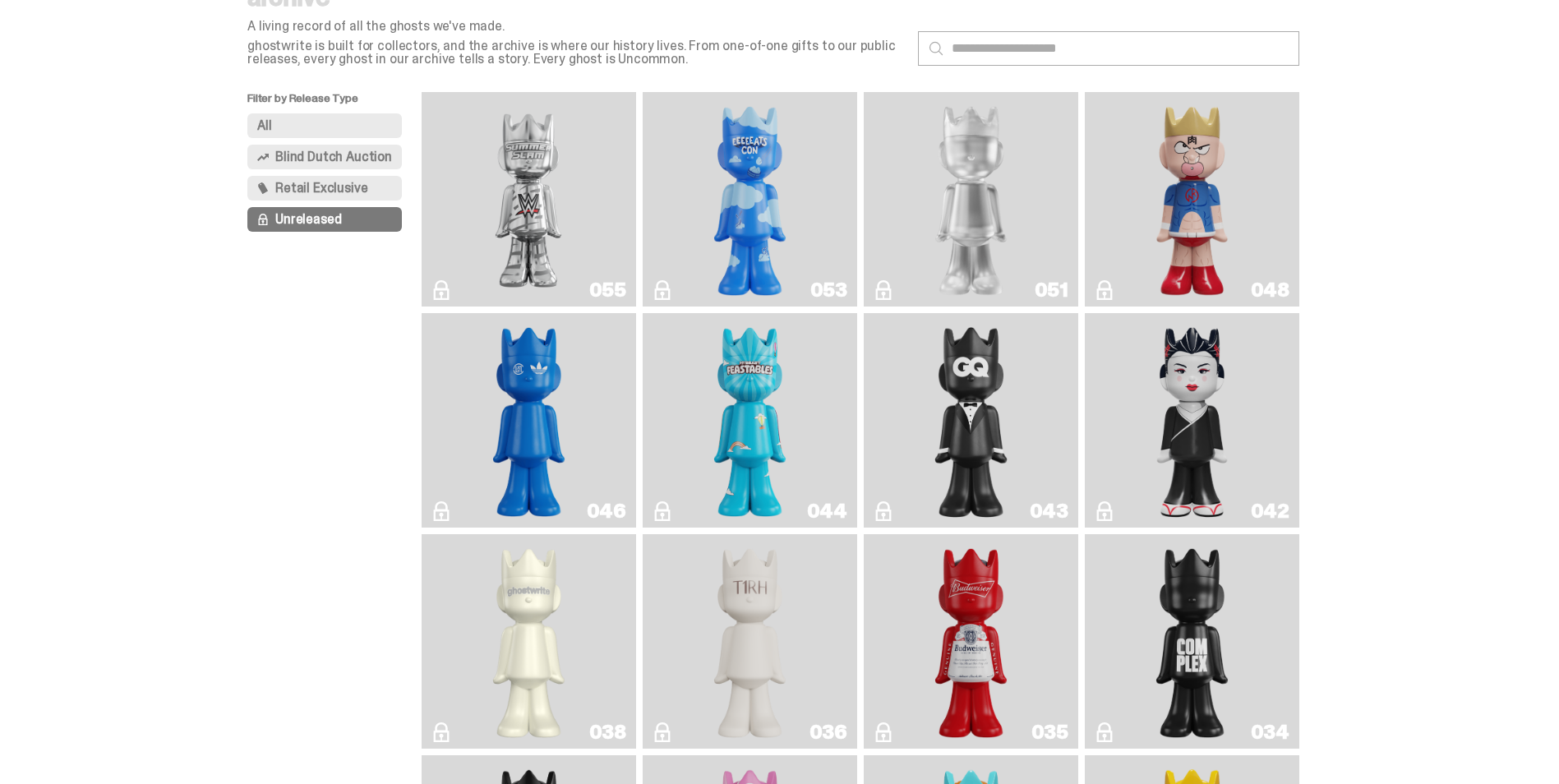
click at [916, 266] on link "051" at bounding box center [971, 199] width 195 height 202
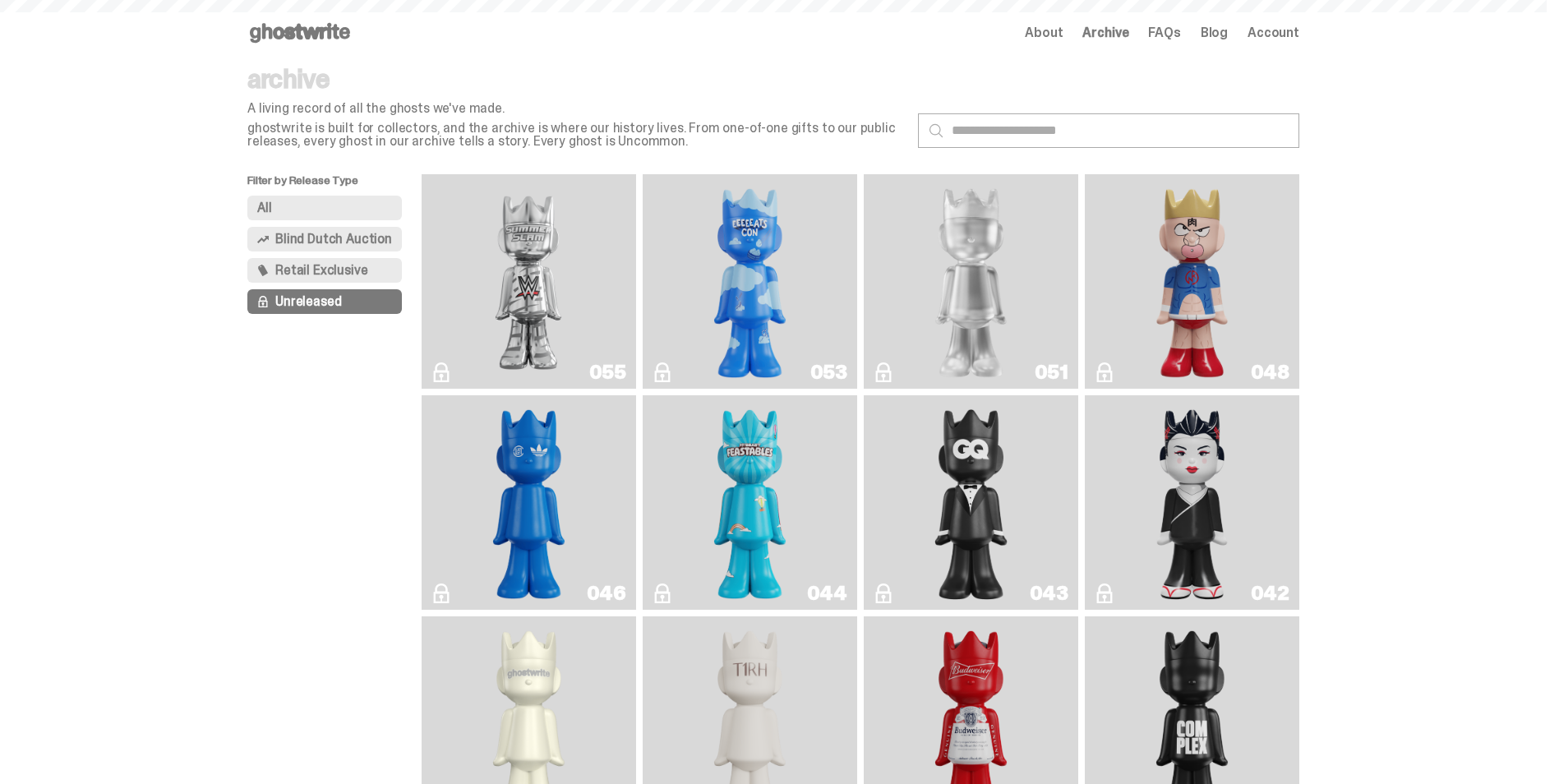
scroll to position [82, 0]
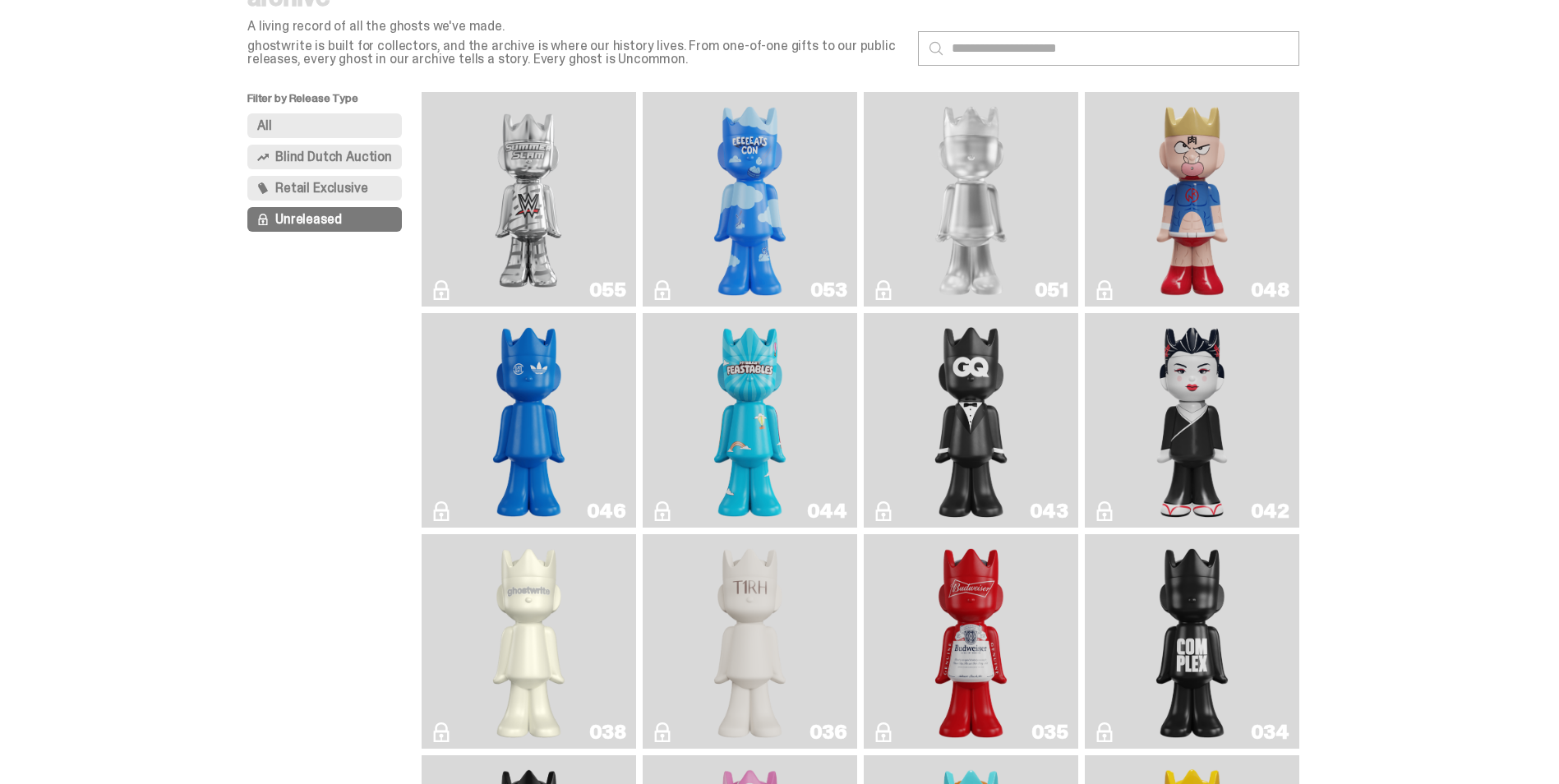
click at [519, 256] on img "I Was There SummerSlam" at bounding box center [528, 199] width 161 height 202
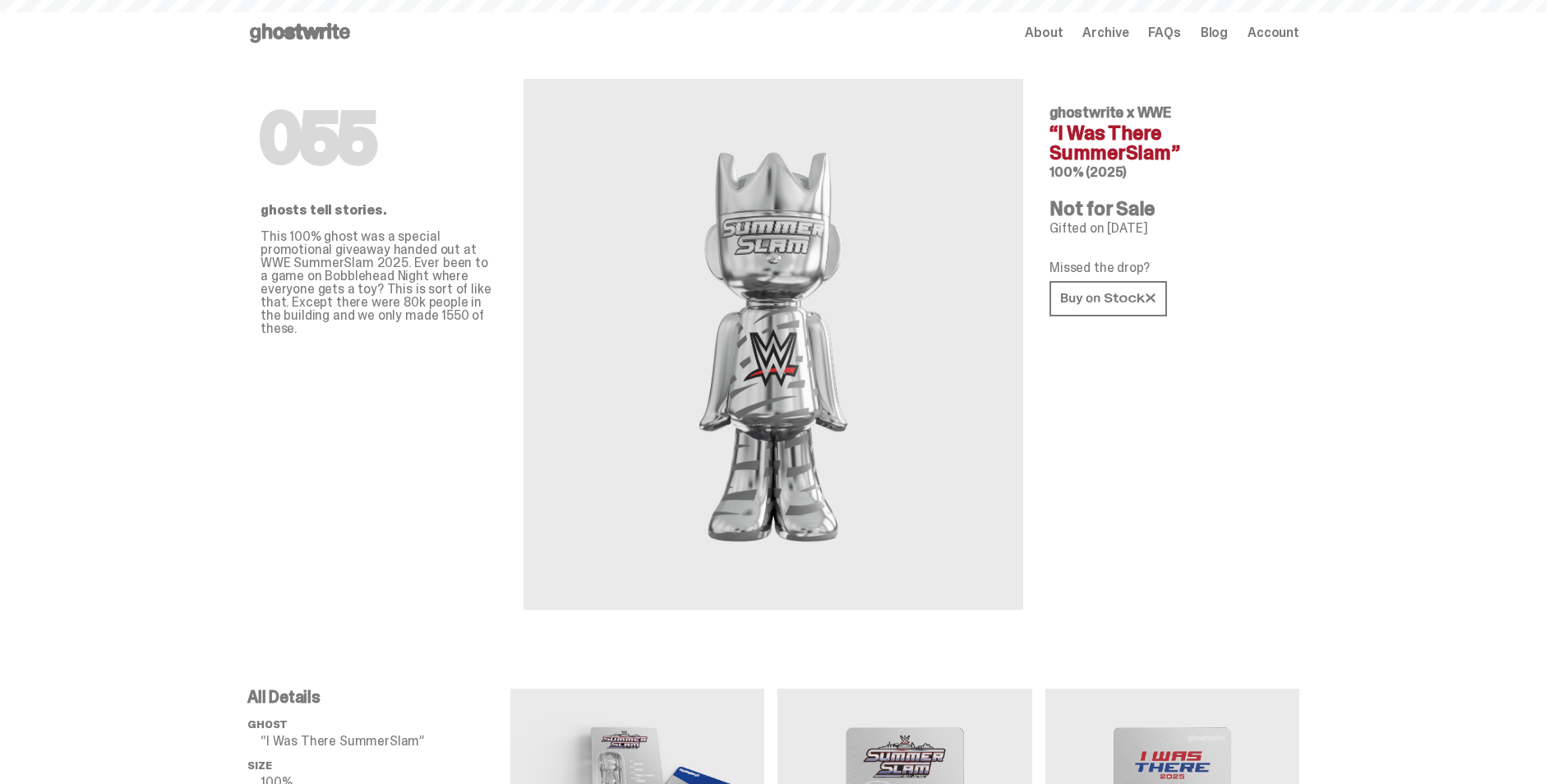
scroll to position [82, 0]
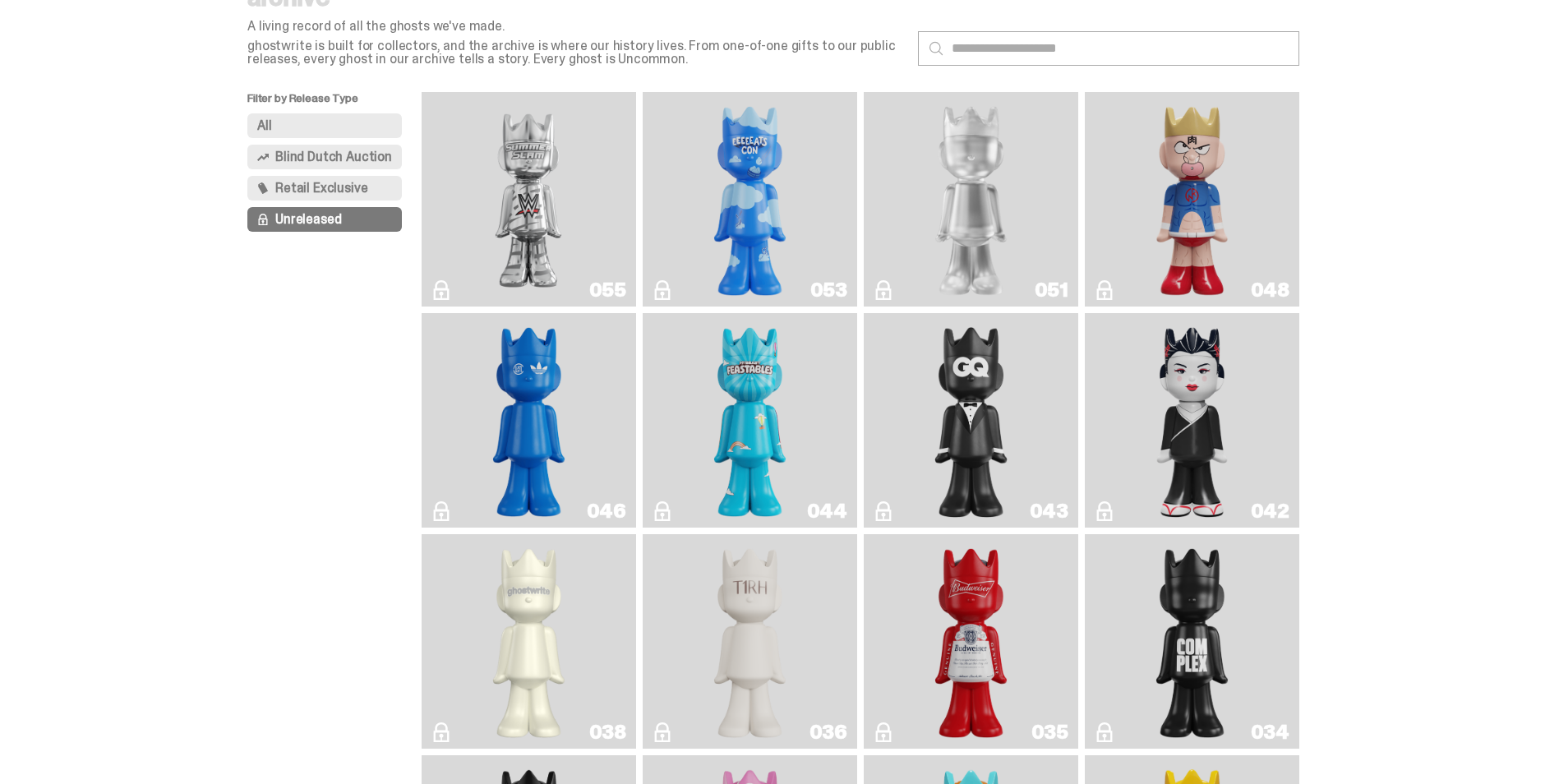
click at [679, 240] on link "053" at bounding box center [751, 199] width 195 height 202
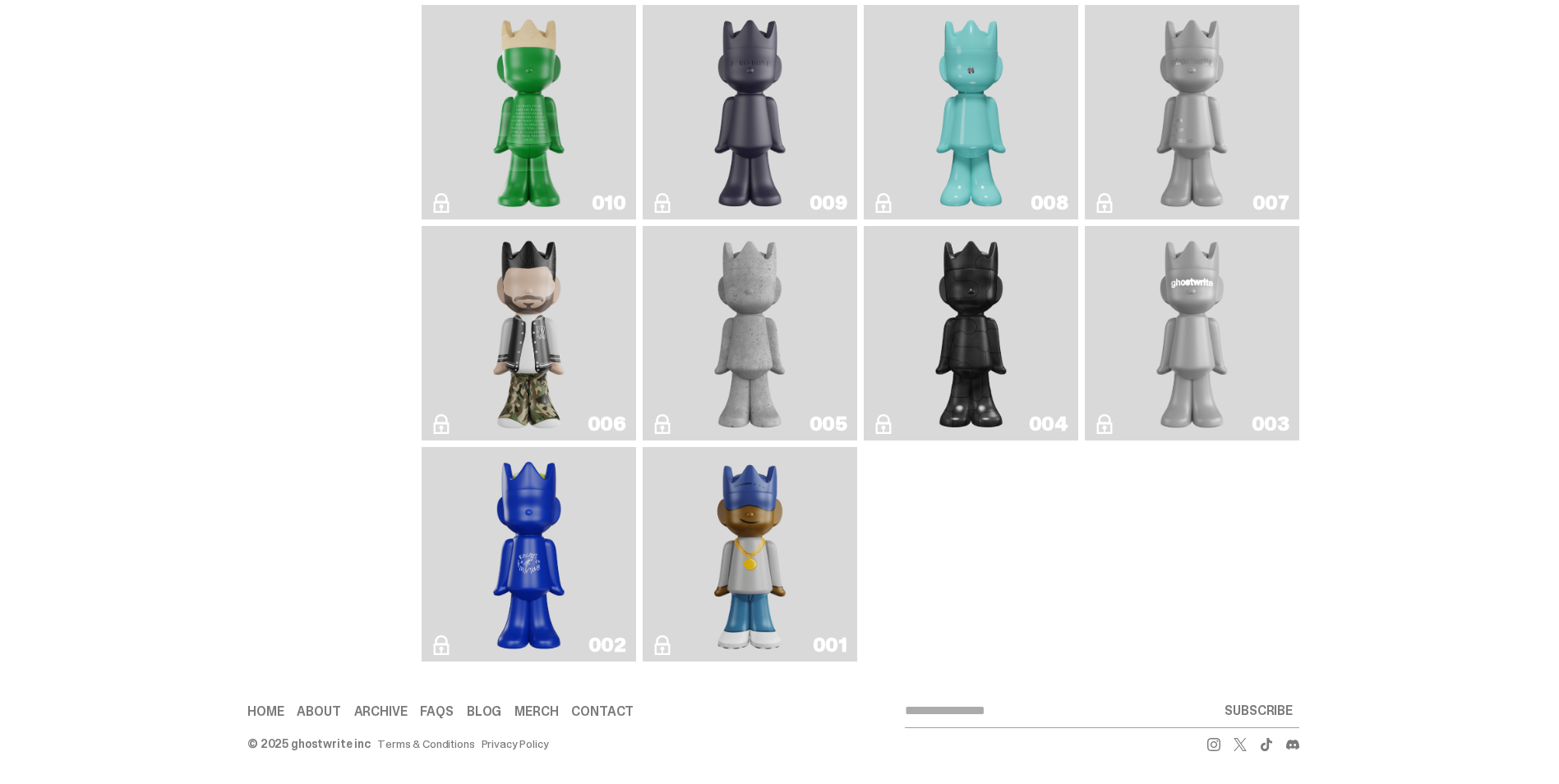
scroll to position [1733, 0]
click at [784, 607] on img "Eastside Golf" at bounding box center [750, 554] width 86 height 202
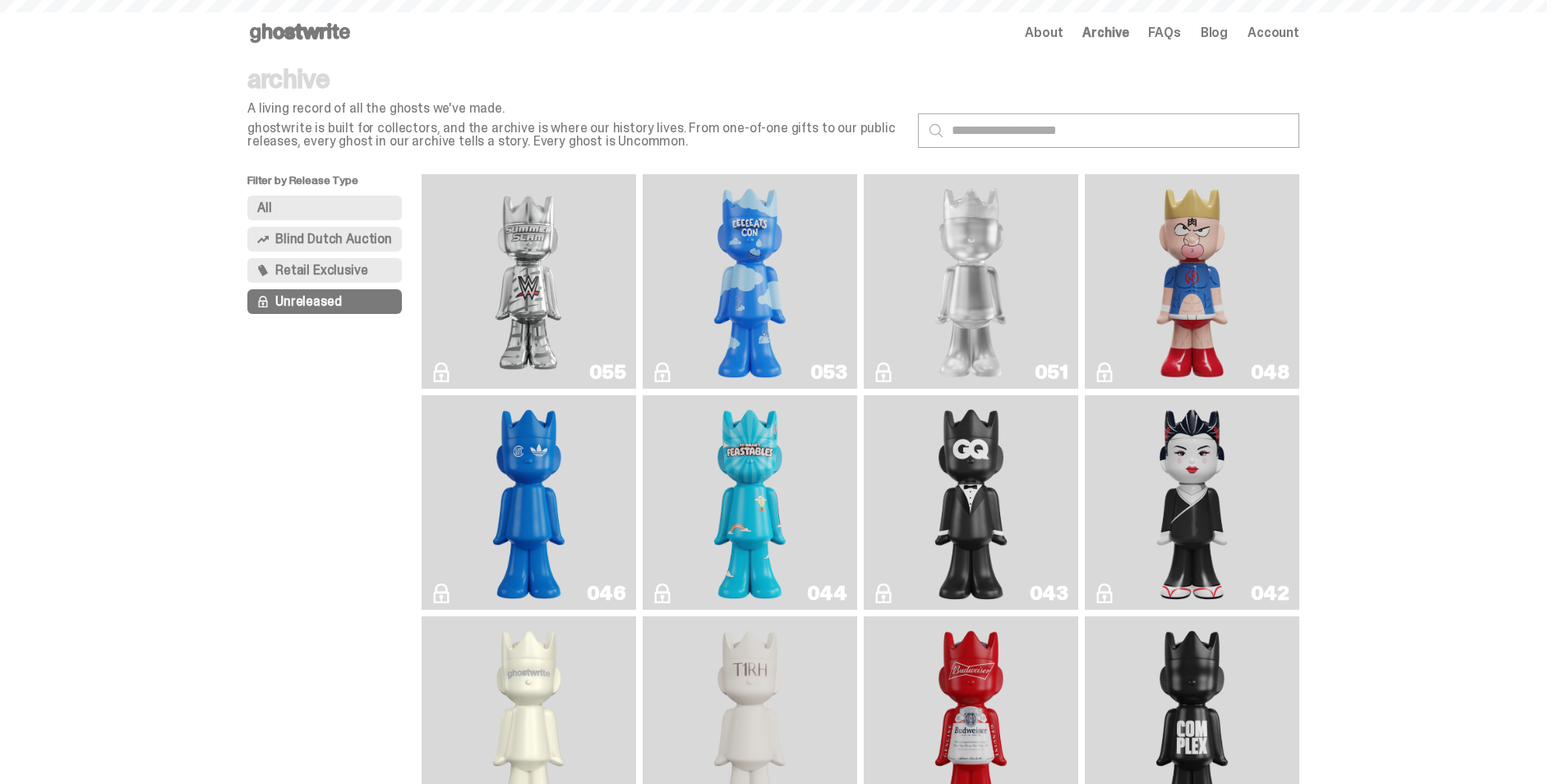
scroll to position [1733, 0]
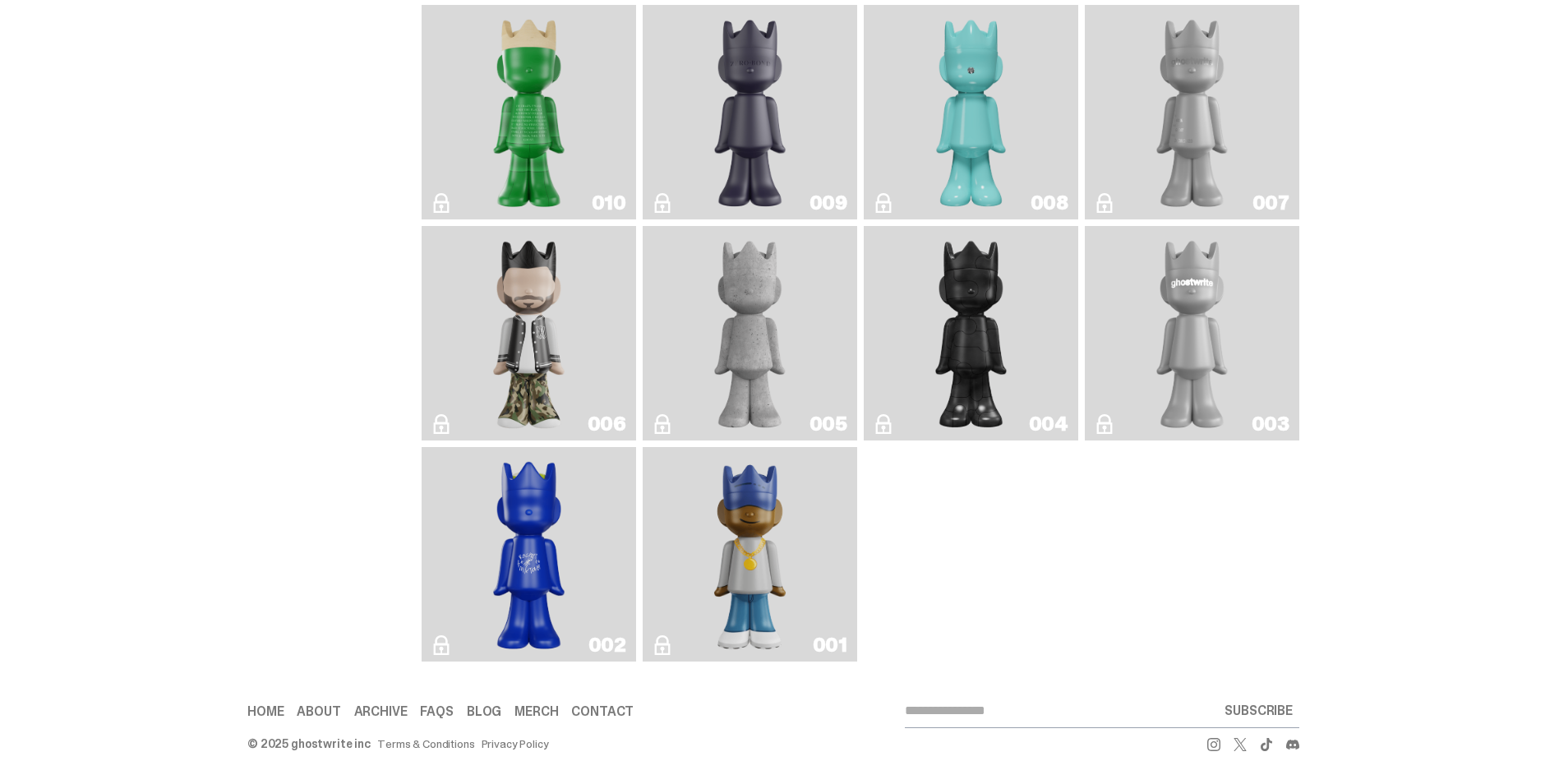
click at [502, 586] on img "Rocky's Matcha" at bounding box center [530, 554] width 87 height 202
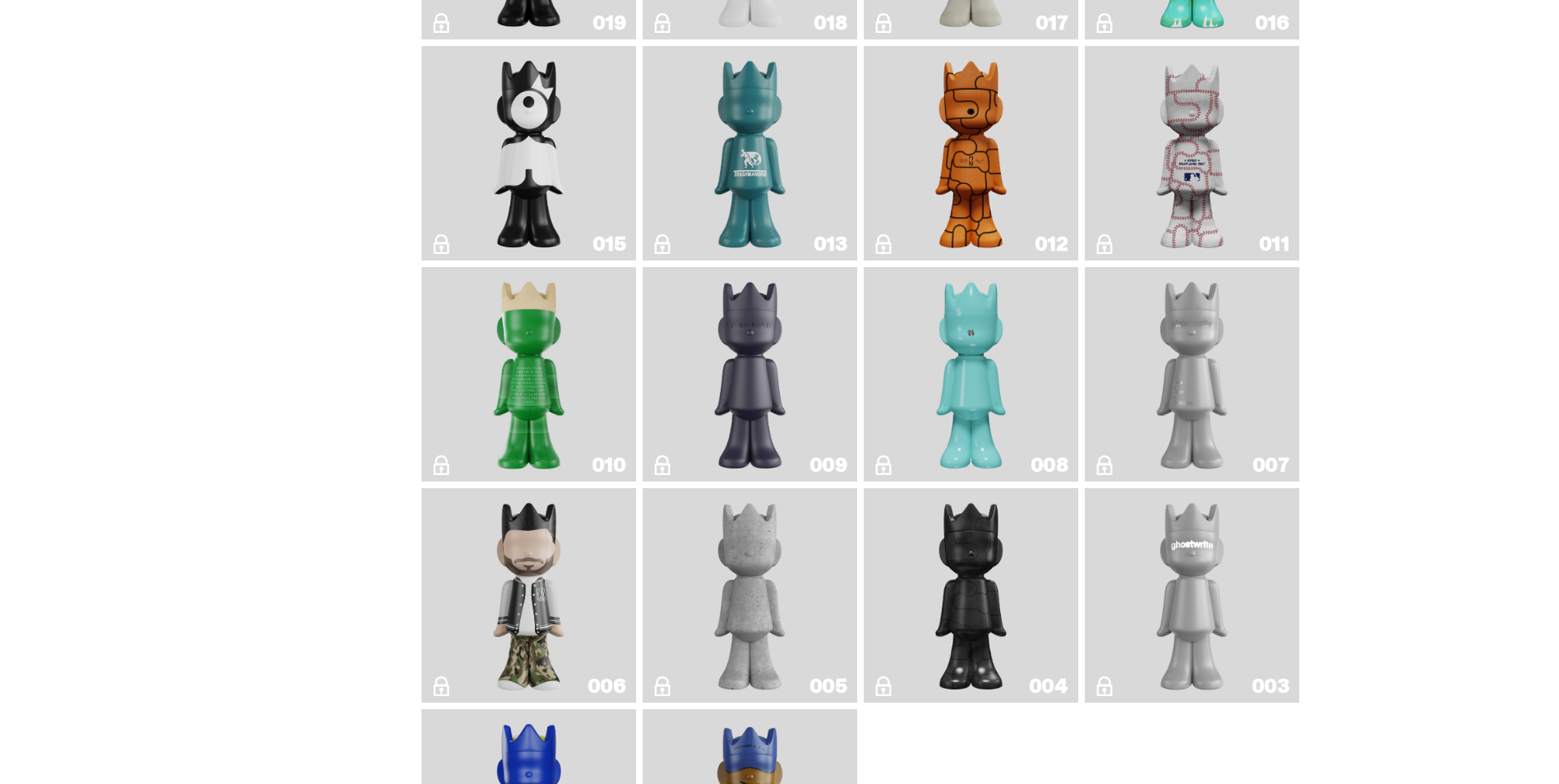
scroll to position [1404, 0]
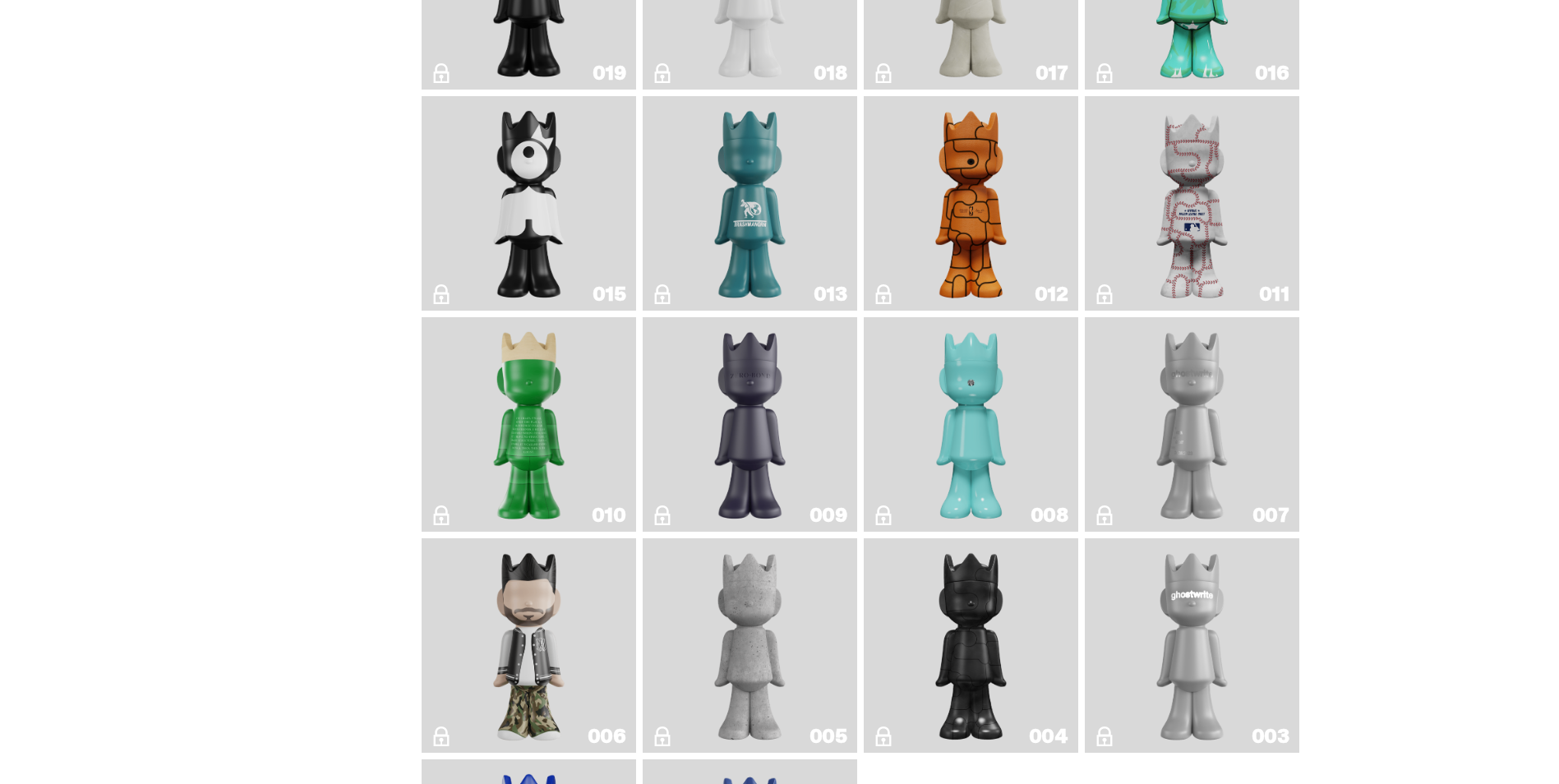
click at [574, 676] on link "006" at bounding box center [529, 645] width 195 height 202
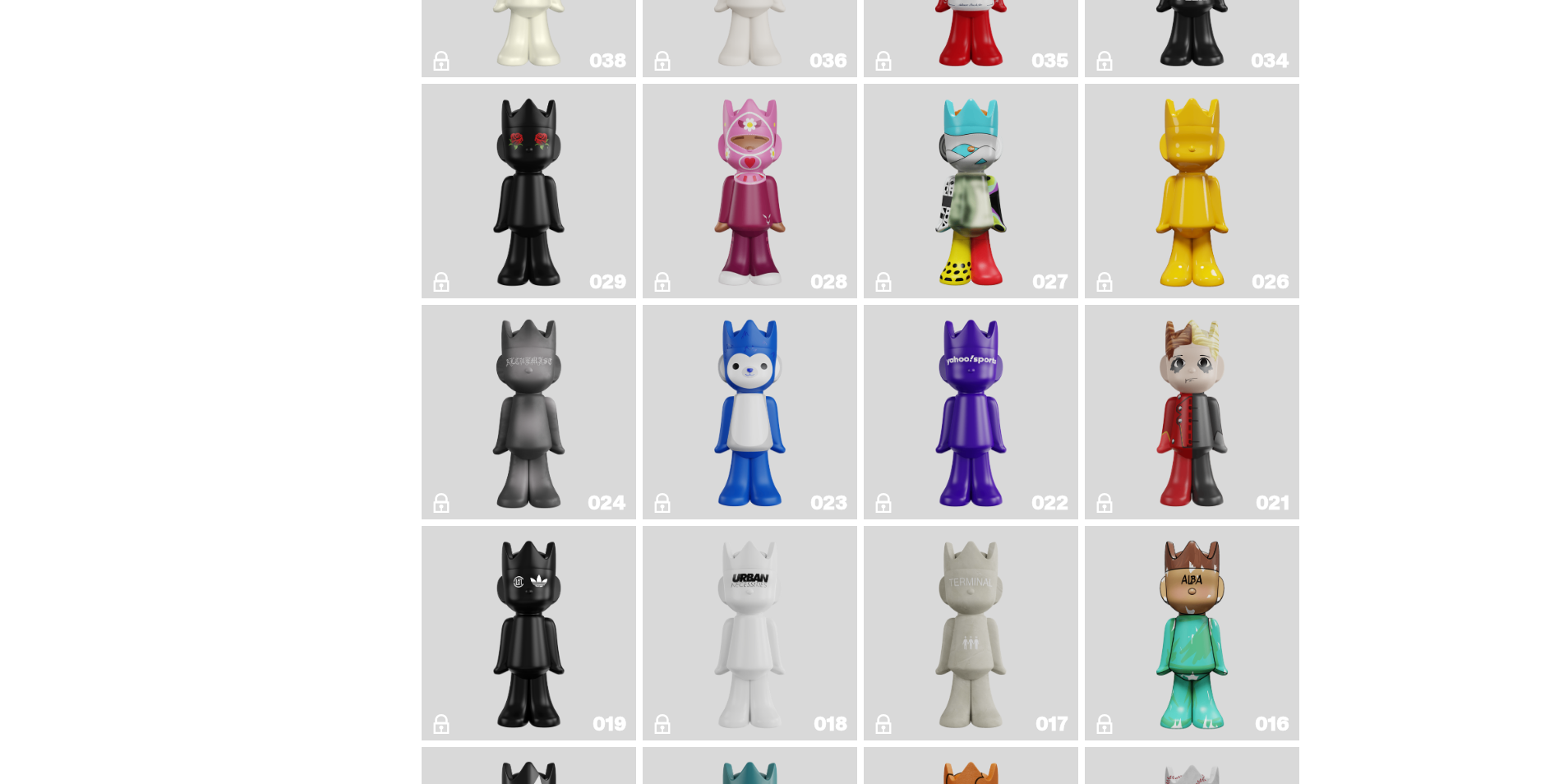
scroll to position [746, 0]
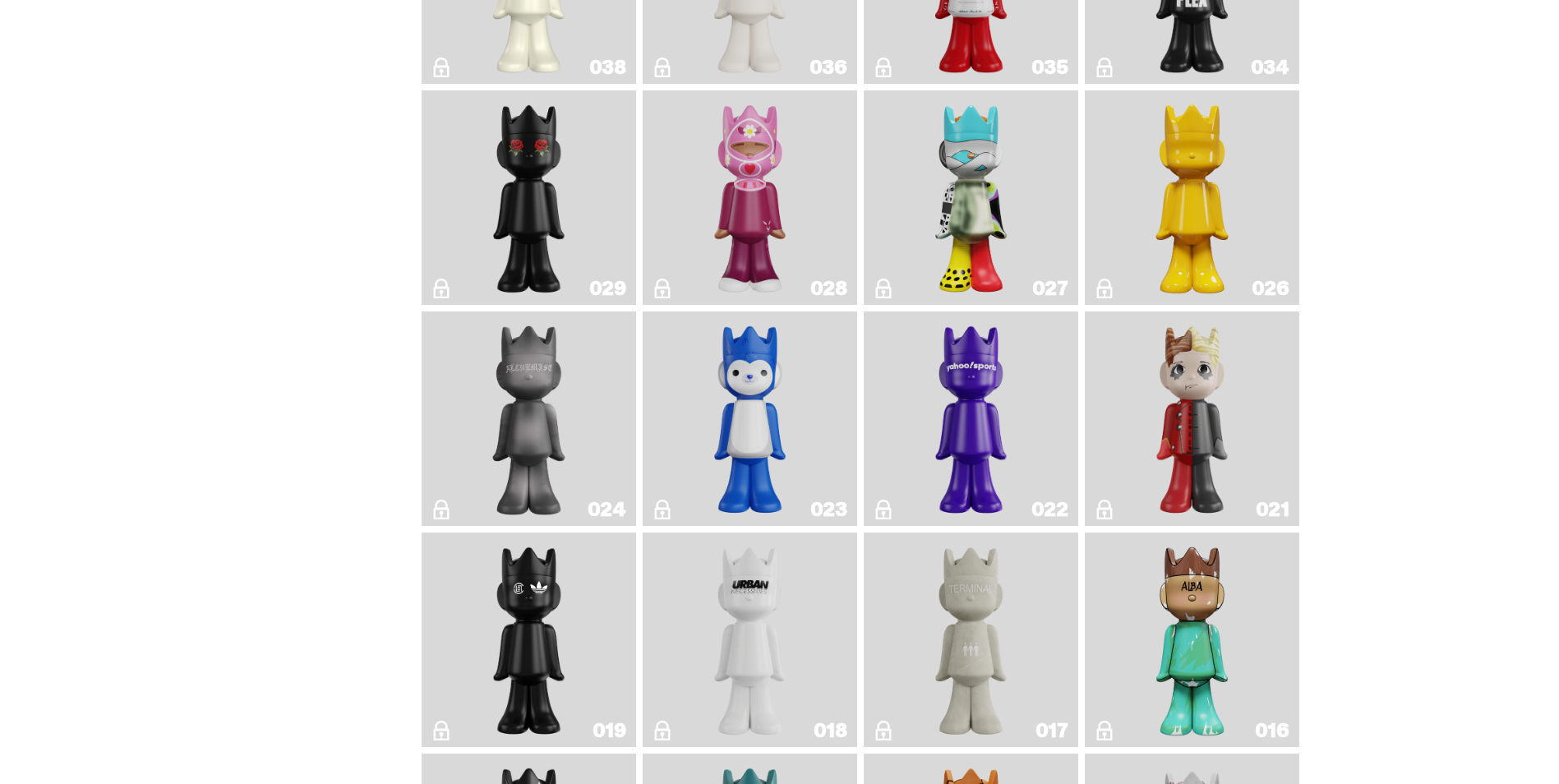
click at [781, 452] on img "Squish" at bounding box center [751, 419] width 87 height 202
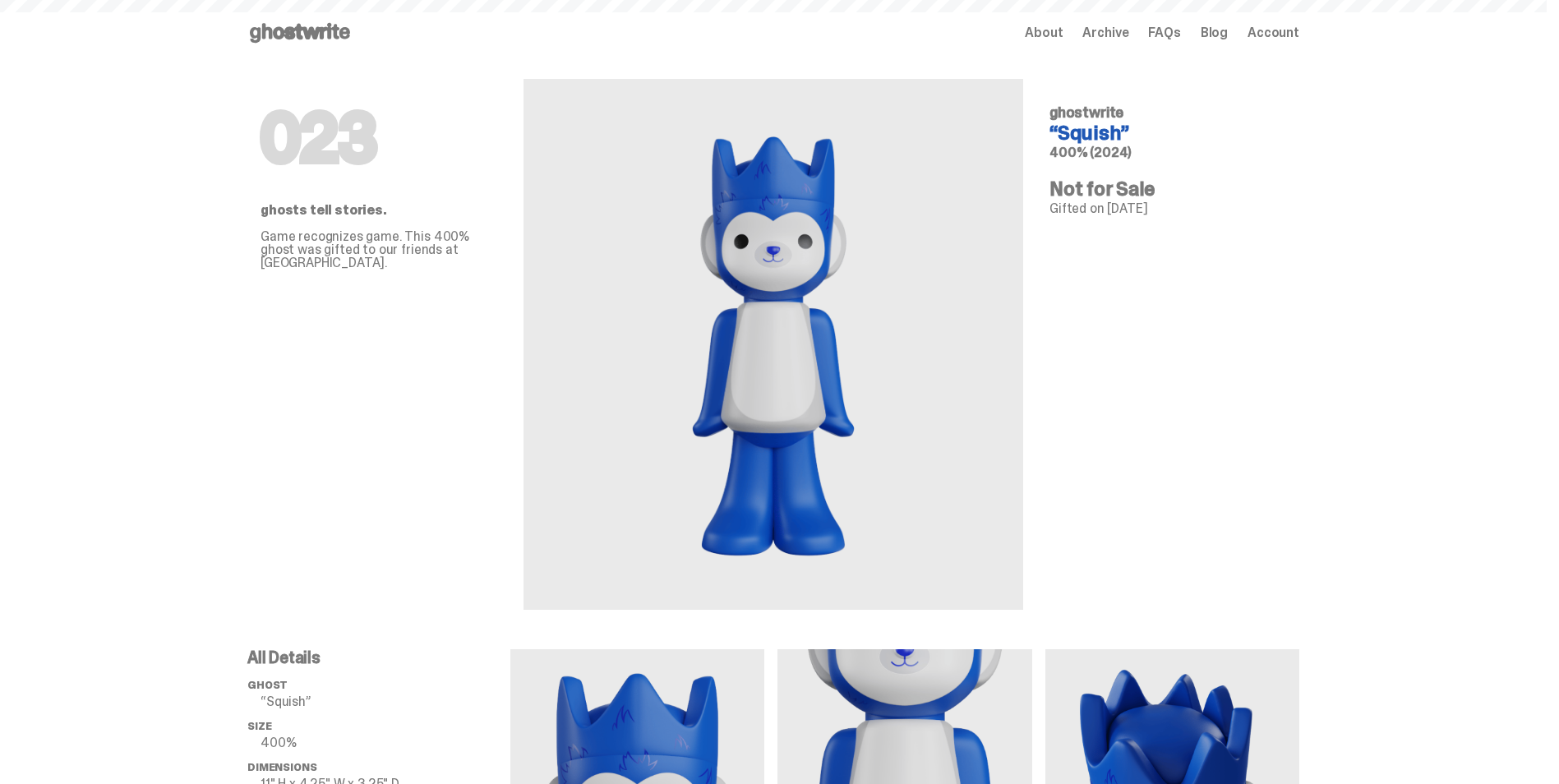
scroll to position [746, 0]
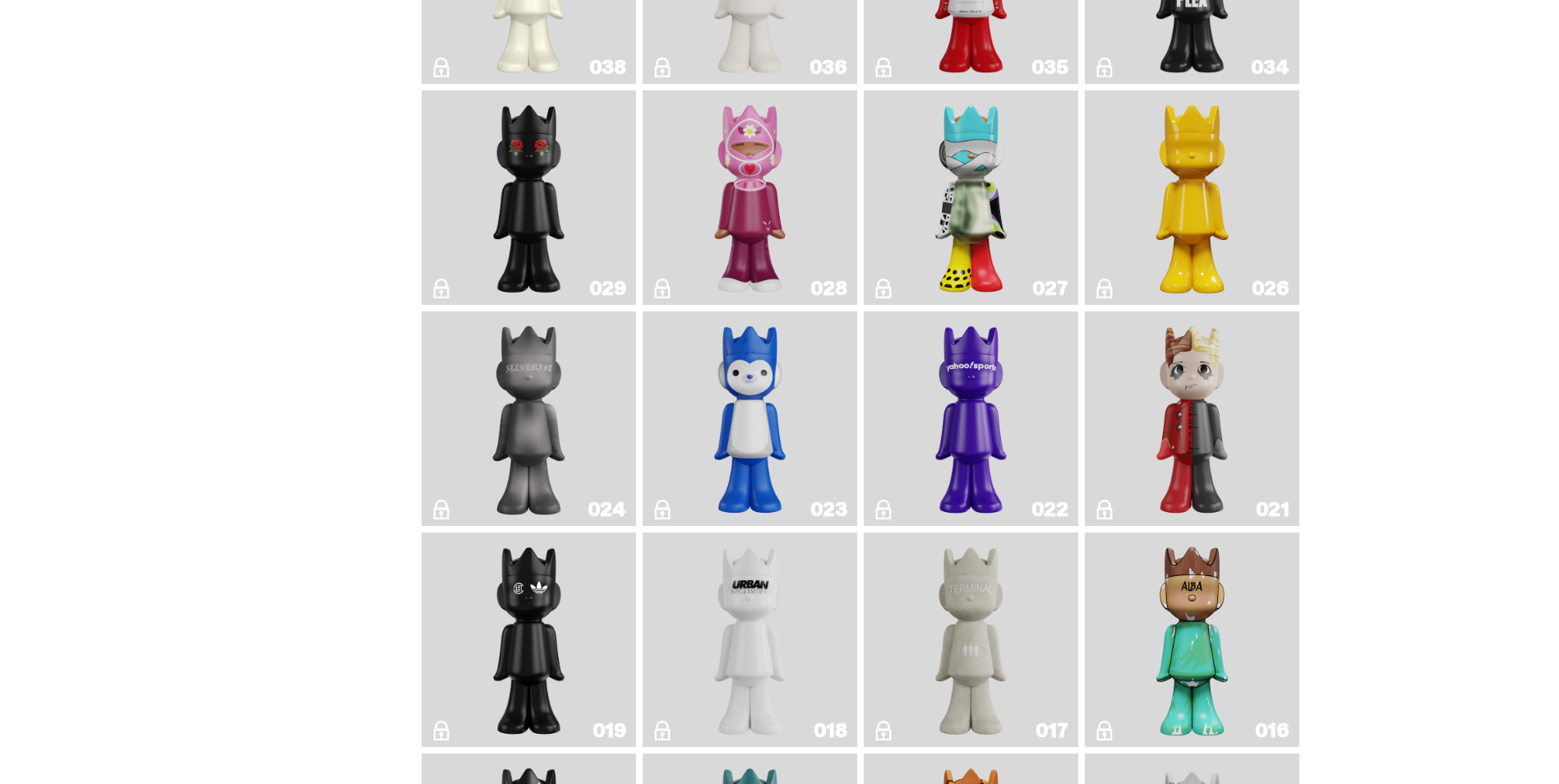
click at [963, 250] on img "What The MSCHF" at bounding box center [971, 198] width 87 height 202
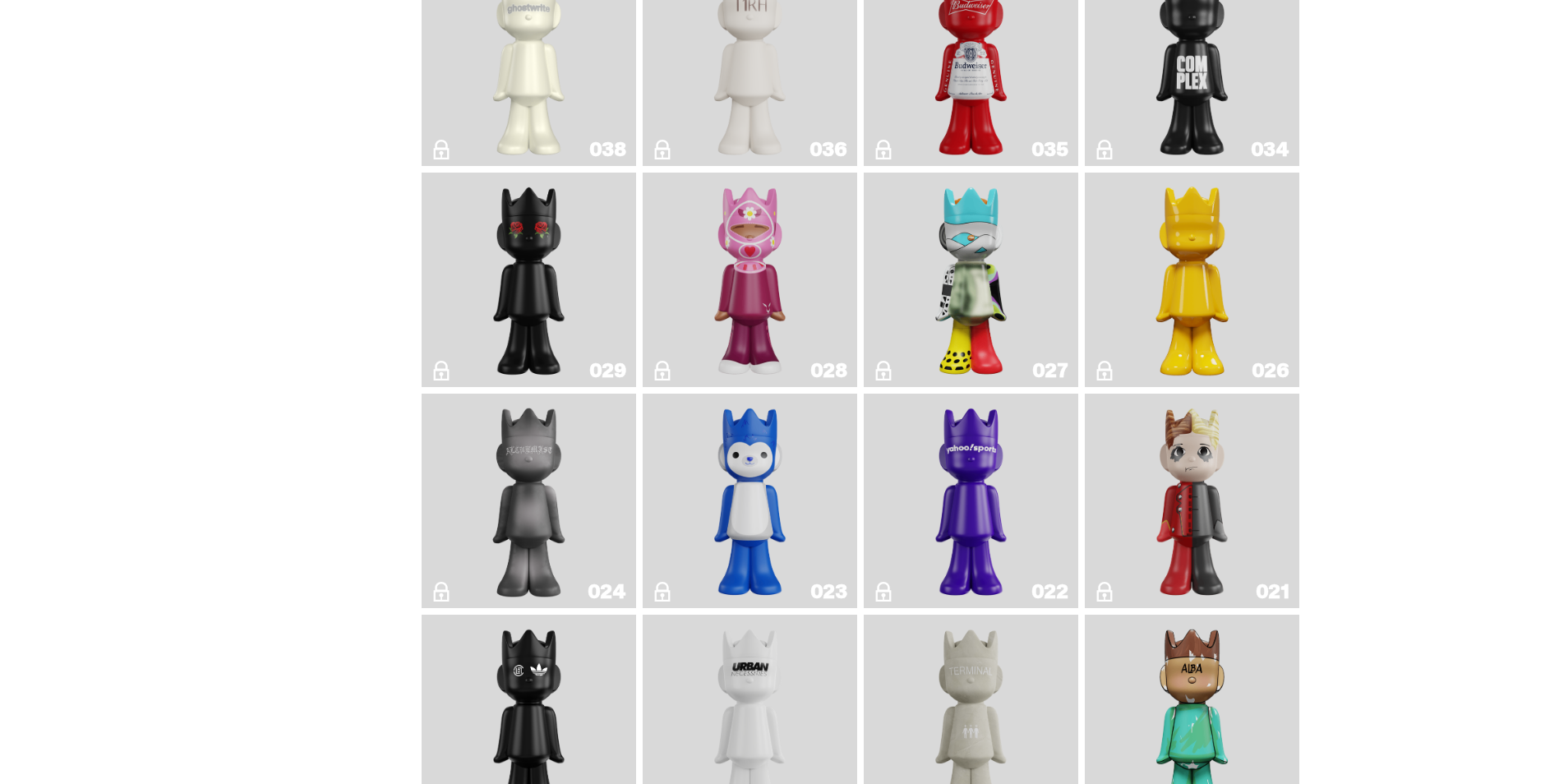
click at [494, 303] on img "Landon" at bounding box center [530, 280] width 87 height 202
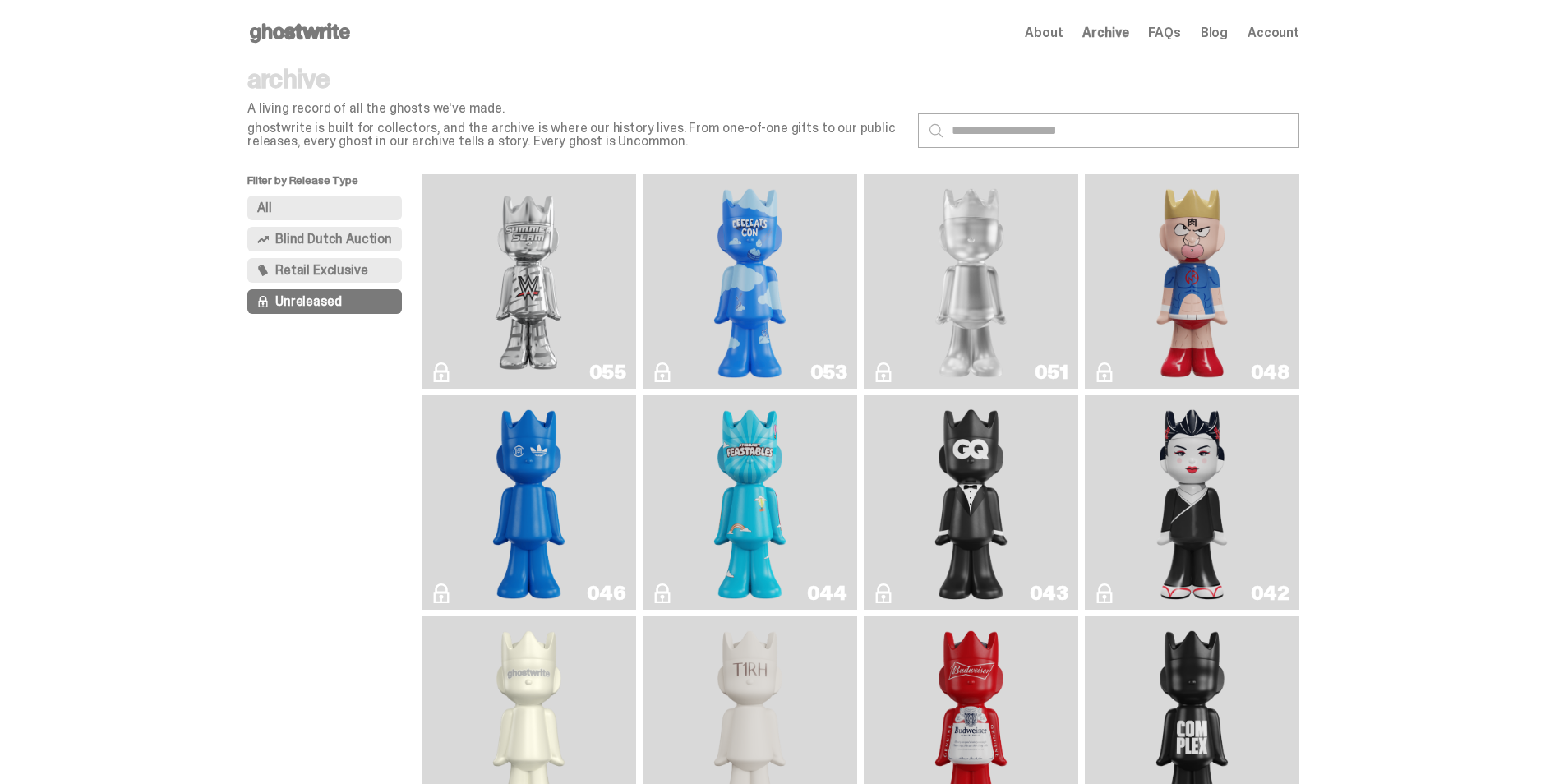
click at [286, 273] on span "Retail Exclusive" at bounding box center [320, 270] width 92 height 14
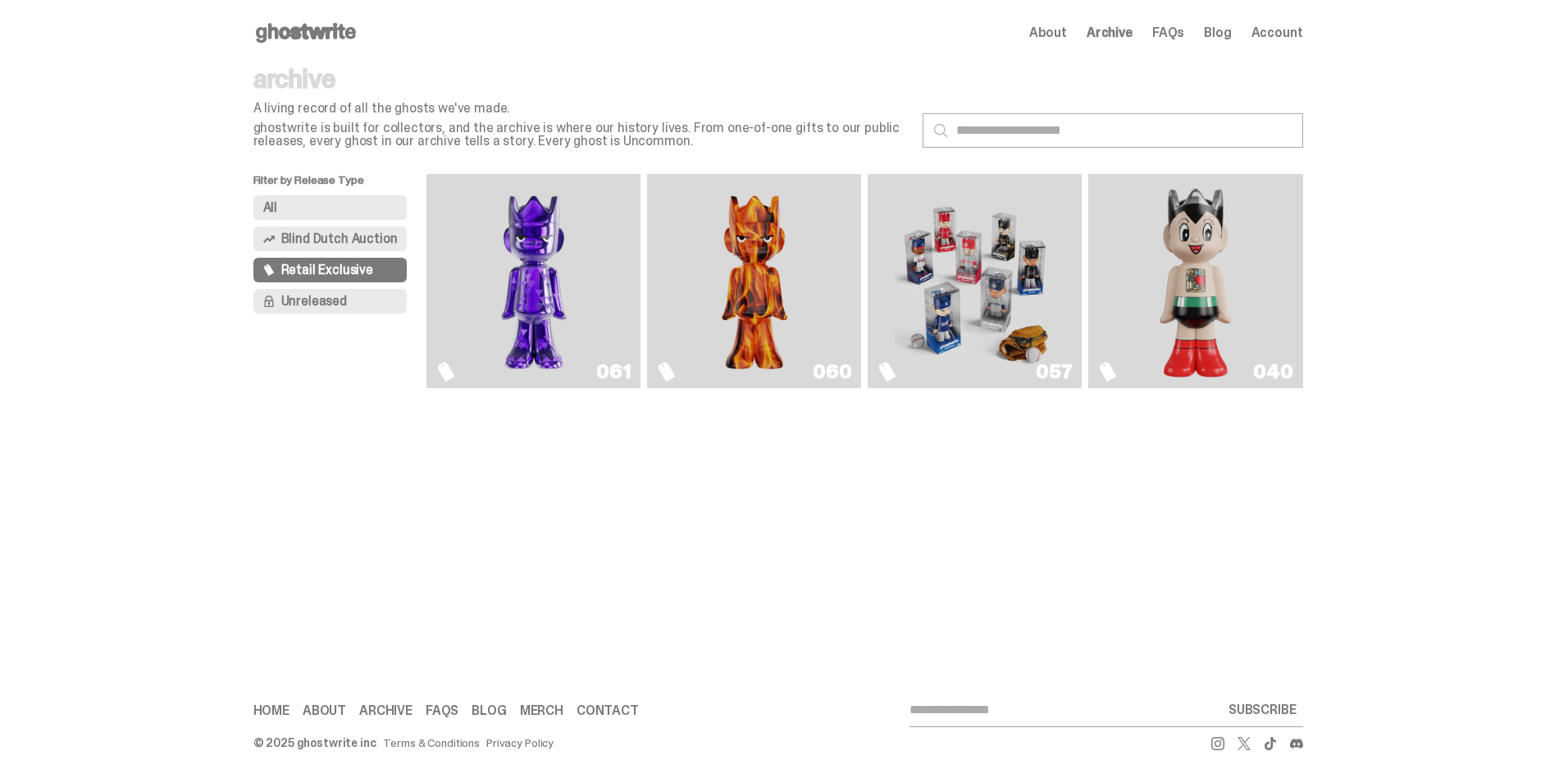
click at [328, 250] on button "Blind Dutch Auction" at bounding box center [330, 239] width 154 height 25
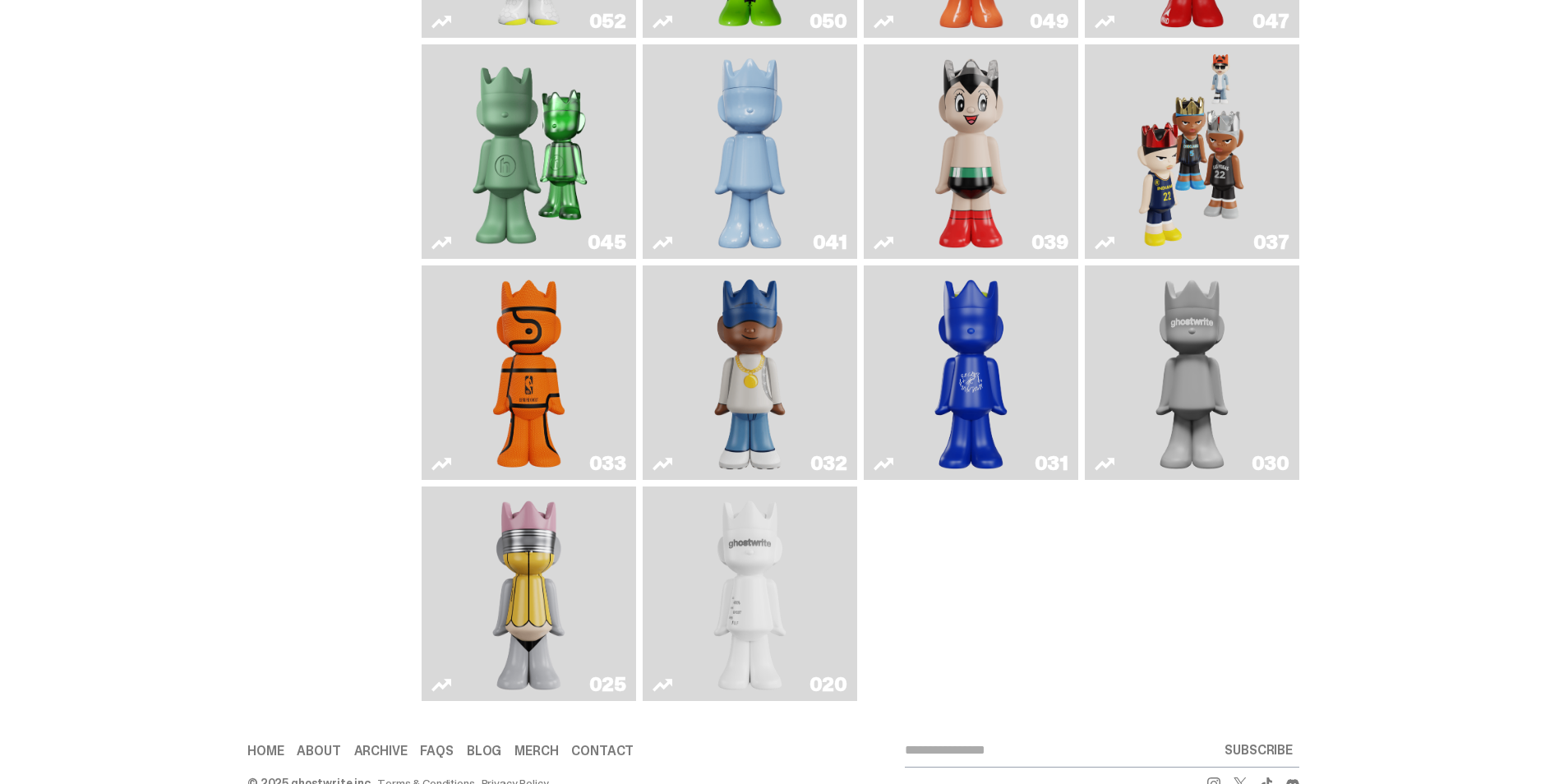
scroll to position [619, 0]
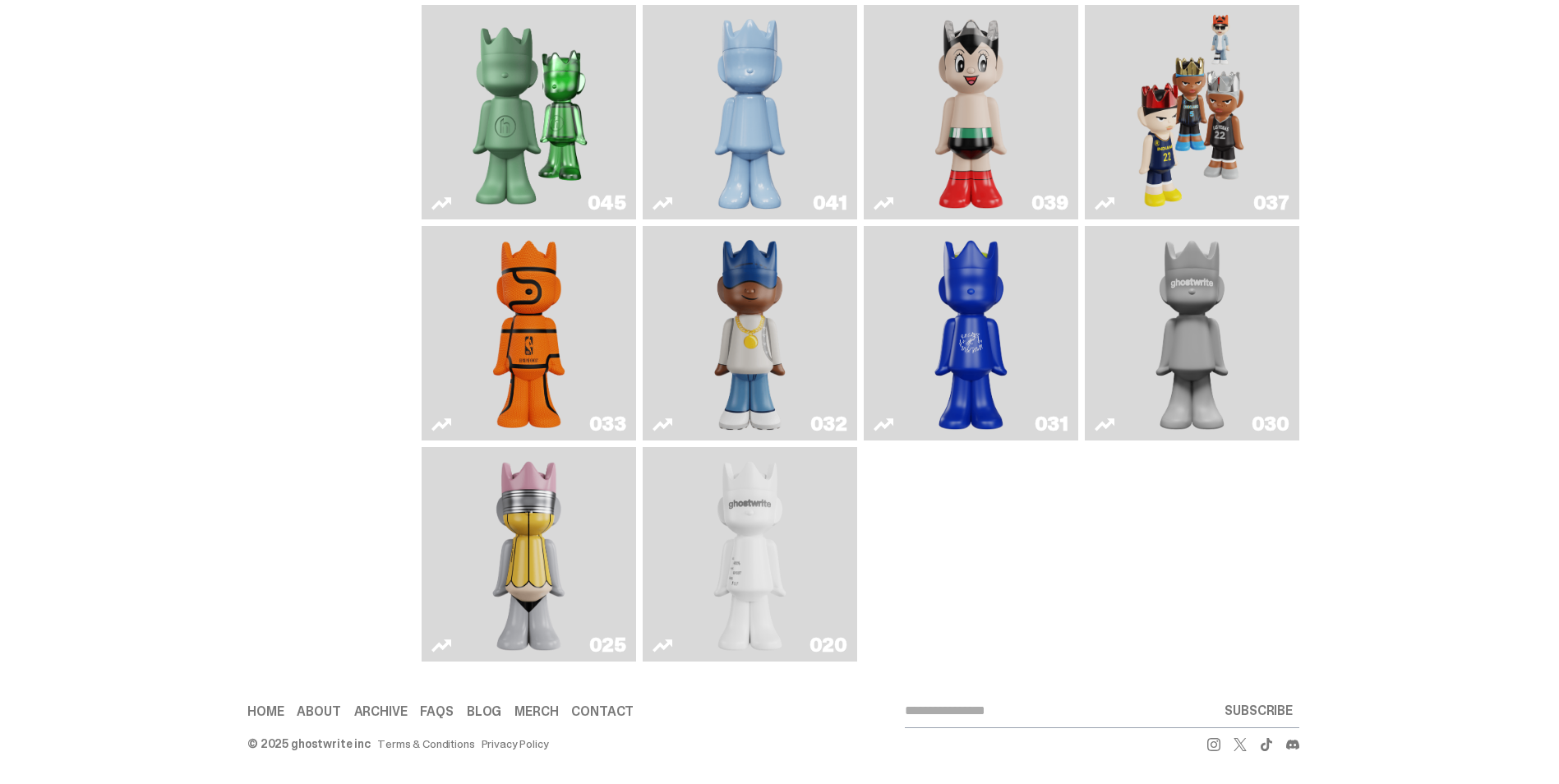
click at [813, 576] on link "020" at bounding box center [751, 554] width 195 height 202
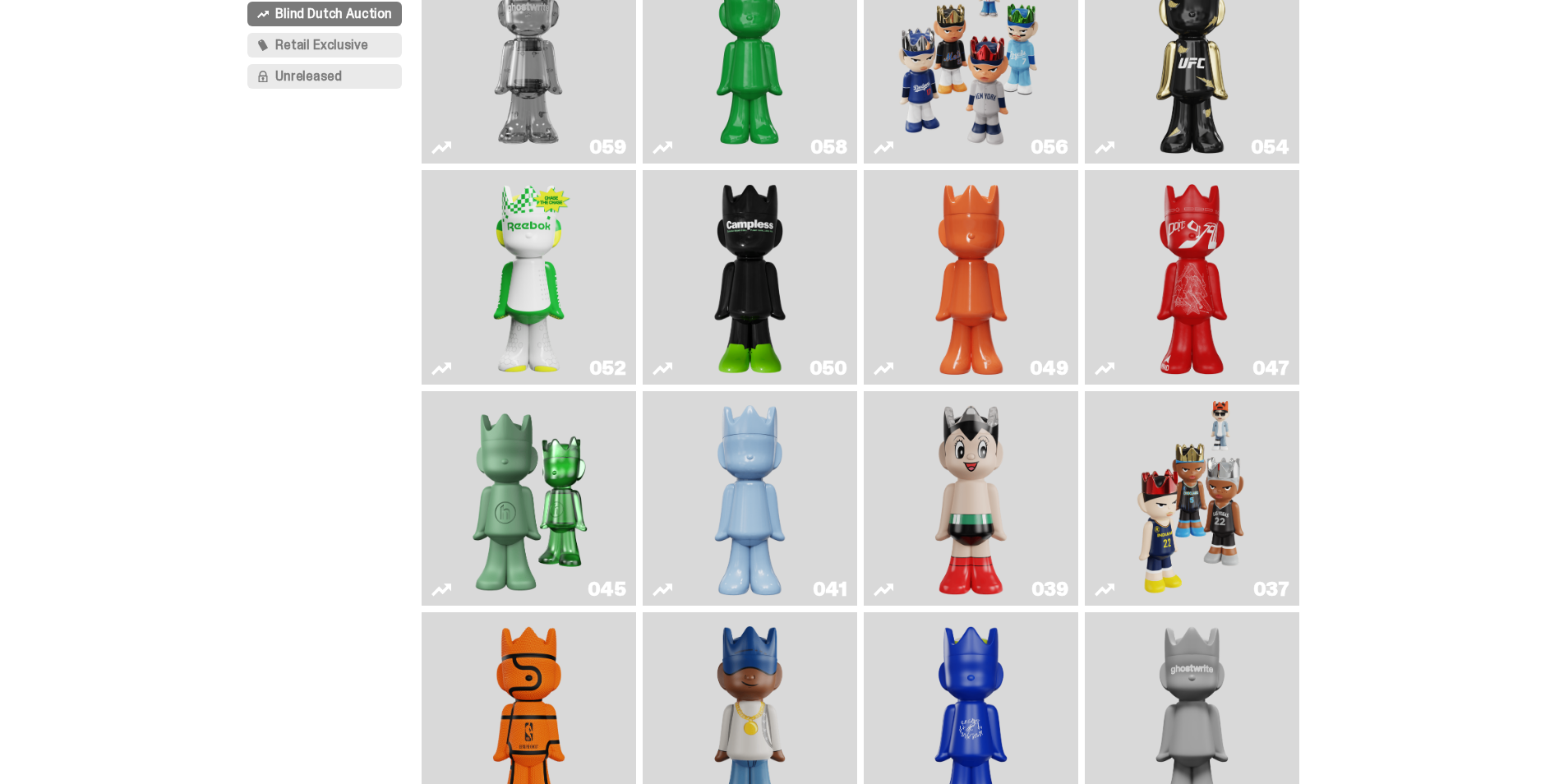
scroll to position [126, 0]
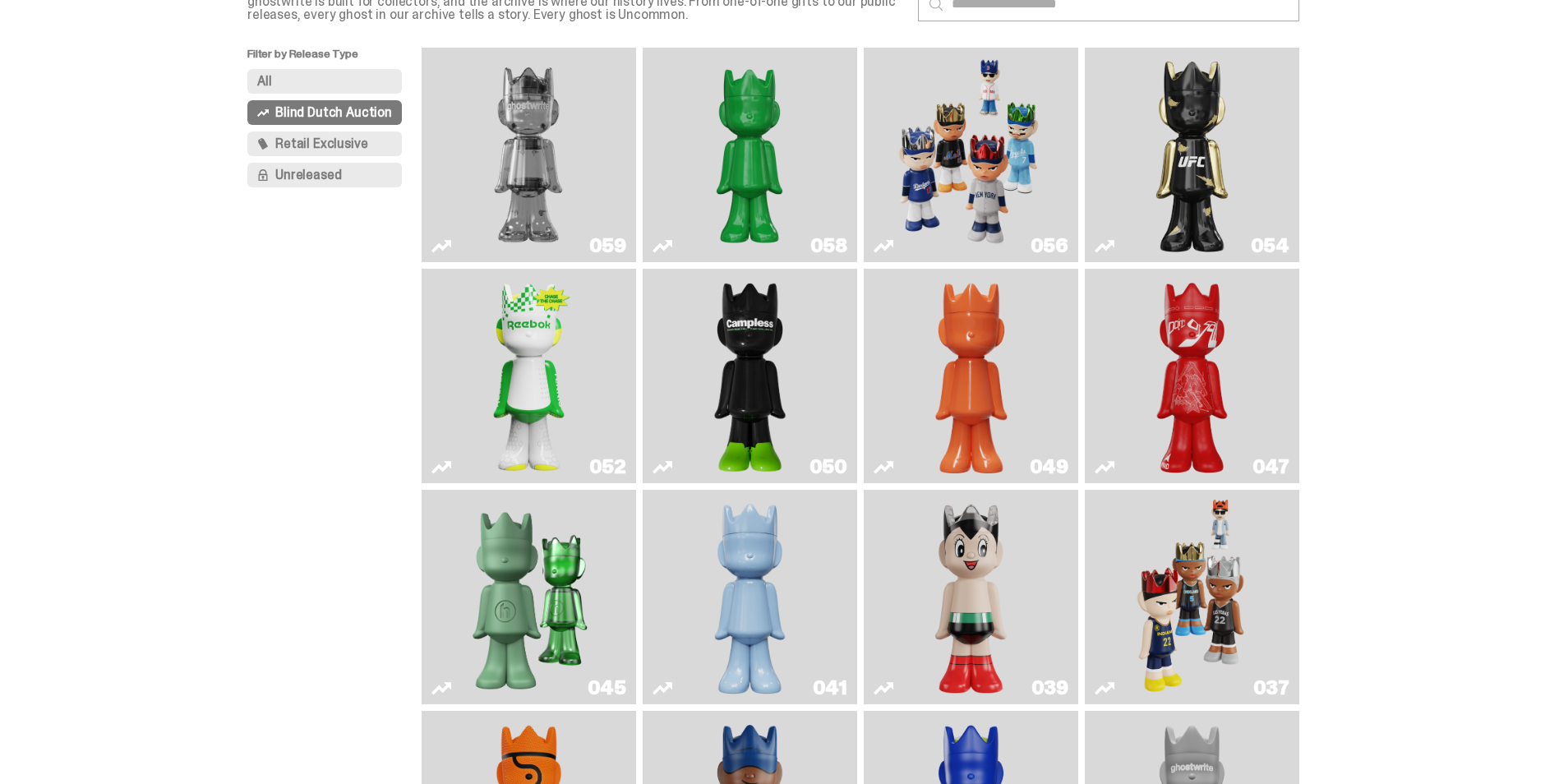
click at [534, 577] on img "Present" at bounding box center [529, 597] width 139 height 202
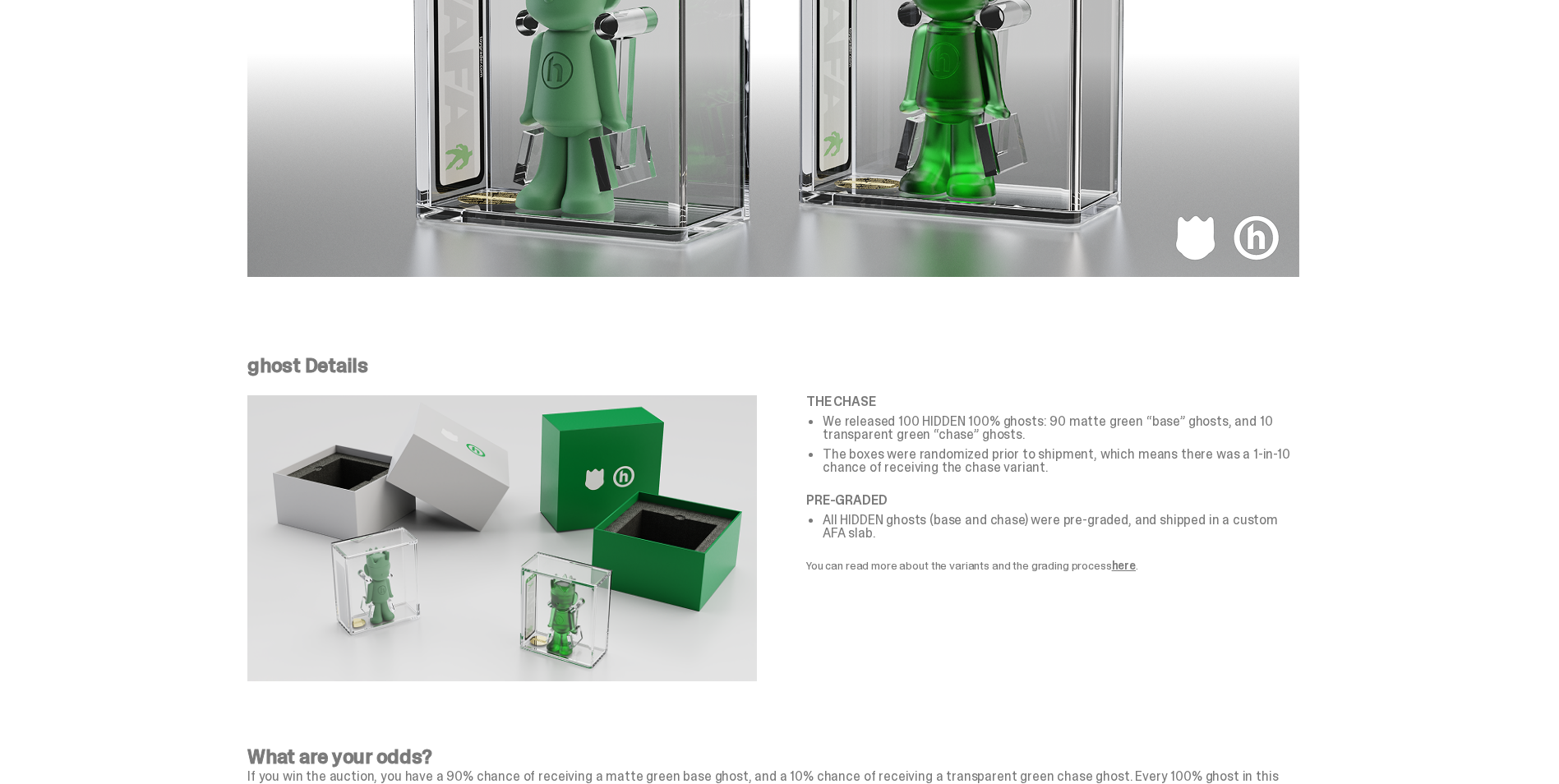
scroll to position [2712, 0]
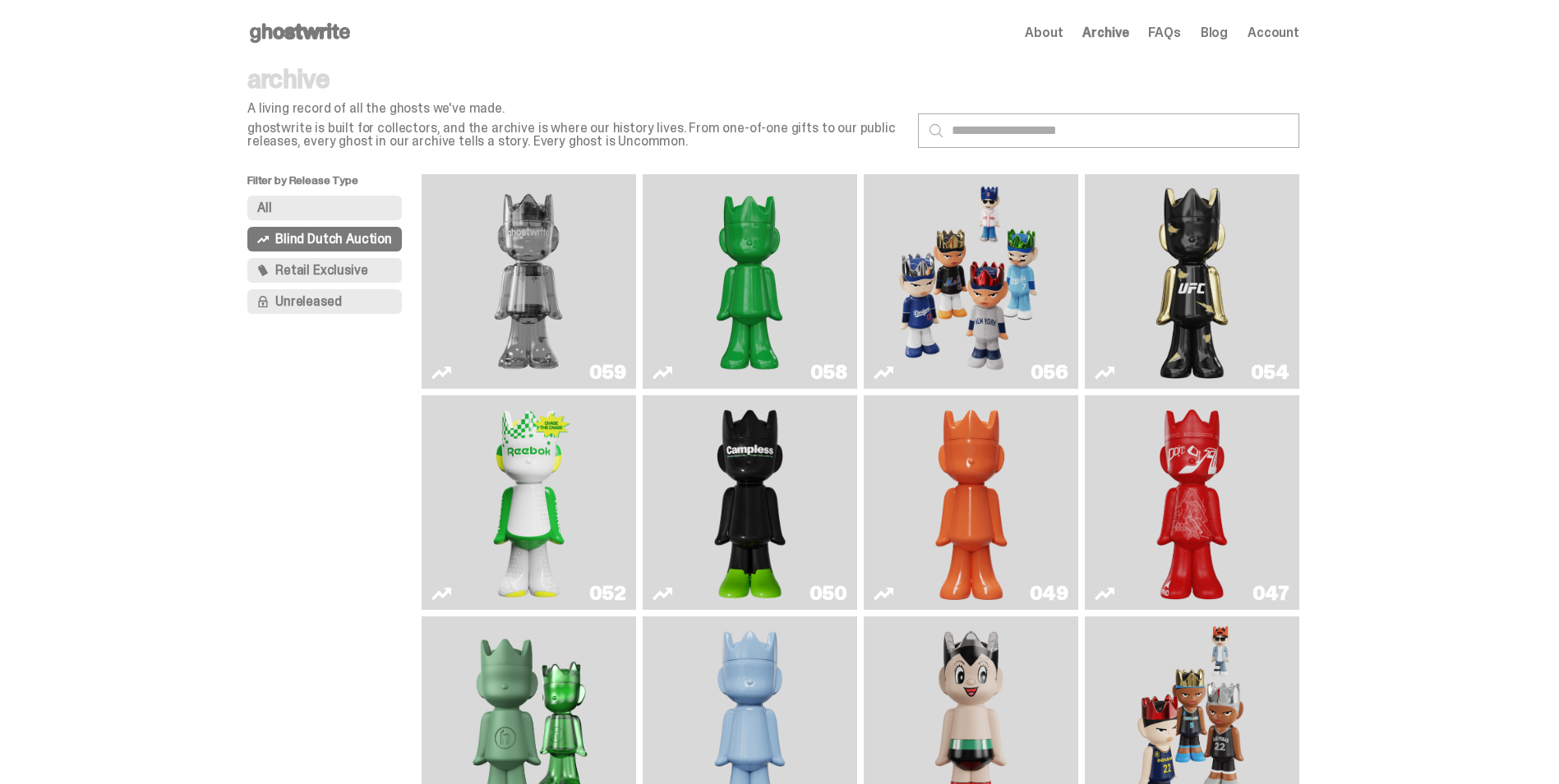
click at [326, 34] on use at bounding box center [300, 33] width 100 height 19
